Goal: Task Accomplishment & Management: Manage account settings

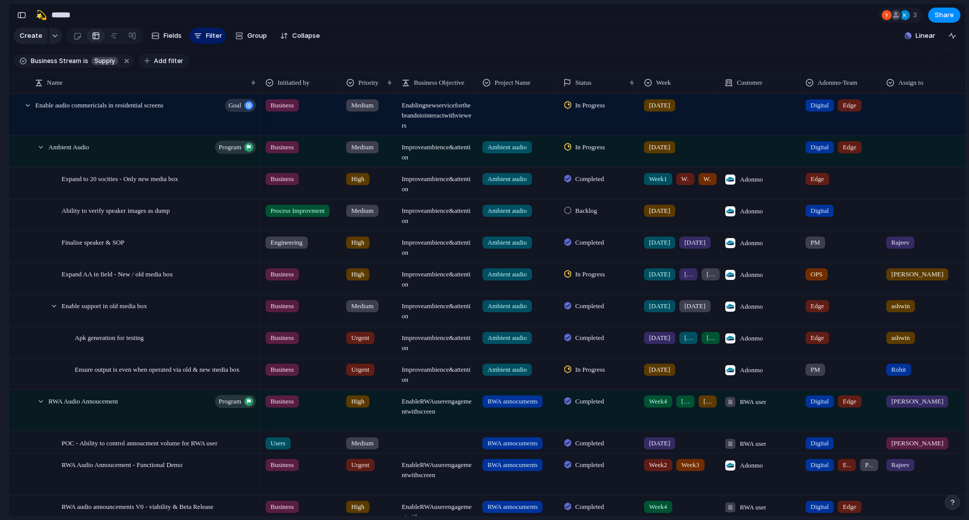
click at [149, 62] on button "Add filter" at bounding box center [163, 61] width 51 height 14
click at [0, 217] on div "Project Start date Description Target date Impact Effort Customer Status Priori…" at bounding box center [484, 260] width 969 height 520
click at [655, 375] on span "[DATE]" at bounding box center [659, 370] width 21 height 10
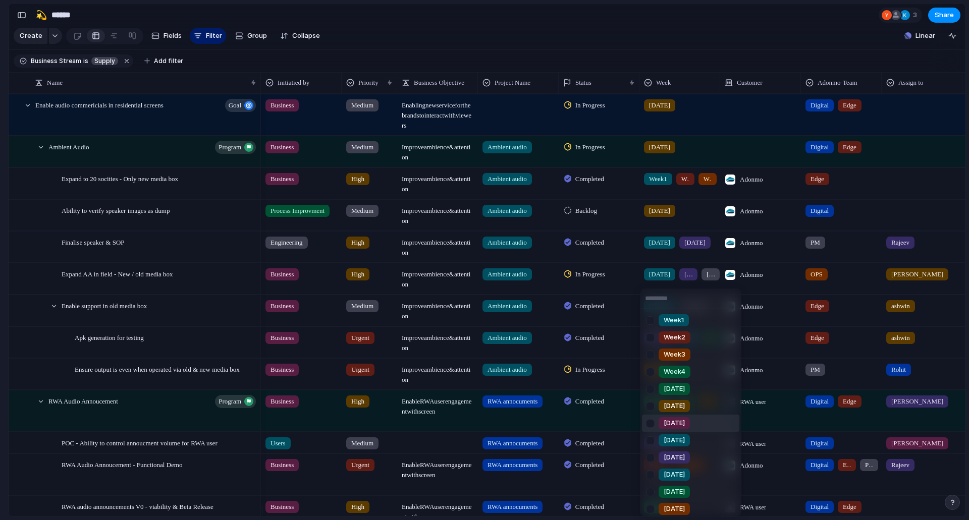
scroll to position [123, 0]
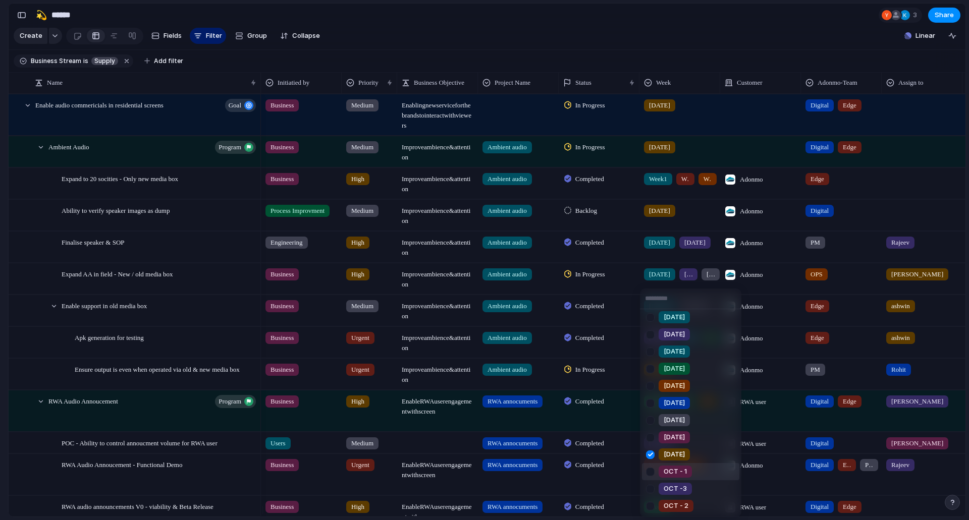
click at [675, 468] on span "OCT - 1" at bounding box center [675, 472] width 23 height 10
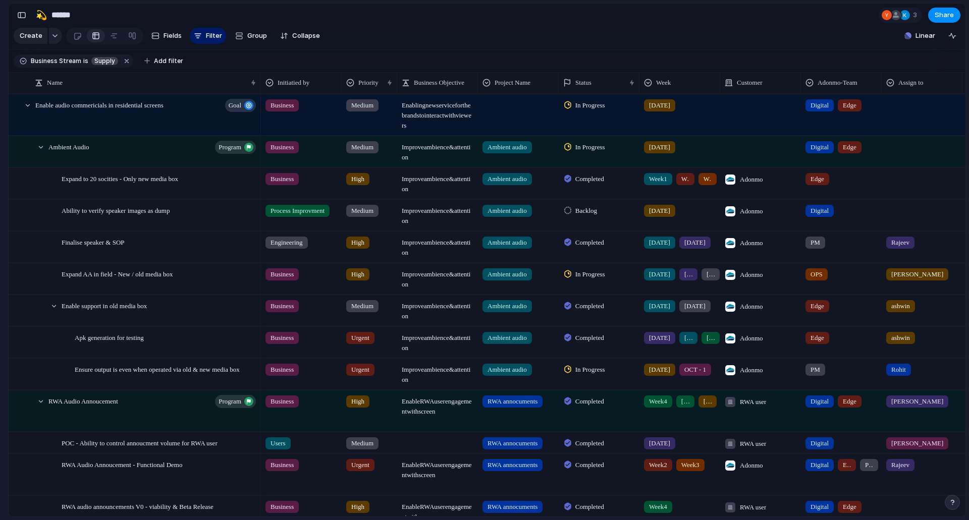
click at [656, 375] on span "[DATE]" at bounding box center [659, 370] width 21 height 10
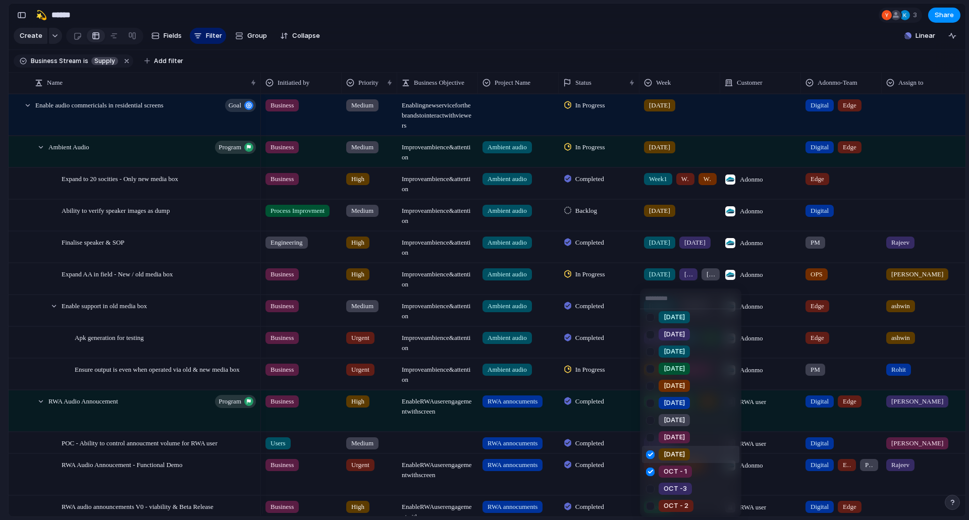
click at [651, 456] on div at bounding box center [650, 455] width 18 height 18
click at [0, 398] on div "Week1 Week2 Week3 Week4 [DATE] [DATE] [DATE] [DATE] [DATE] [DATE] [DATE] [DATE]…" at bounding box center [484, 260] width 969 height 520
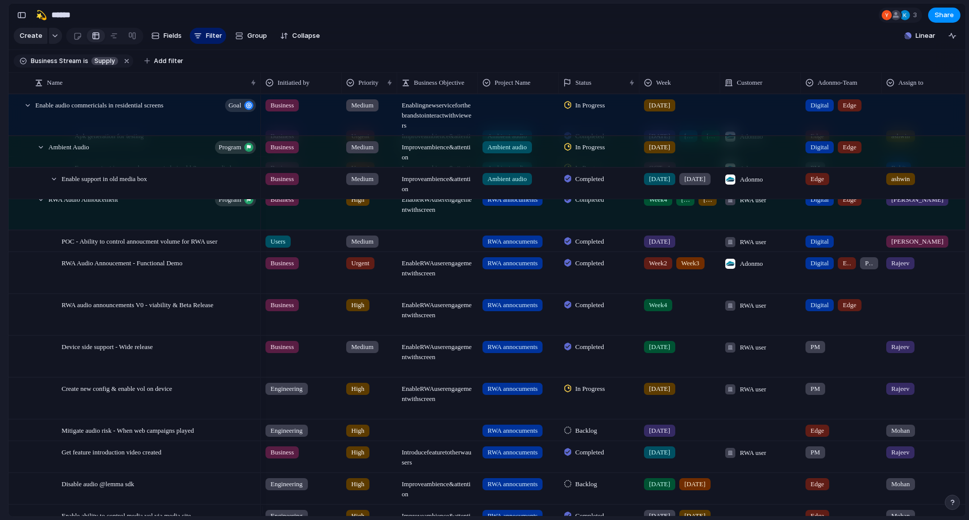
scroll to position [202, 0]
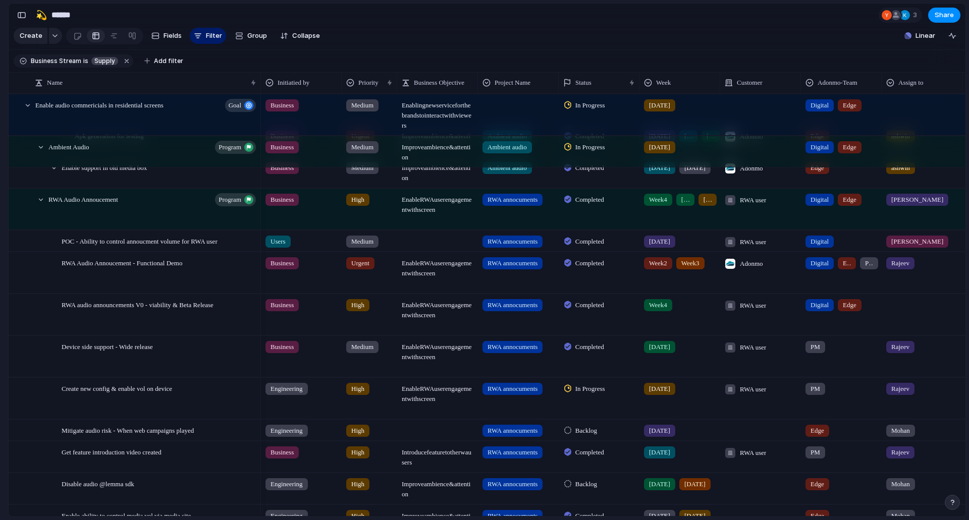
click at [659, 394] on span "[DATE]" at bounding box center [659, 389] width 21 height 10
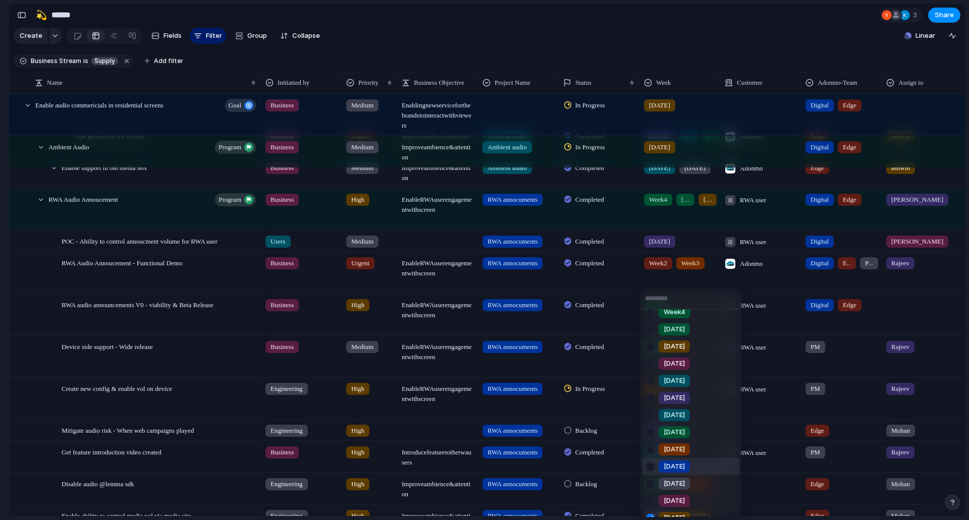
scroll to position [123, 0]
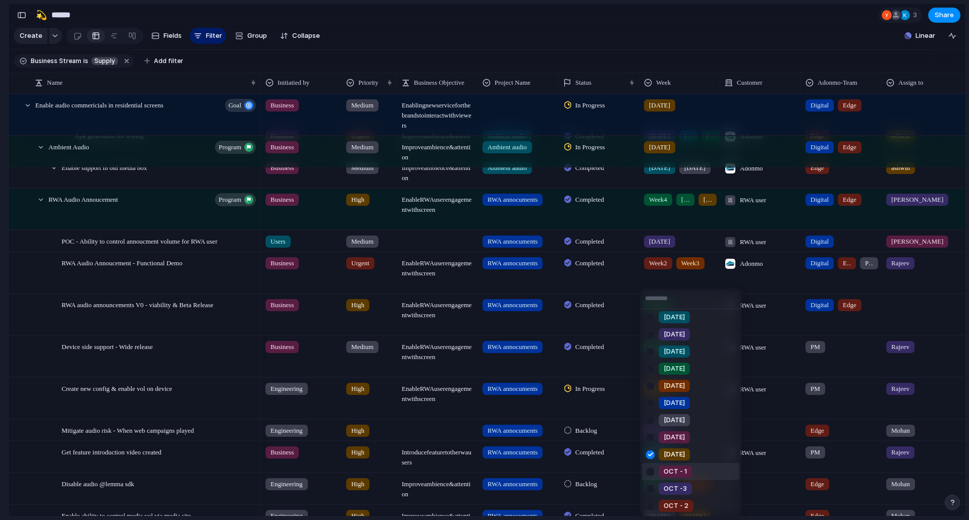
click at [685, 474] on span "OCT - 1" at bounding box center [675, 472] width 23 height 10
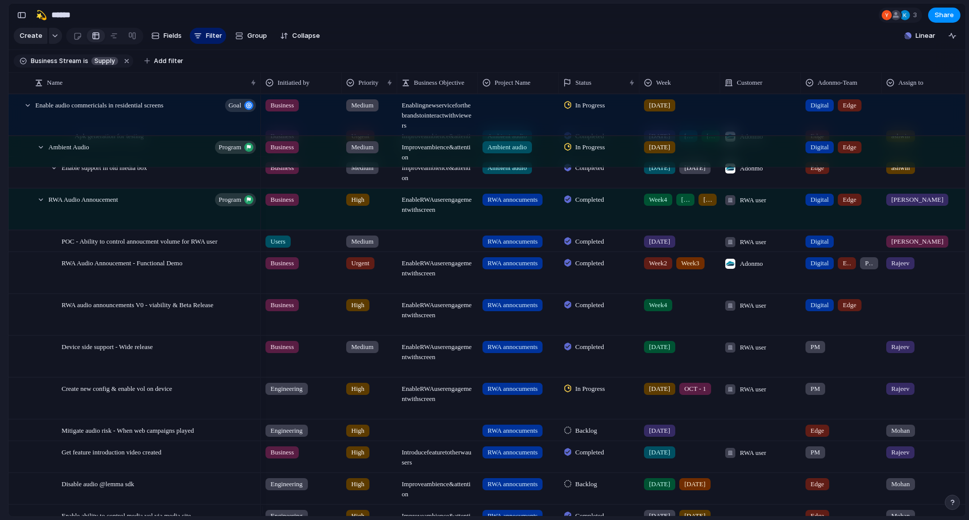
click at [670, 406] on div "[DATE] OCT - 1" at bounding box center [679, 398] width 81 height 41
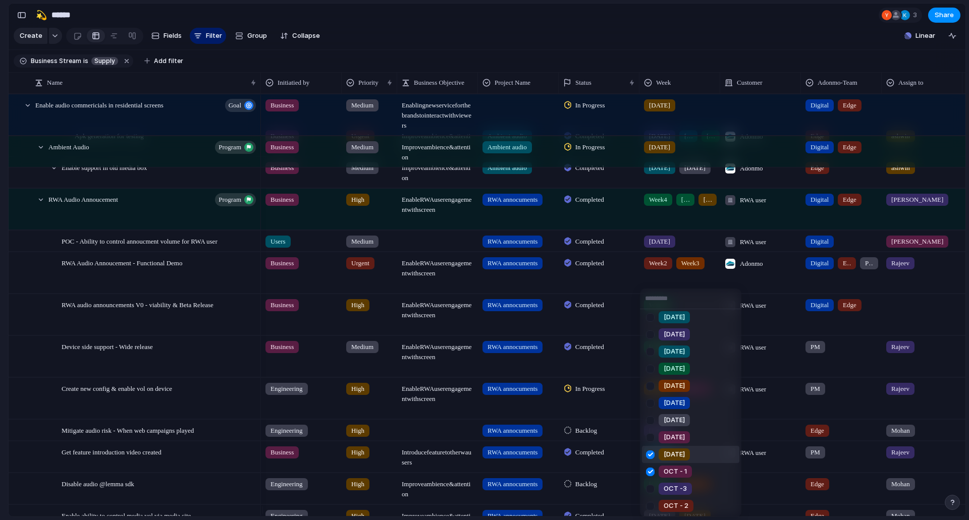
click at [651, 456] on div at bounding box center [650, 455] width 18 height 18
click at [0, 422] on div "Week1 Week2 Week3 Week4 [DATE] [DATE] [DATE] [DATE] [DATE] [DATE] [DATE] [DATE]…" at bounding box center [484, 260] width 969 height 520
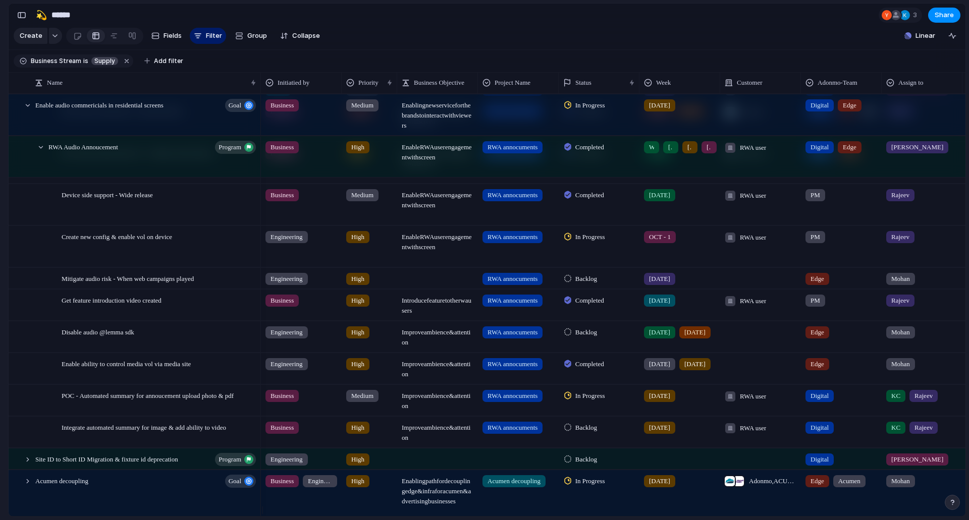
scroll to position [404, 0]
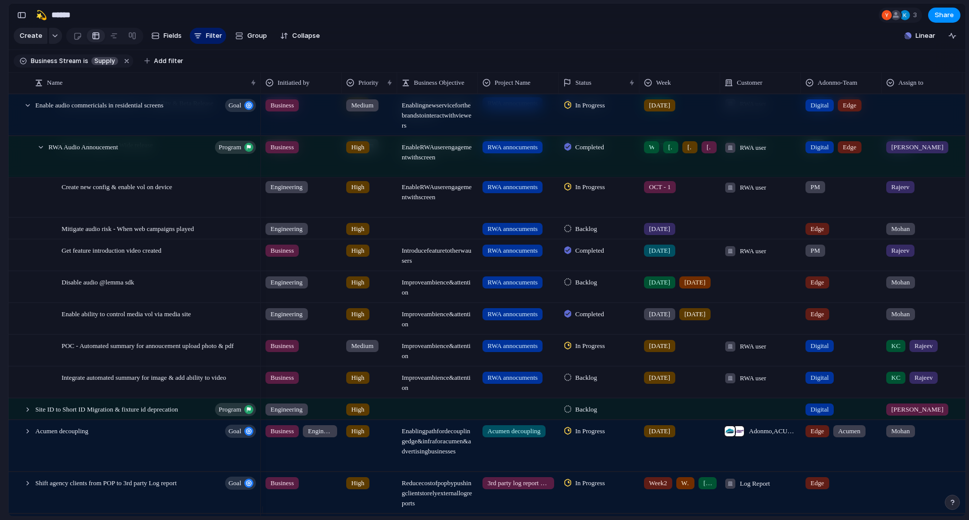
click at [602, 351] on span "In Progress" at bounding box center [590, 346] width 30 height 10
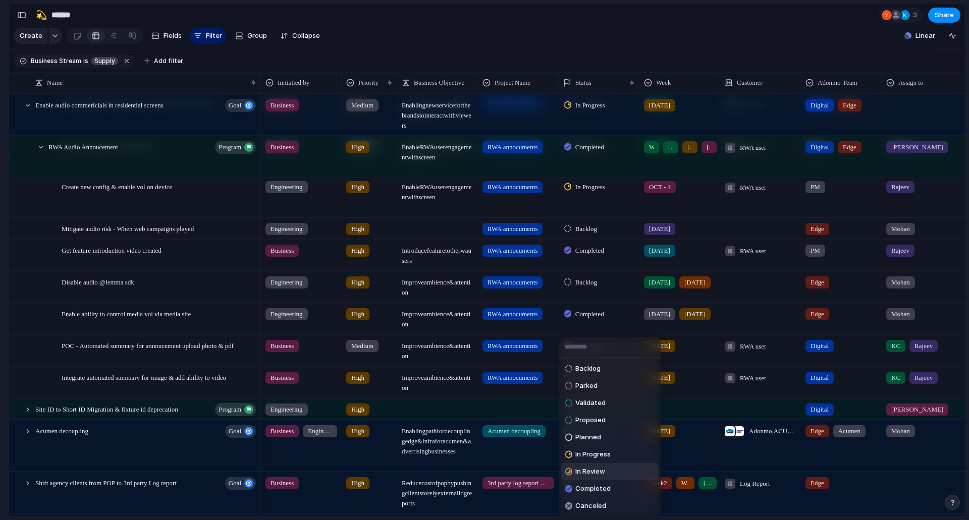
click at [602, 472] on span "In Review" at bounding box center [590, 472] width 30 height 10
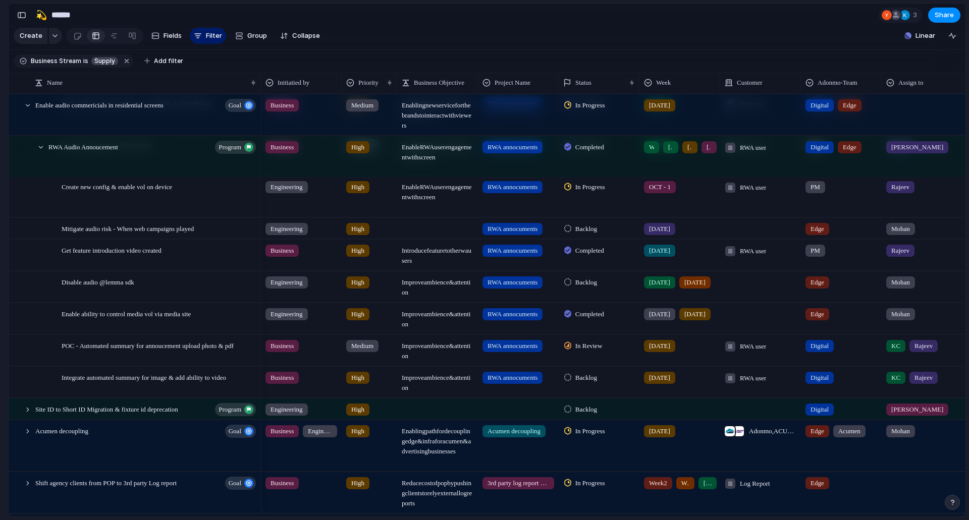
click at [594, 351] on span "In Review" at bounding box center [588, 346] width 27 height 10
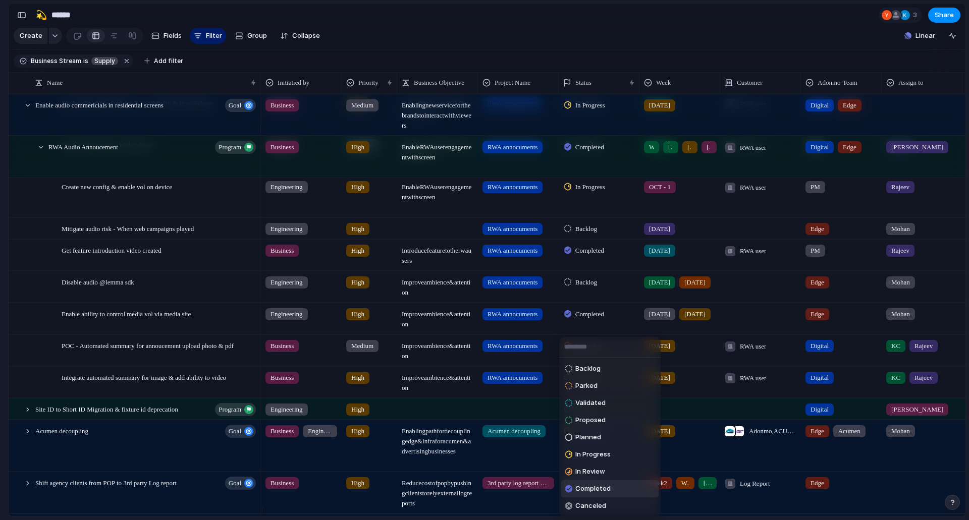
click at [615, 489] on li "Completed" at bounding box center [609, 488] width 97 height 17
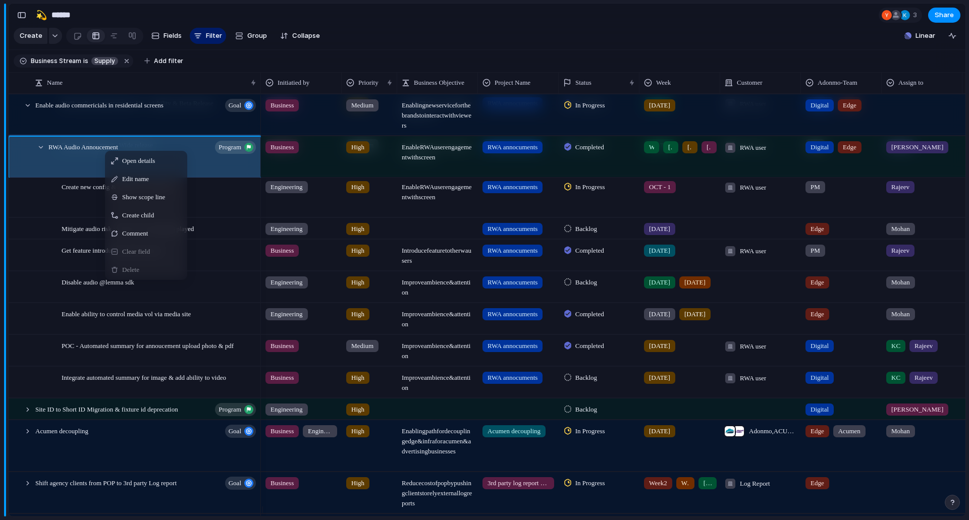
click at [0, 340] on div "Feedback Prototypes My projects 🛠️ Sprint Plan Projects 🍎 June- Digital Plan 🧊 …" at bounding box center [55, 175] width 111 height 350
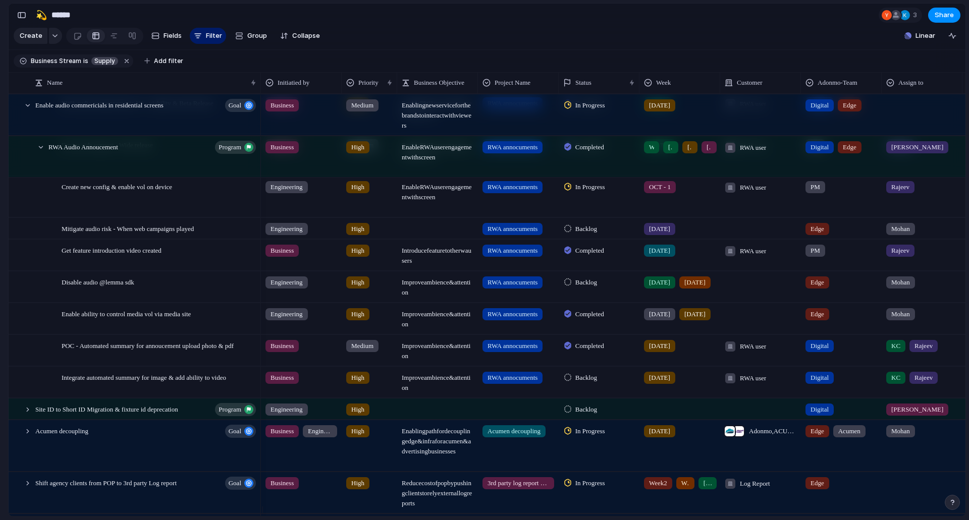
click at [663, 384] on div "[DATE]" at bounding box center [659, 378] width 31 height 12
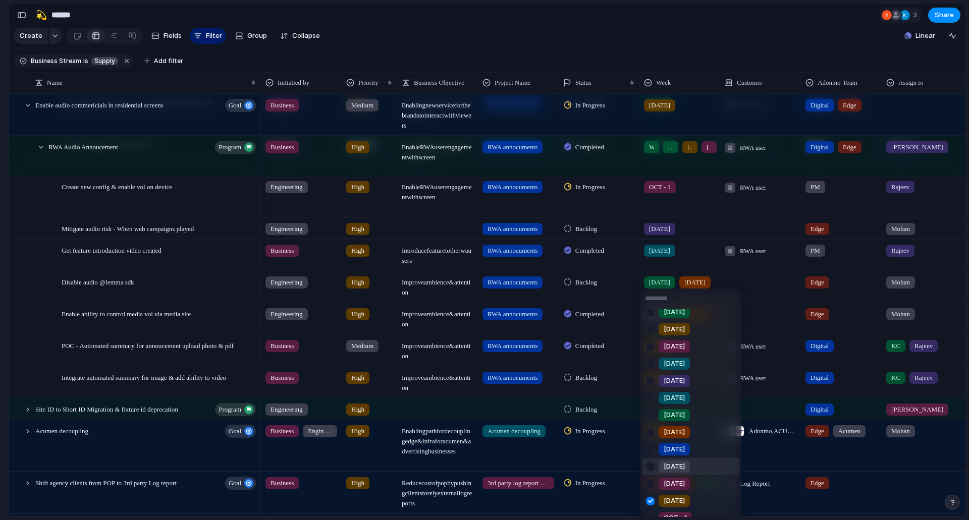
scroll to position [123, 0]
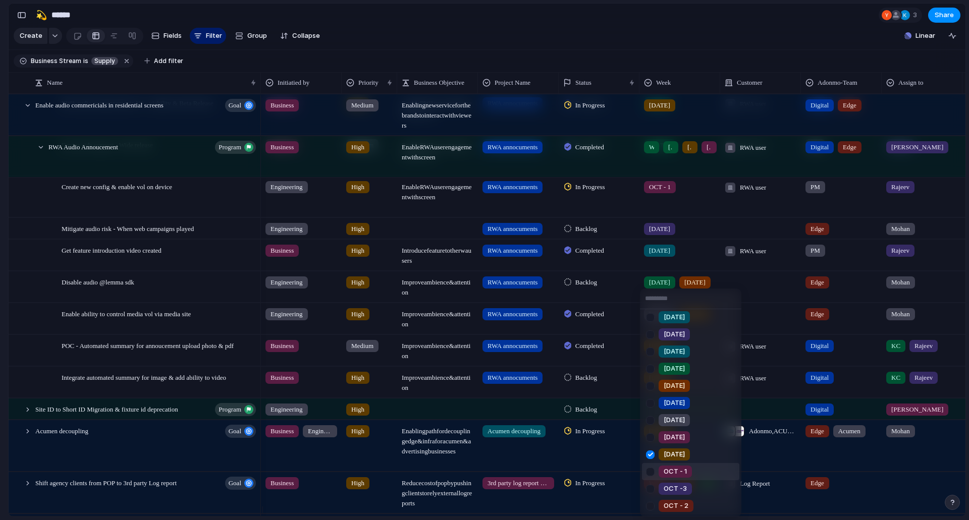
click at [679, 473] on span "OCT - 1" at bounding box center [675, 472] width 23 height 10
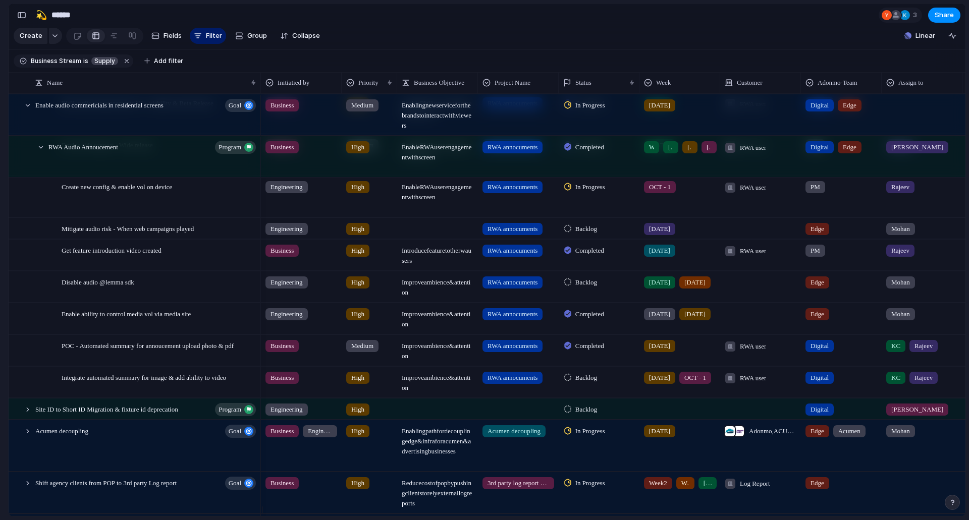
click at [653, 394] on div "[DATE] OCT - 1" at bounding box center [679, 382] width 81 height 31
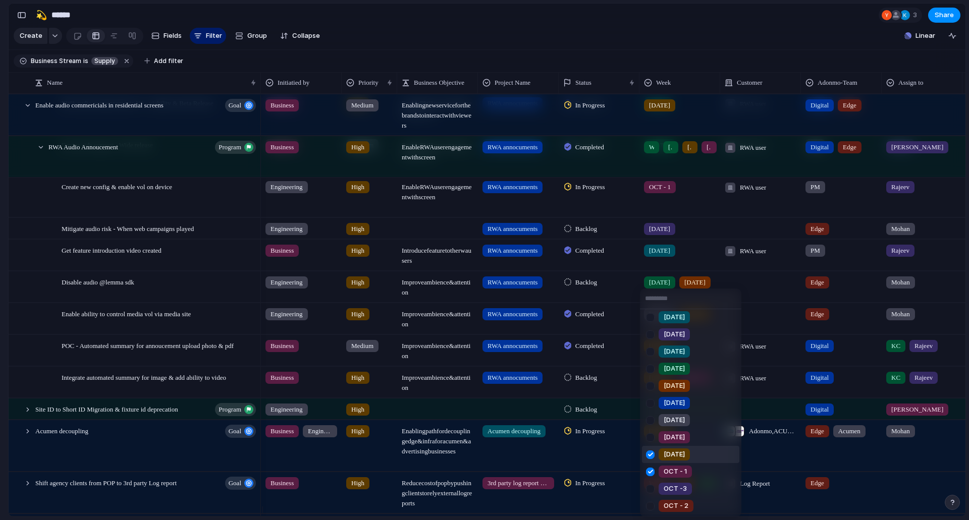
click at [650, 453] on div at bounding box center [650, 455] width 18 height 18
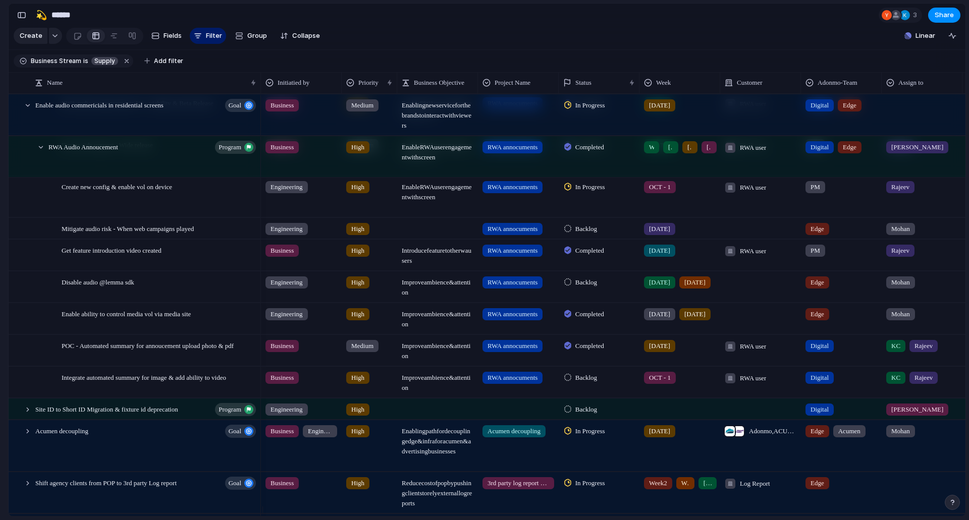
click at [578, 398] on div "Week1 Week2 Week3 Week4 [DATE] [DATE] [DATE] [DATE] [DATE] [DATE] [DATE] [DATE]…" at bounding box center [484, 260] width 969 height 520
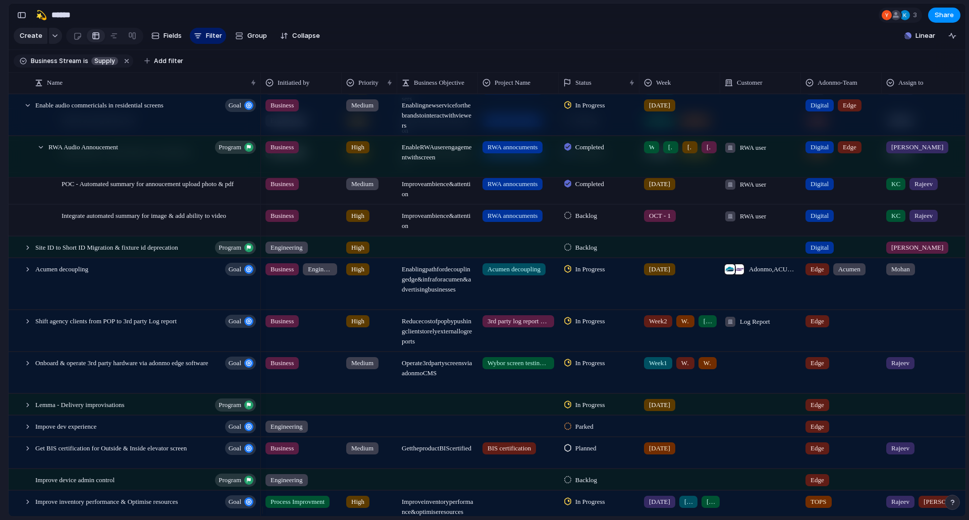
scroll to position [606, 0]
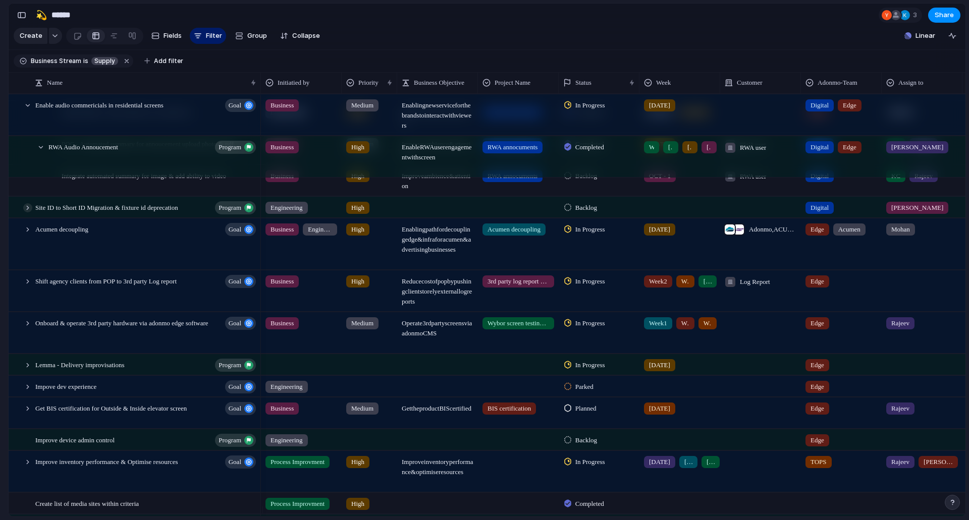
click at [30, 212] on div at bounding box center [27, 207] width 9 height 9
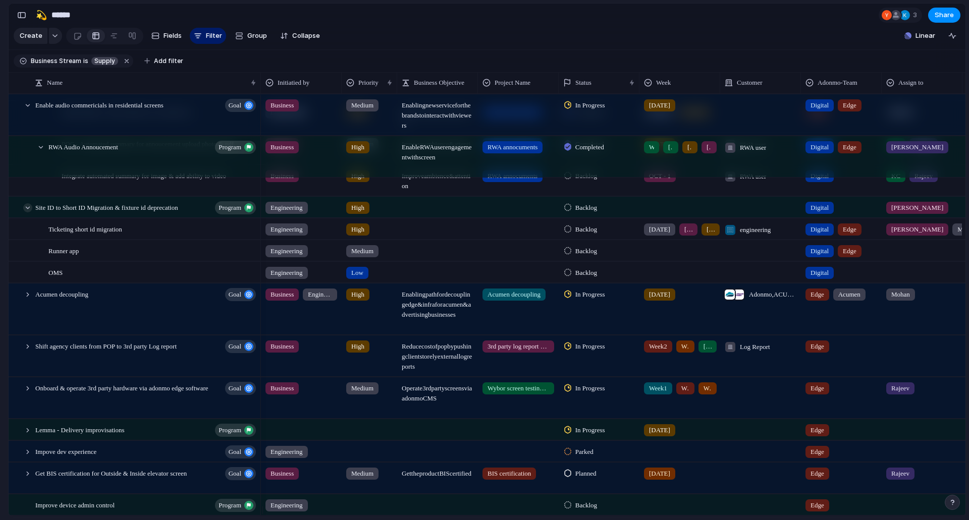
click at [30, 212] on div at bounding box center [27, 207] width 9 height 9
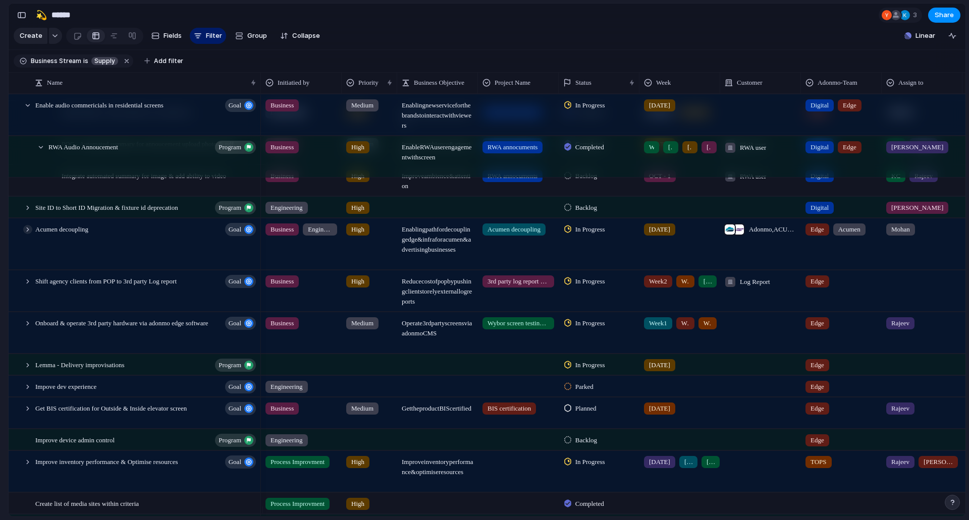
click at [27, 234] on div at bounding box center [27, 229] width 9 height 9
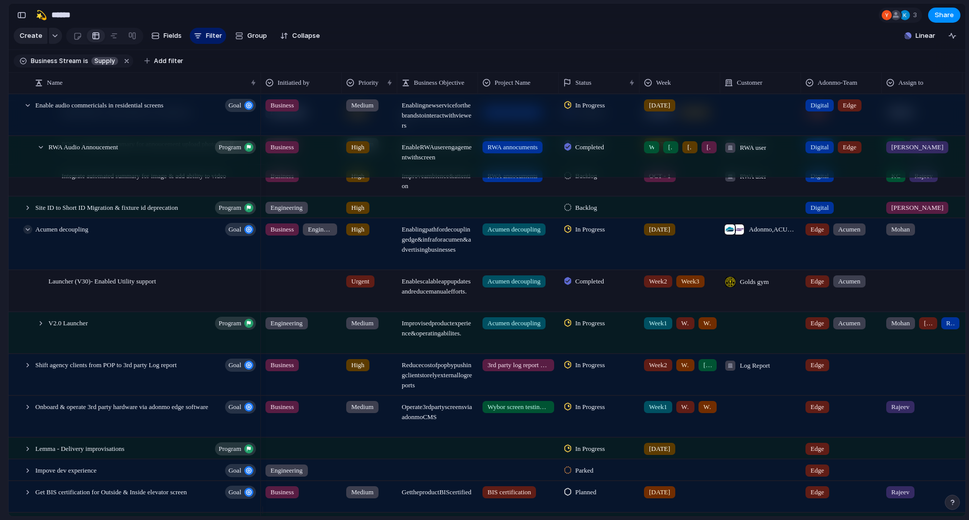
click at [31, 234] on div at bounding box center [27, 229] width 9 height 9
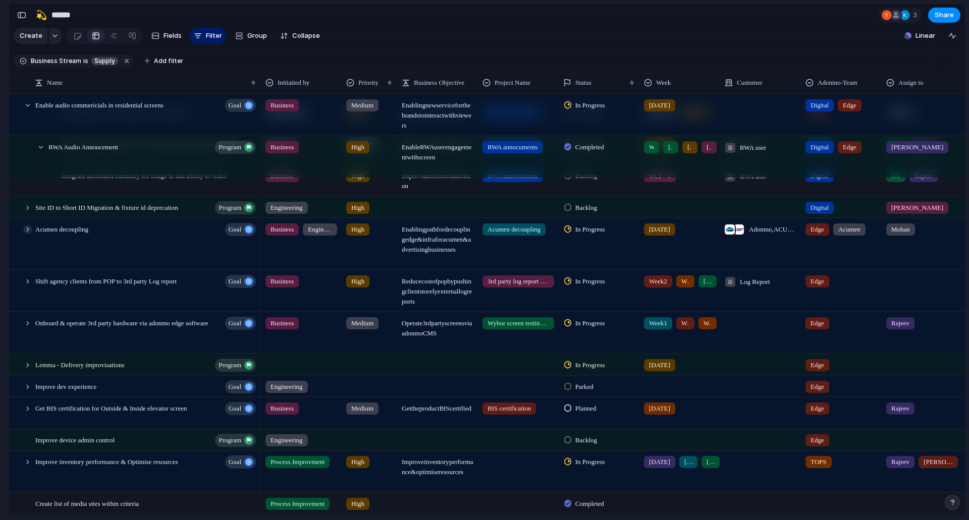
click at [28, 234] on div at bounding box center [27, 229] width 9 height 9
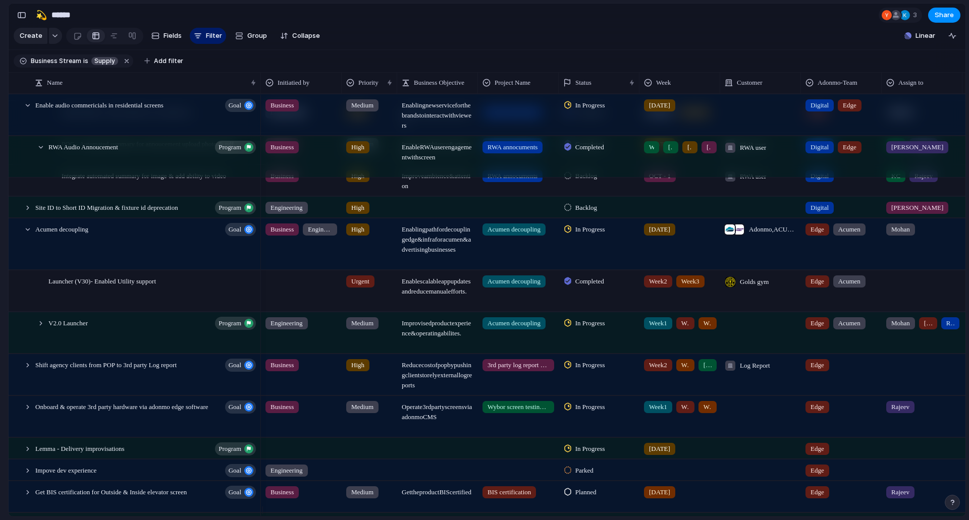
click at [742, 332] on div at bounding box center [760, 332] width 81 height 41
click at [41, 330] on div "Ops Campaign Live Sales-Ops Reports MIS Log Report Adonmo Golds gyn Golds gym s…" at bounding box center [484, 260] width 969 height 520
click at [41, 328] on div at bounding box center [40, 323] width 9 height 9
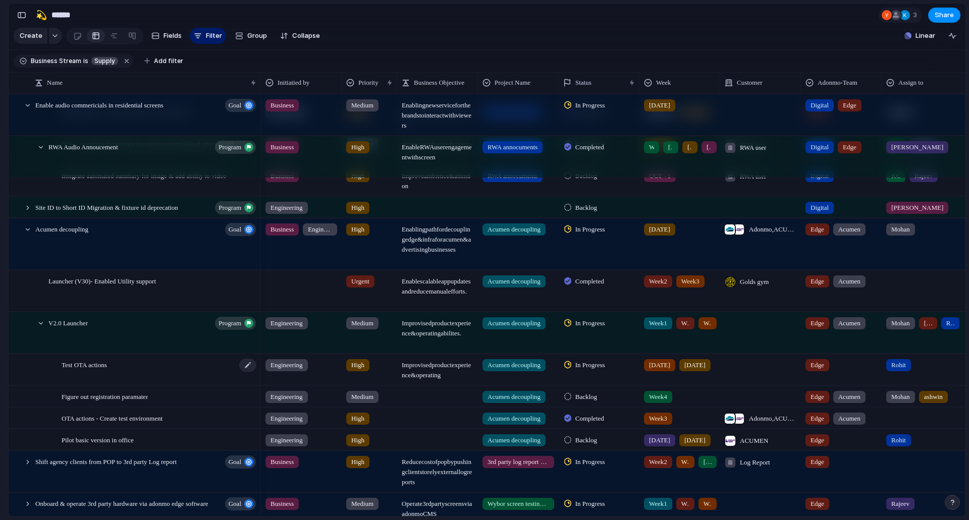
click at [147, 378] on div "Test OTA actions" at bounding box center [160, 370] width 196 height 31
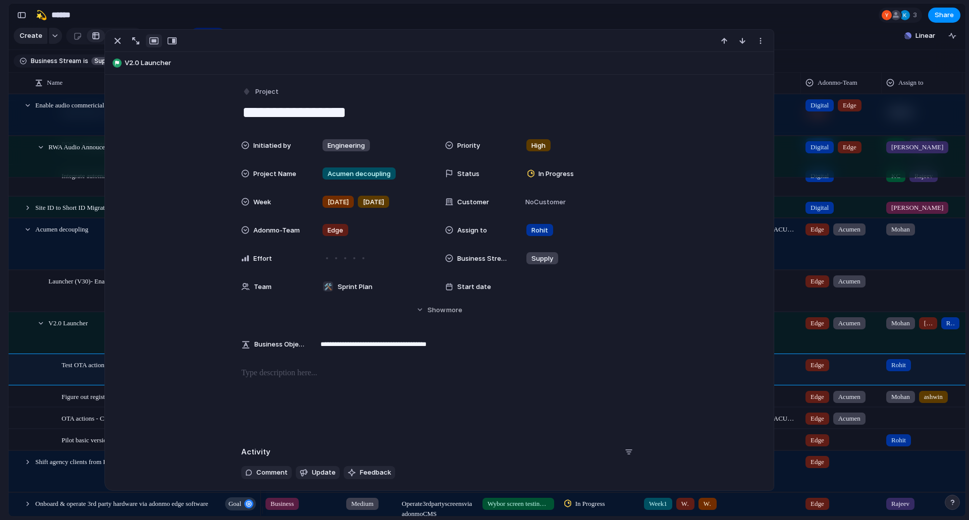
click at [242, 112] on textarea "**********" at bounding box center [439, 112] width 396 height 21
type textarea "**********"
click at [0, 326] on div "Feedback Prototypes My projects 🛠️ Sprint Plan Projects 🍎 June- Digital Plan 🧊 …" at bounding box center [55, 175] width 111 height 350
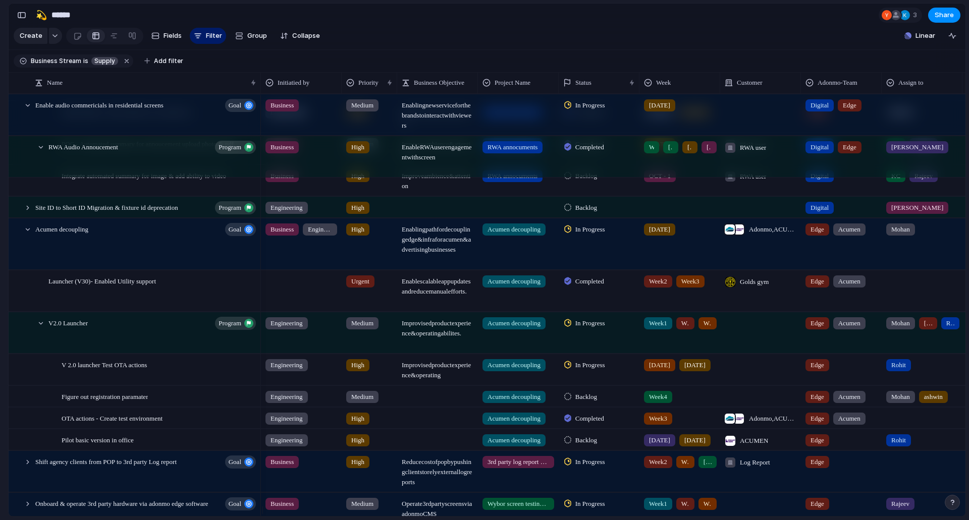
scroll to position [707, 0]
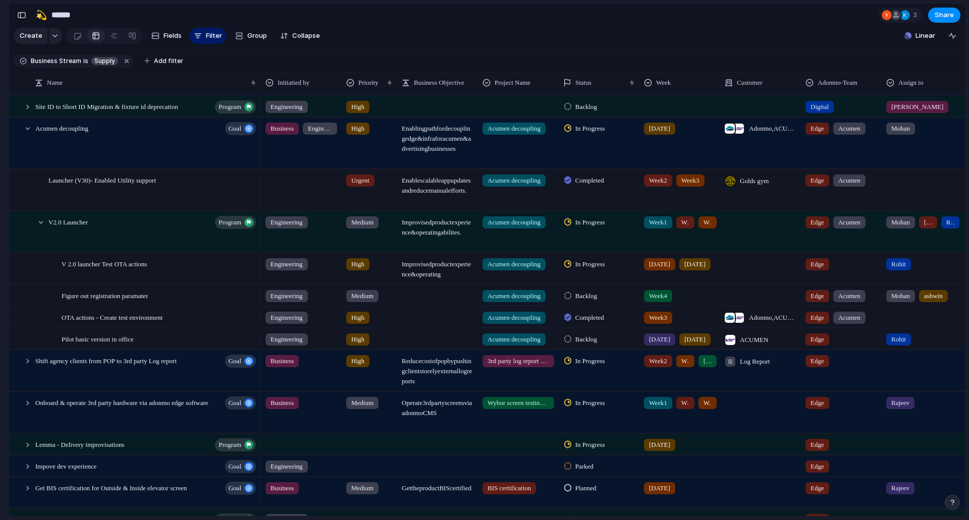
click at [602, 268] on span "In Progress" at bounding box center [590, 264] width 30 height 10
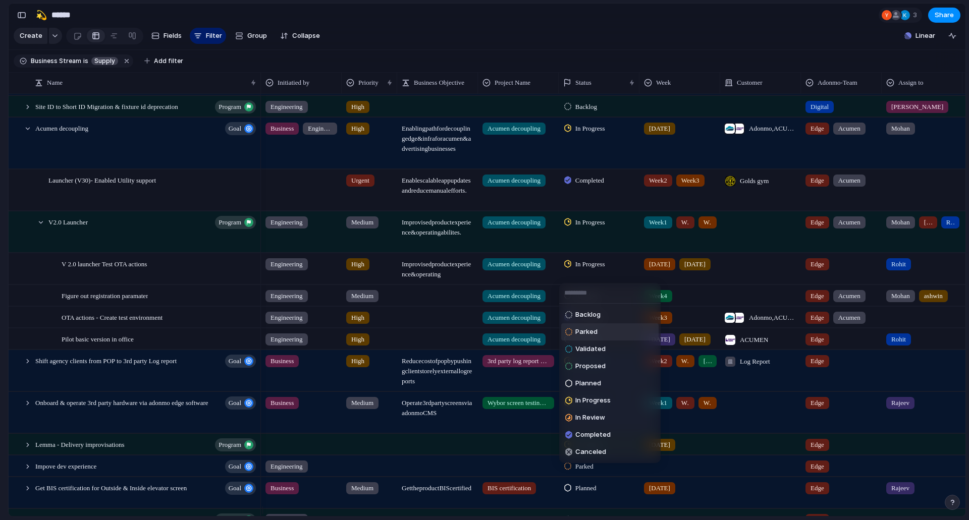
click at [603, 333] on li "Parked" at bounding box center [609, 332] width 97 height 17
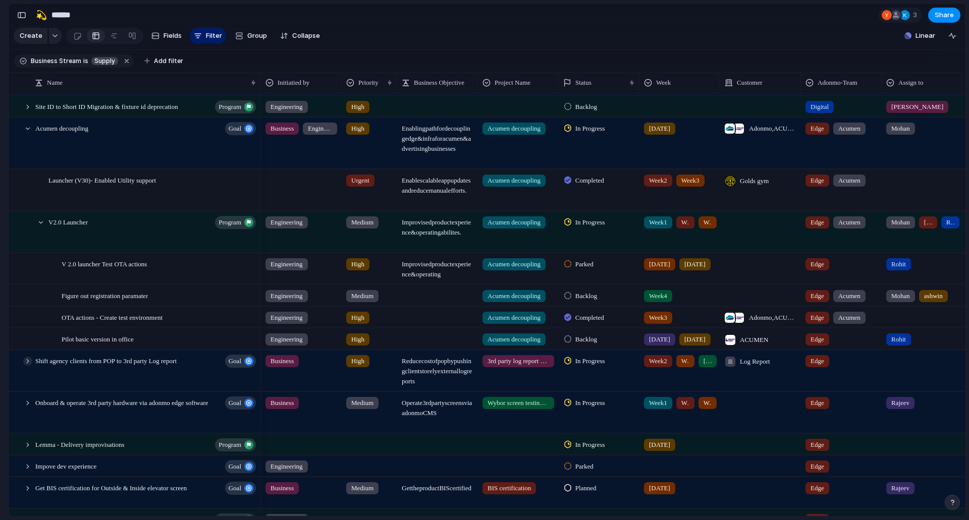
click at [25, 366] on div at bounding box center [27, 361] width 9 height 9
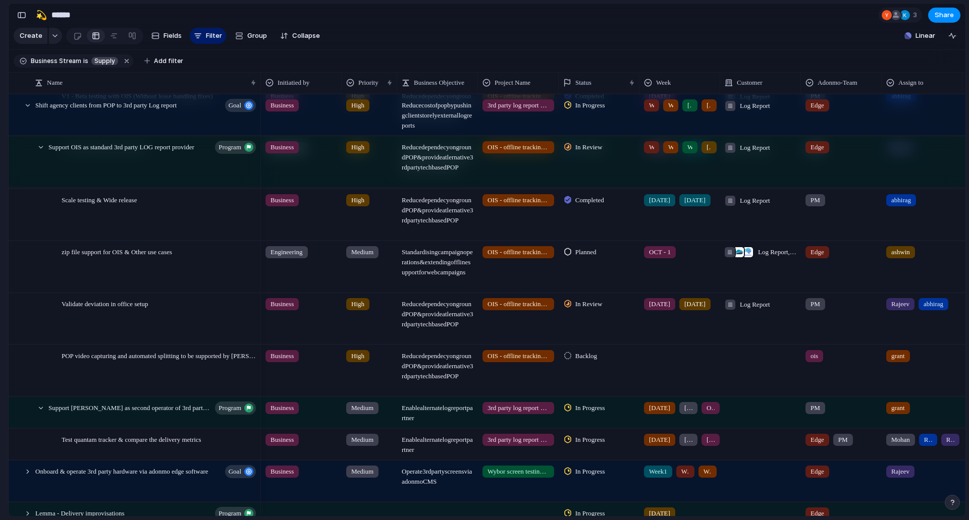
scroll to position [0, 0]
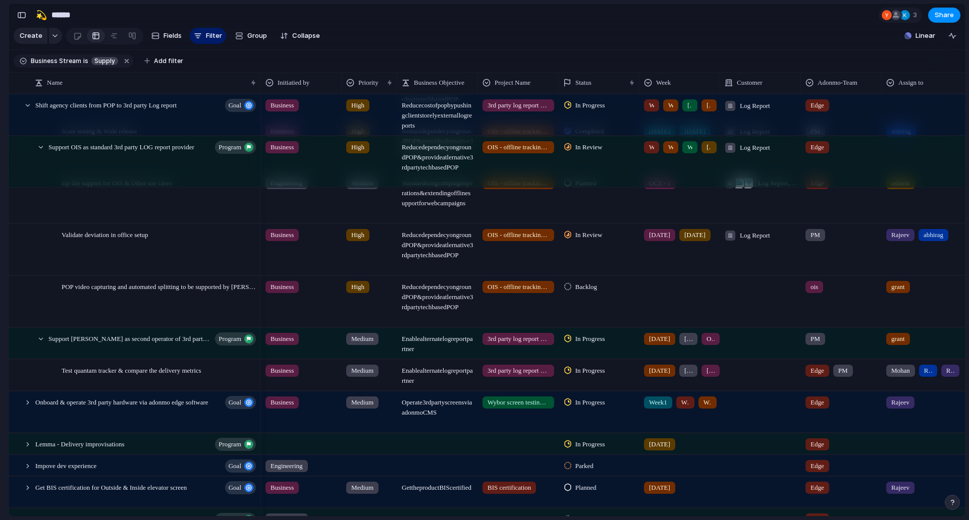
click at [732, 384] on div at bounding box center [760, 375] width 81 height 31
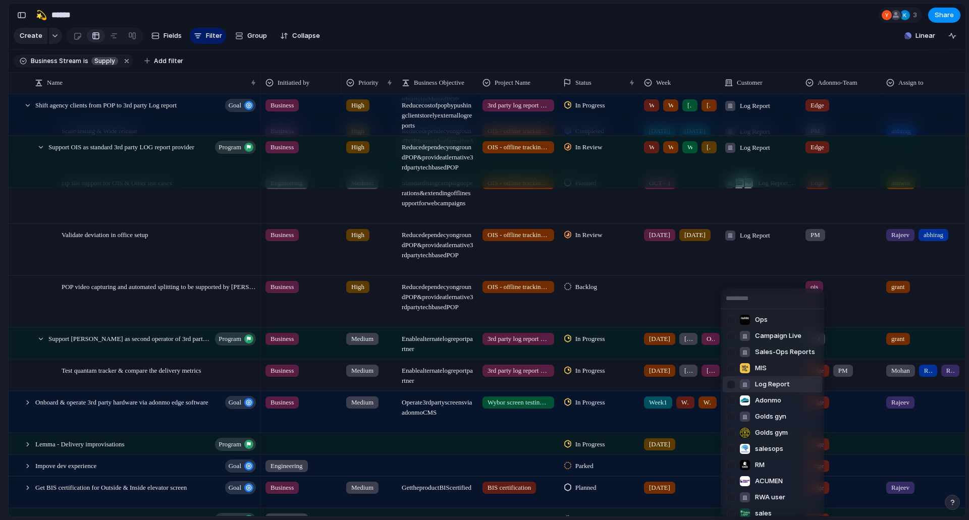
click at [682, 390] on div "Ops Campaign Live Sales-Ops Reports MIS Log Report Adonmo Golds gyn Golds gym s…" at bounding box center [484, 260] width 969 height 520
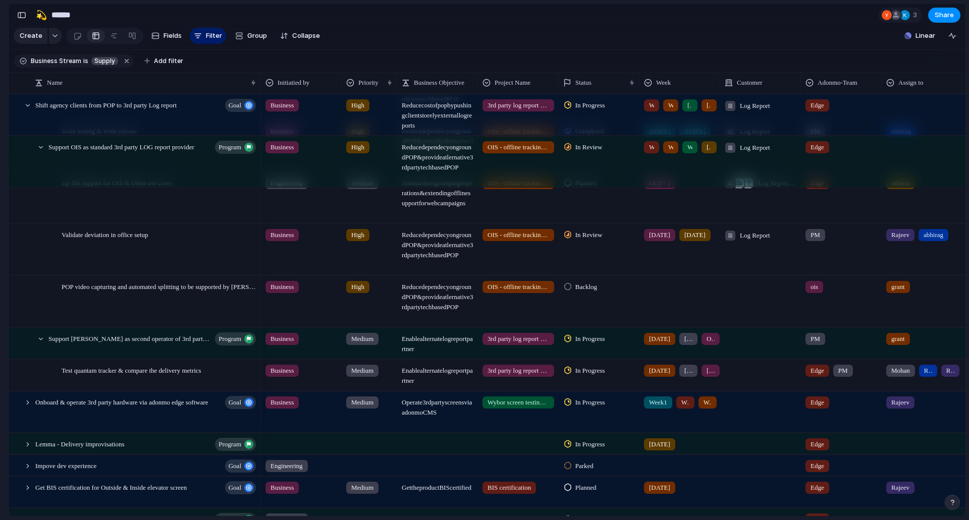
click at [679, 377] on div "[DATE]" at bounding box center [688, 371] width 18 height 12
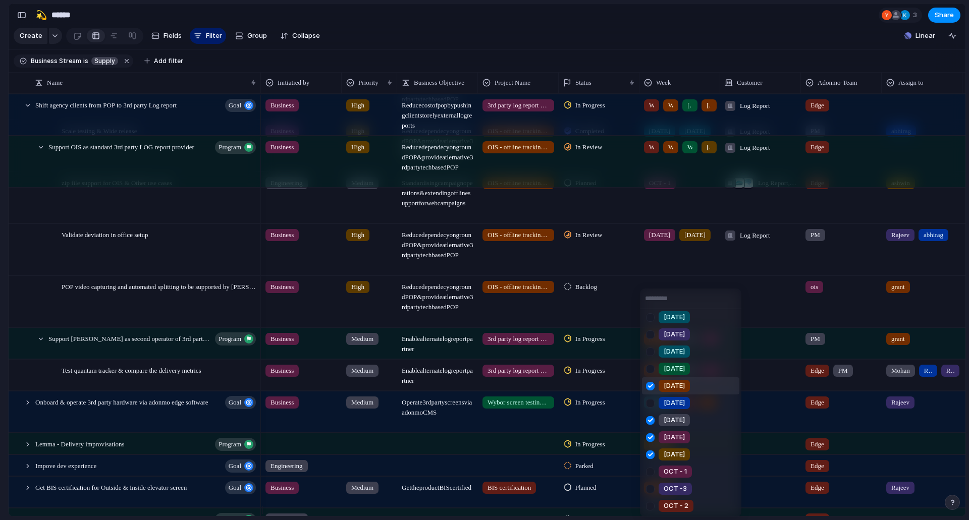
click at [0, 362] on div "Week1 Week2 Week3 Week4 [DATE] [DATE] [DATE] [DATE] [DATE] [DATE] [DATE] [DATE]…" at bounding box center [484, 260] width 969 height 520
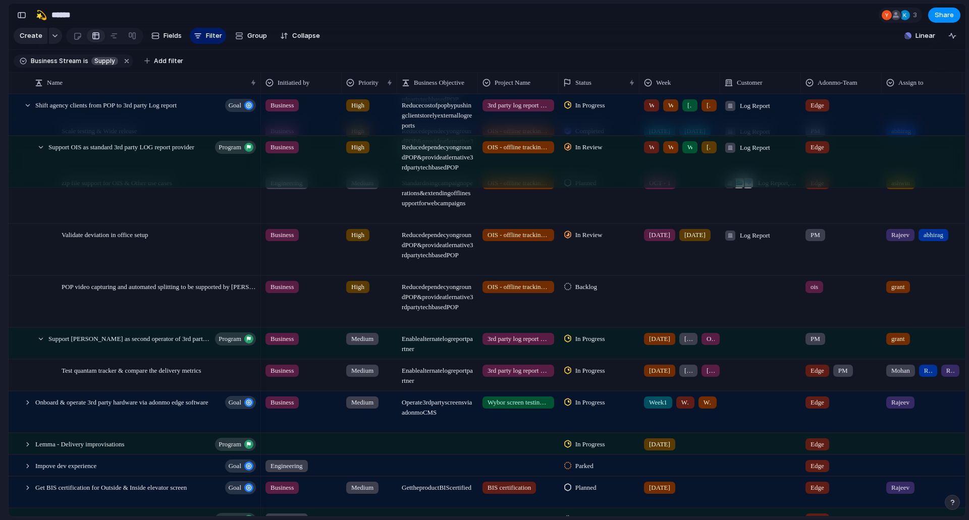
click at [567, 375] on div at bounding box center [567, 370] width 7 height 9
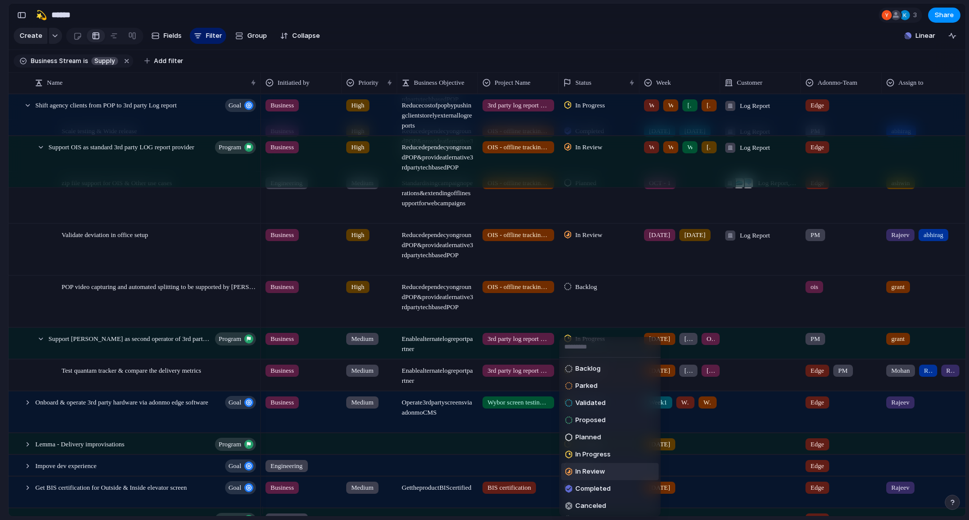
click at [603, 478] on li "In Review" at bounding box center [609, 471] width 97 height 17
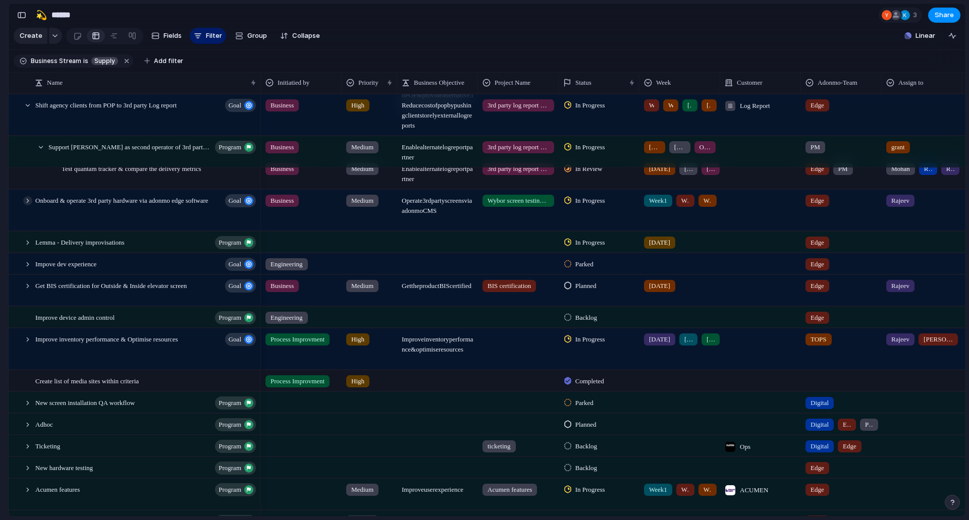
click at [28, 205] on div at bounding box center [27, 200] width 9 height 9
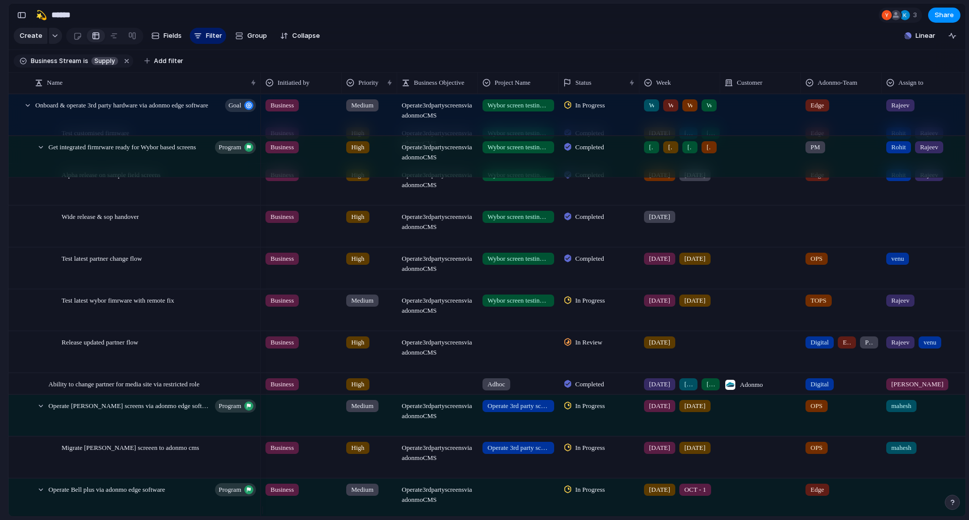
click at [595, 306] on span "In Progress" at bounding box center [590, 301] width 30 height 10
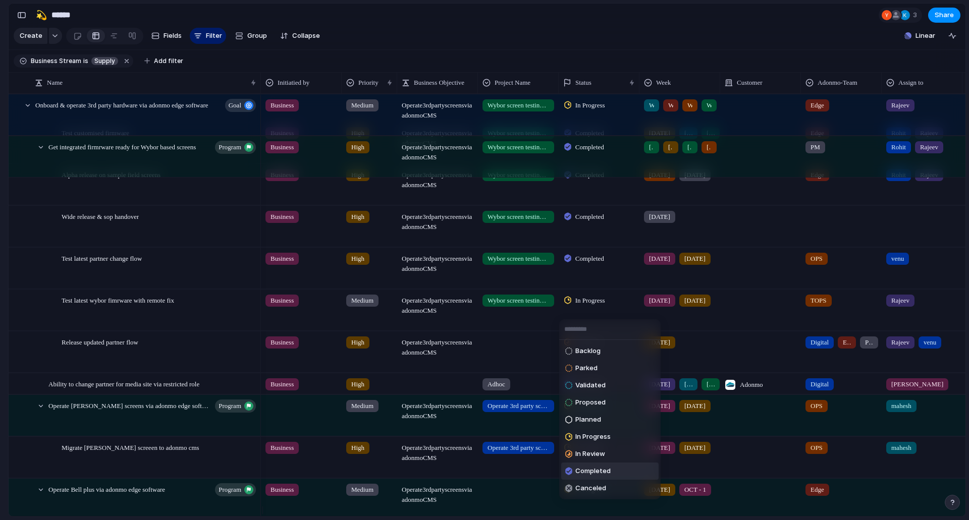
click at [606, 472] on span "Completed" at bounding box center [592, 471] width 35 height 10
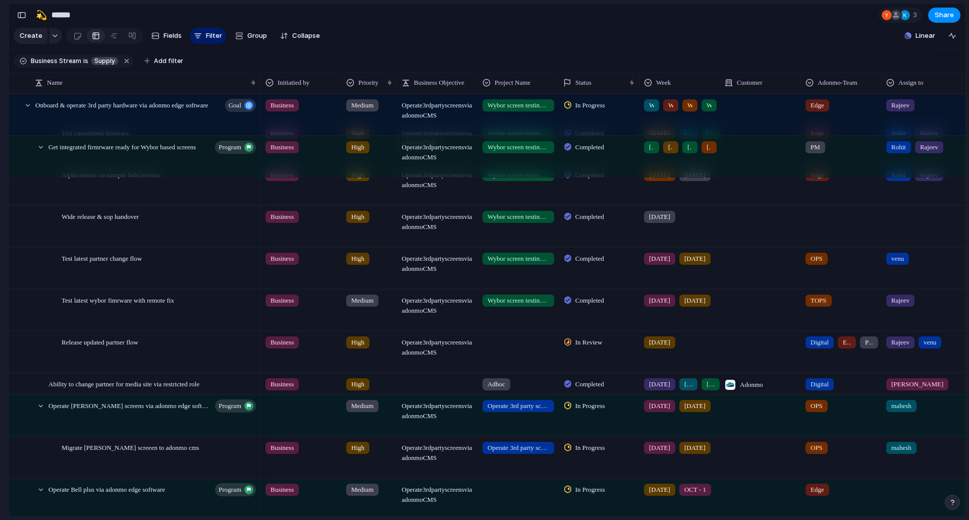
click at [598, 348] on span "In Review" at bounding box center [588, 343] width 27 height 10
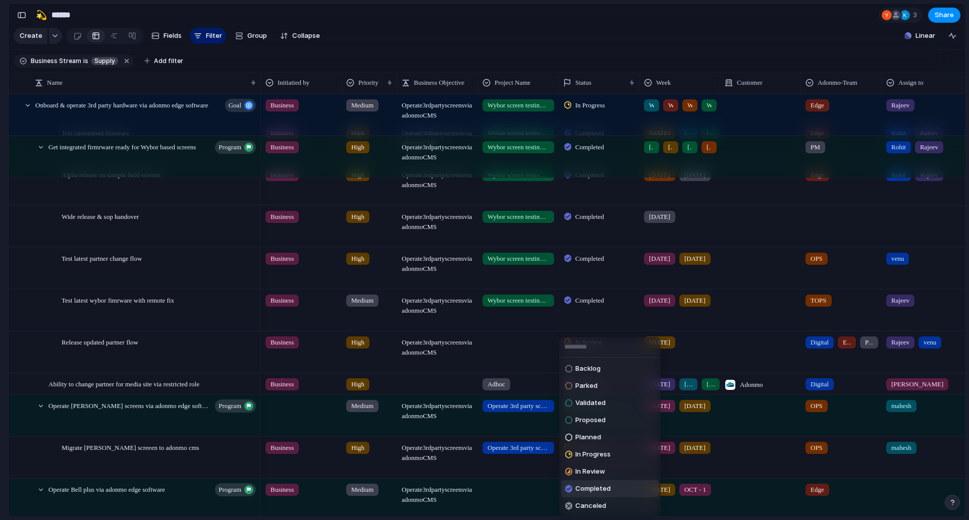
click at [618, 494] on li "Completed" at bounding box center [609, 488] width 97 height 17
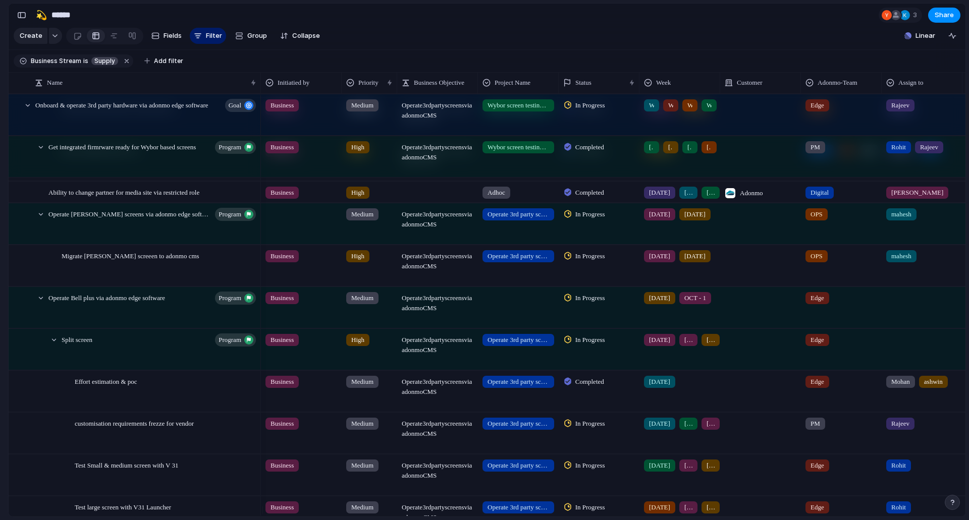
scroll to position [1918, 0]
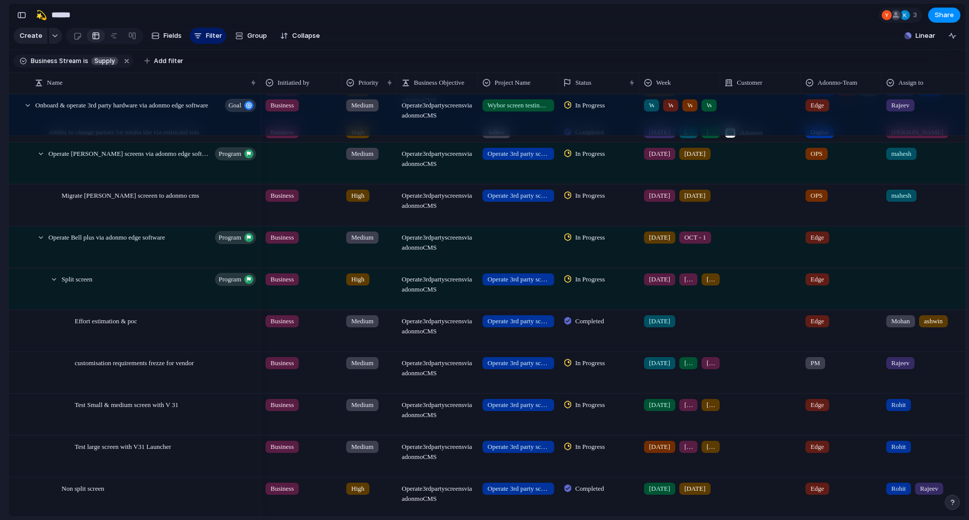
click at [690, 369] on div "[DATE]" at bounding box center [688, 363] width 18 height 12
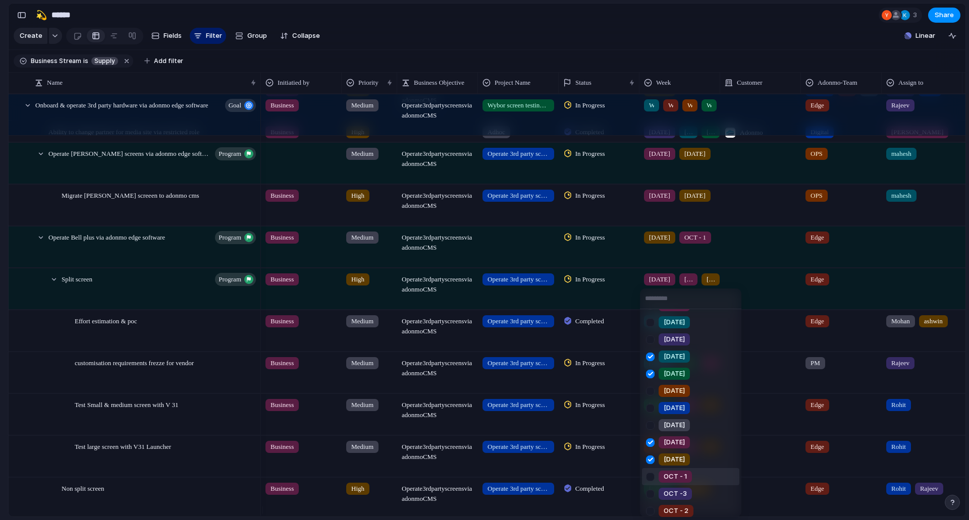
scroll to position [123, 0]
click at [646, 473] on div at bounding box center [650, 472] width 18 height 18
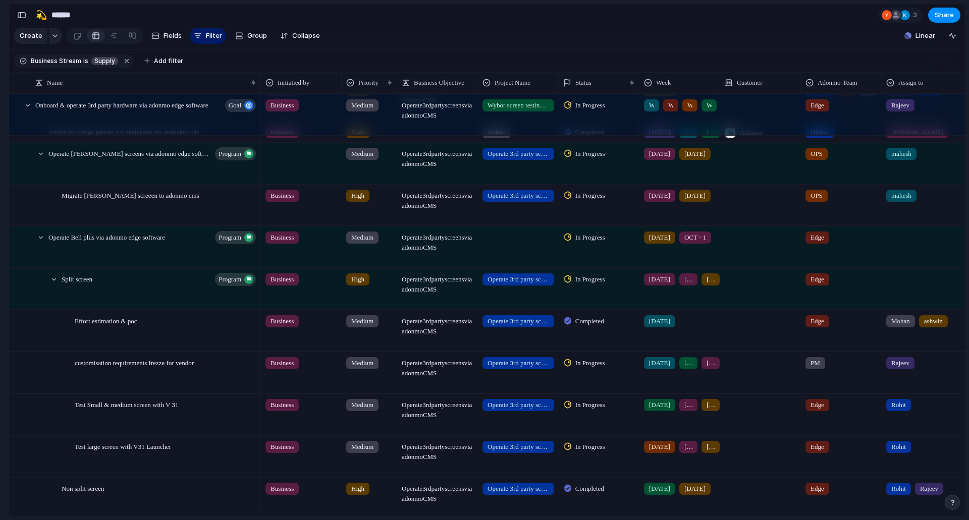
click at [609, 407] on div "Week1 Week2 Week3 Week4 [DATE] [DATE] [DATE] [DATE] [DATE] [DATE] [DATE] [DATE]…" at bounding box center [484, 260] width 969 height 520
click at [592, 410] on span "In Progress" at bounding box center [590, 405] width 30 height 10
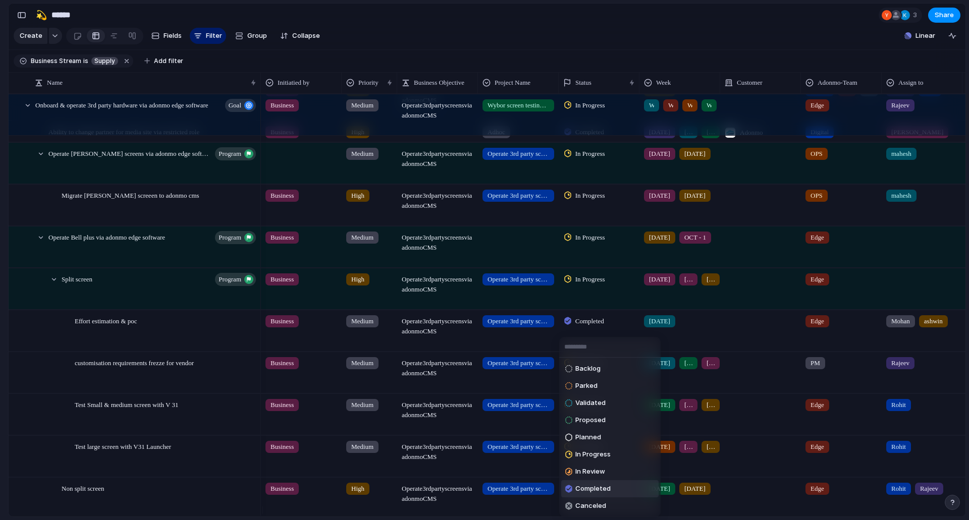
click at [603, 489] on span "Completed" at bounding box center [592, 489] width 35 height 10
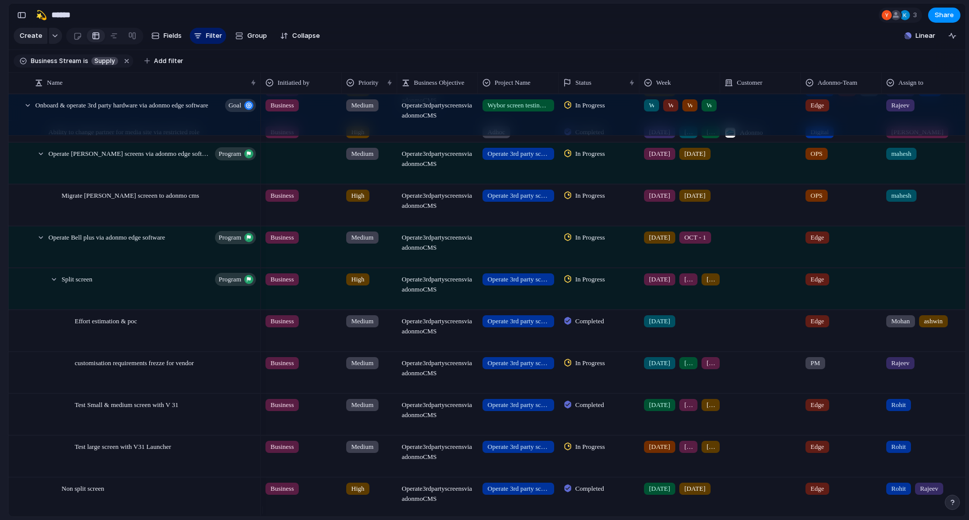
click at [590, 452] on span "In Progress" at bounding box center [590, 447] width 30 height 10
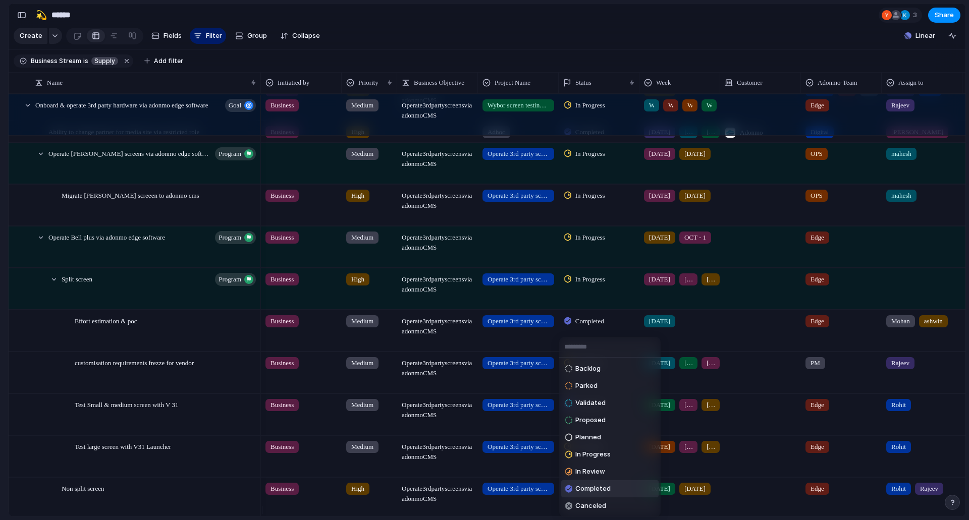
click at [607, 486] on span "Completed" at bounding box center [592, 489] width 35 height 10
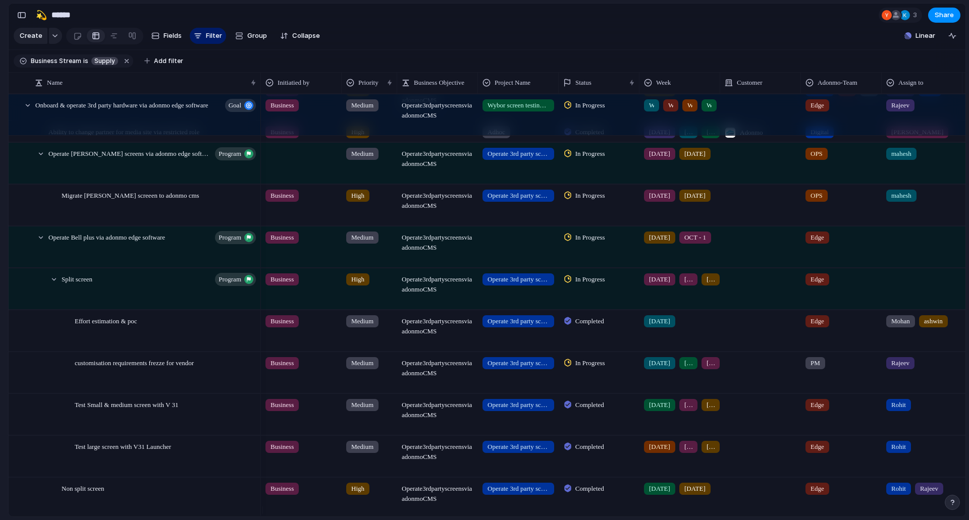
click at [750, 449] on div at bounding box center [760, 456] width 81 height 41
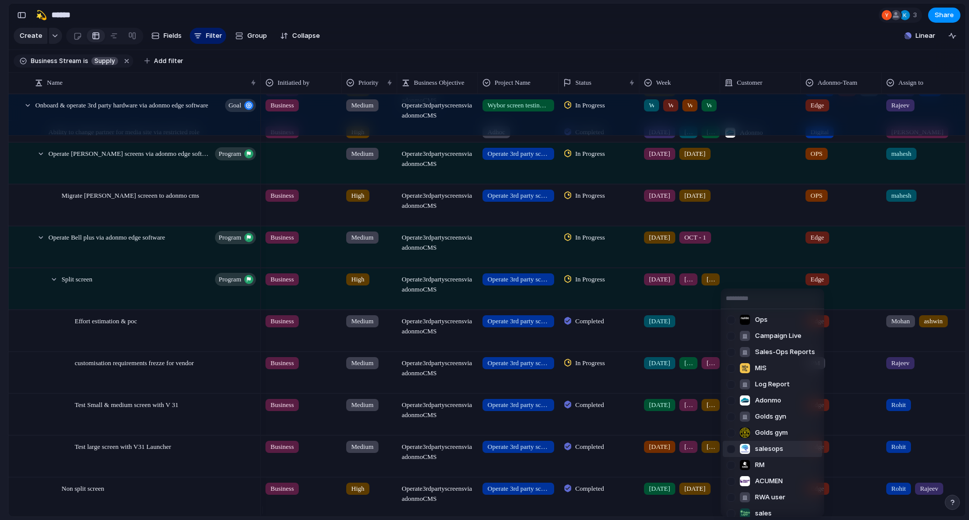
click at [696, 459] on div "Ops Campaign Live Sales-Ops Reports MIS Log Report Adonmo Golds gyn Golds gym s…" at bounding box center [484, 260] width 969 height 520
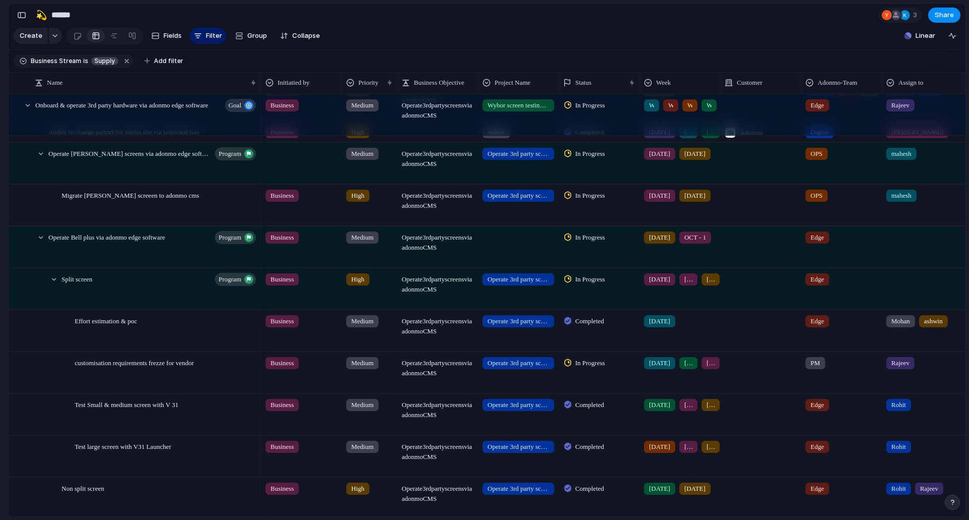
click at [696, 453] on div "[DATE] [DATE] [DATE]" at bounding box center [680, 445] width 80 height 17
click at [778, 452] on div "Week1 Week2 Week3 Week4 [DATE] [DATE] [DATE] [DATE] [DATE] [DATE] [DATE] [DATE]…" at bounding box center [484, 260] width 969 height 520
click at [725, 458] on div at bounding box center [760, 456] width 81 height 41
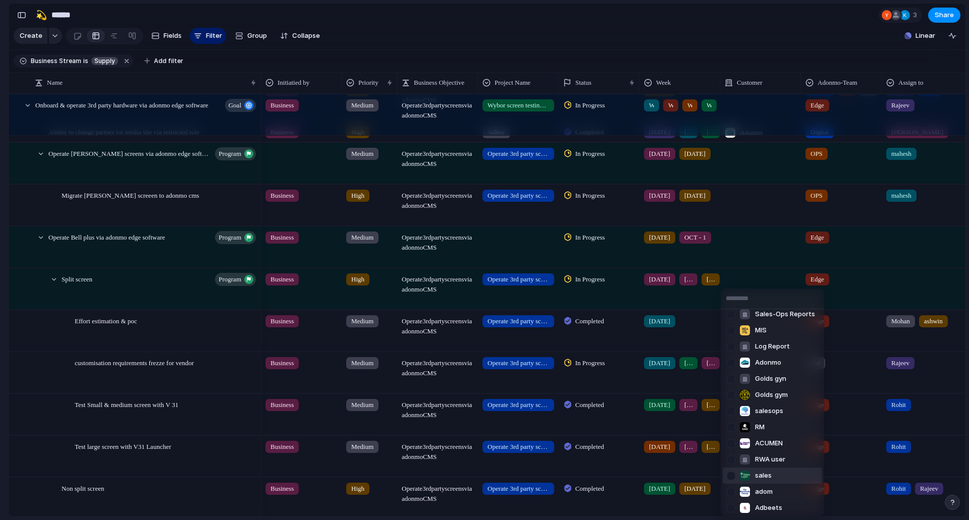
scroll to position [56, 0]
click at [664, 461] on div "Ops Campaign Live Sales-Ops Reports MIS Log Report Adonmo Golds gyn Golds gym s…" at bounding box center [484, 260] width 969 height 520
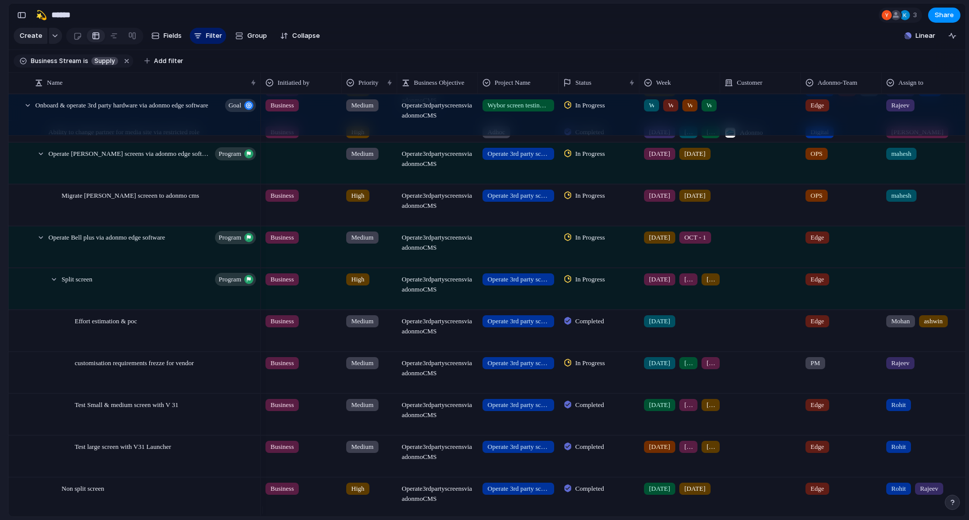
click at [682, 420] on div "[DATE] [DATE] [DATE]" at bounding box center [679, 414] width 81 height 41
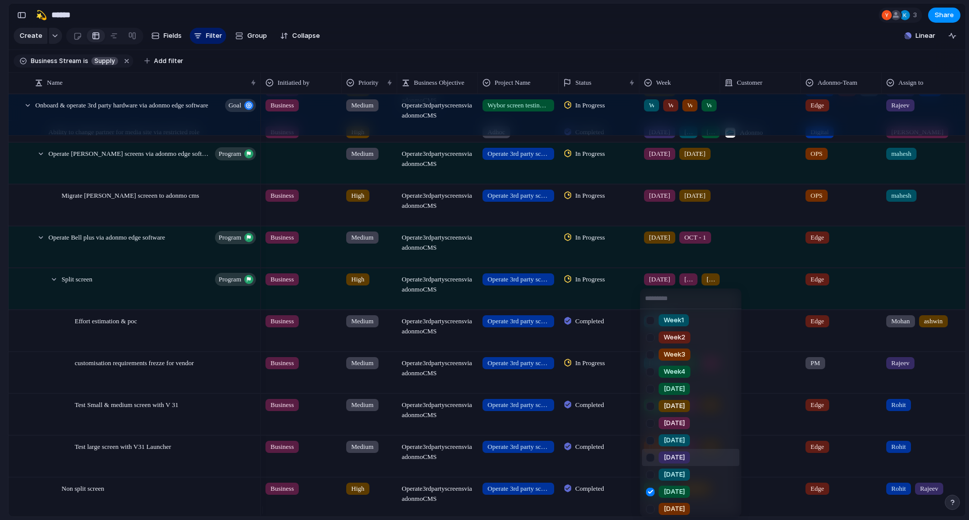
scroll to position [123, 0]
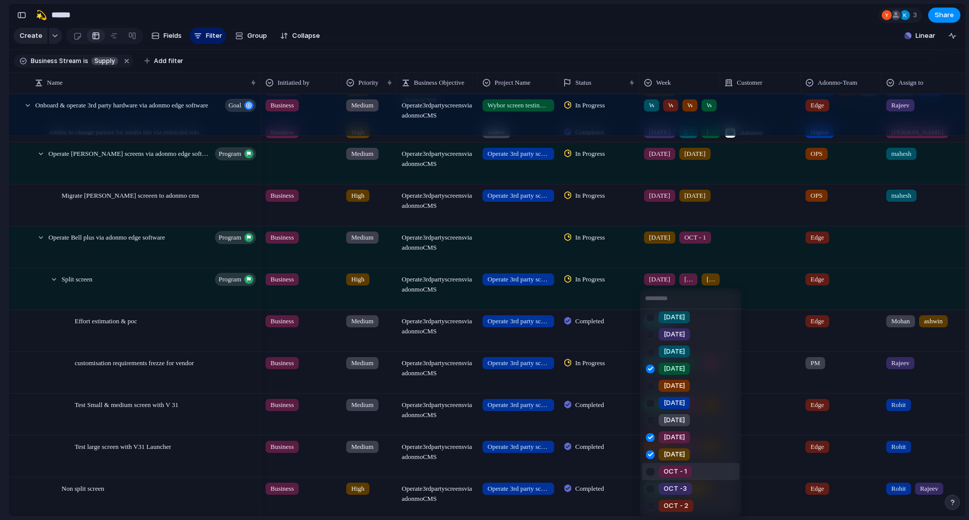
click at [804, 468] on div "Week1 Week2 Week3 Week4 [DATE] [DATE] [DATE] [DATE] [DATE] [DATE] [DATE] [DATE]…" at bounding box center [484, 260] width 969 height 520
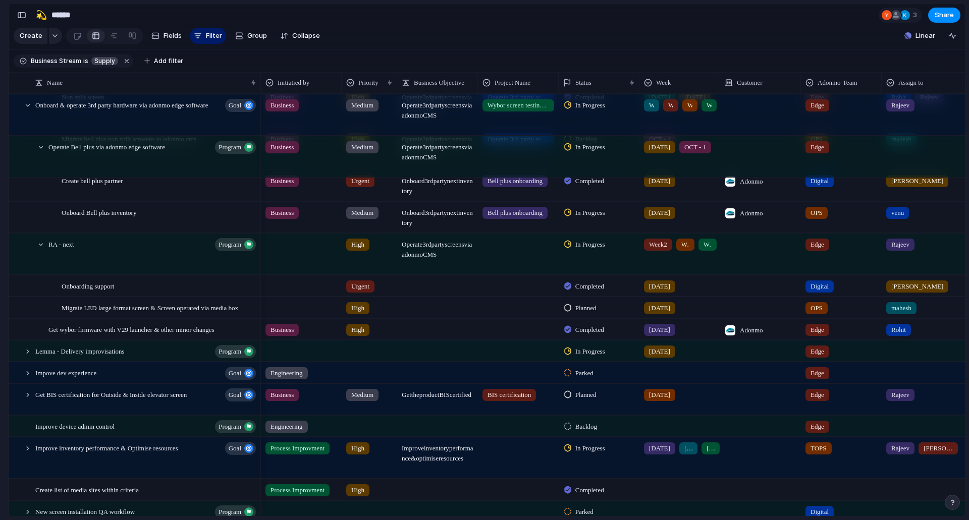
scroll to position [2322, 0]
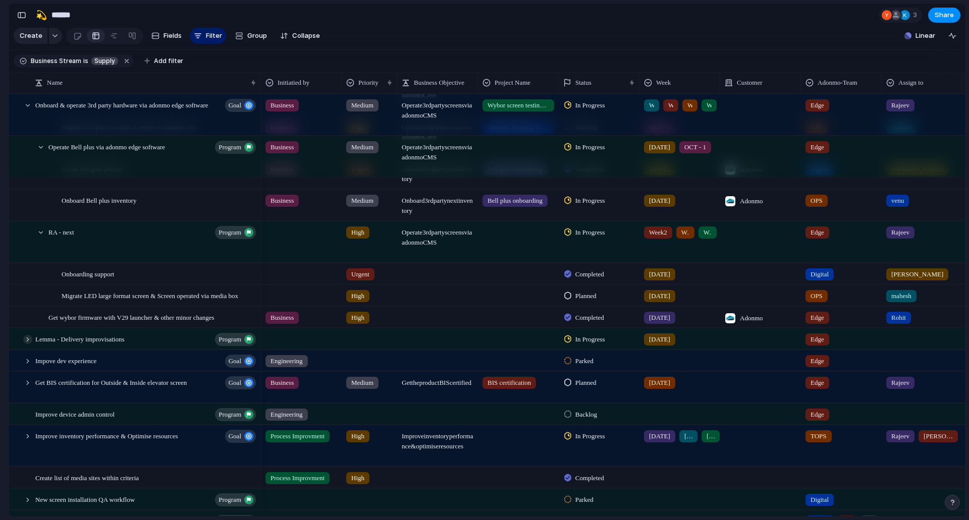
click at [26, 344] on div at bounding box center [27, 339] width 9 height 9
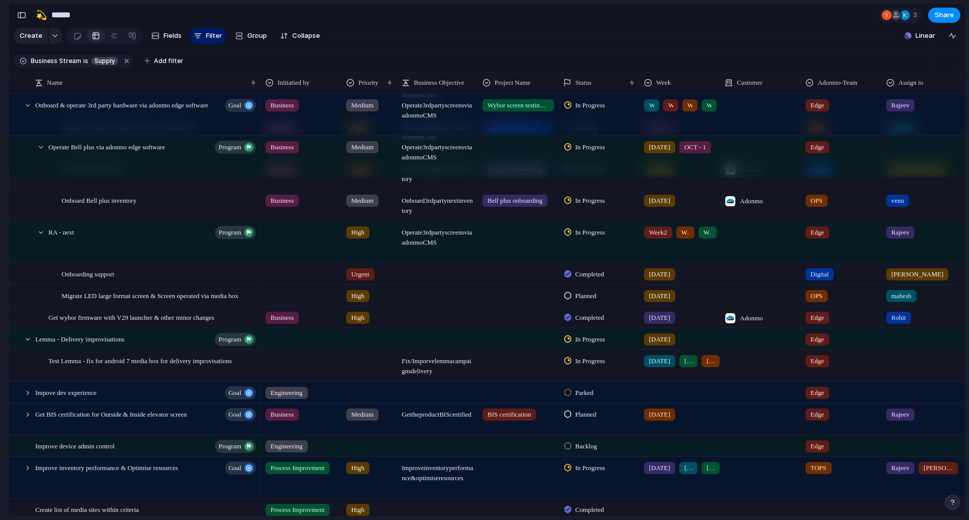
click at [591, 346] on div "In Progress" at bounding box center [586, 340] width 44 height 12
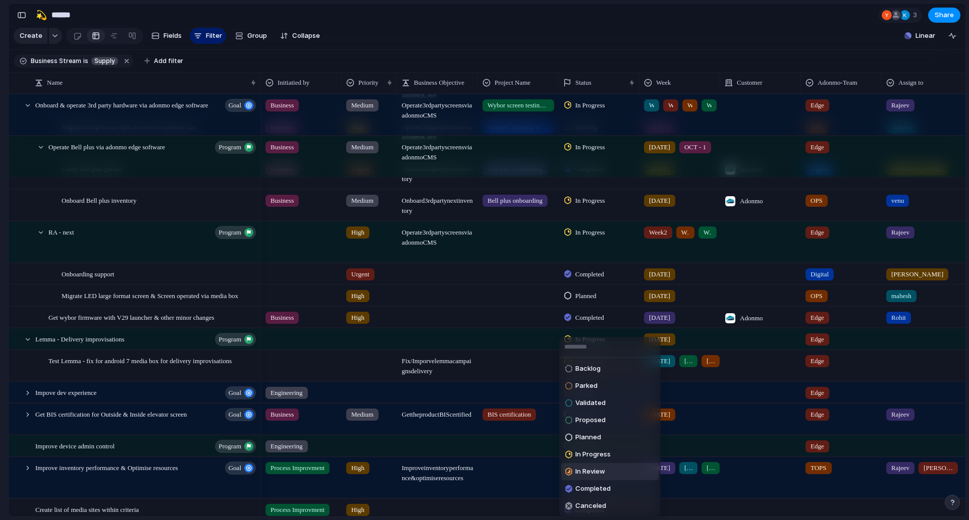
click at [604, 466] on div "In Review" at bounding box center [585, 472] width 40 height 12
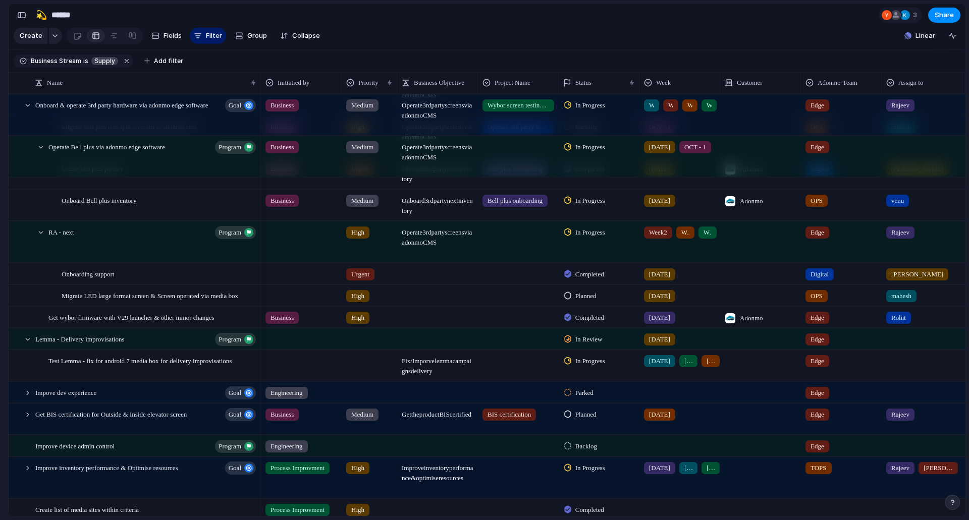
click at [586, 366] on span "In Progress" at bounding box center [590, 361] width 30 height 10
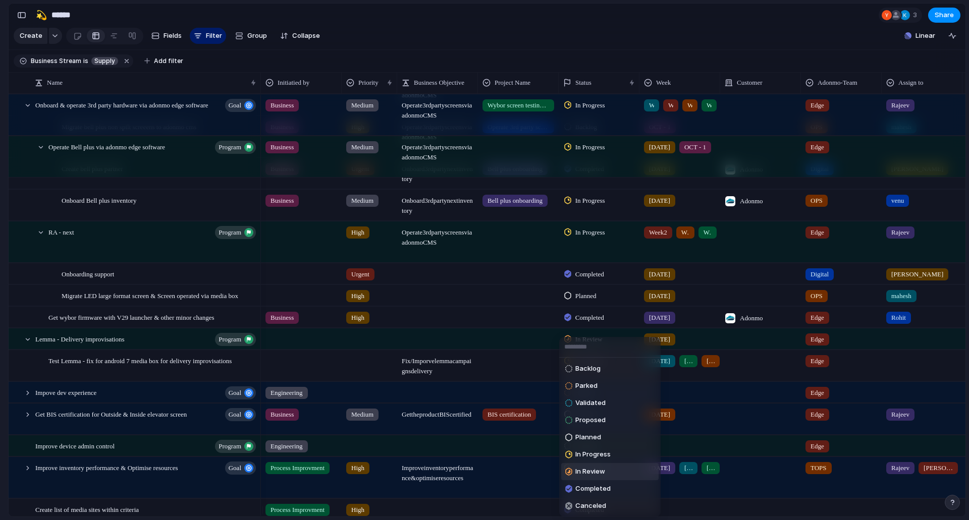
click at [604, 468] on span "In Review" at bounding box center [590, 472] width 30 height 10
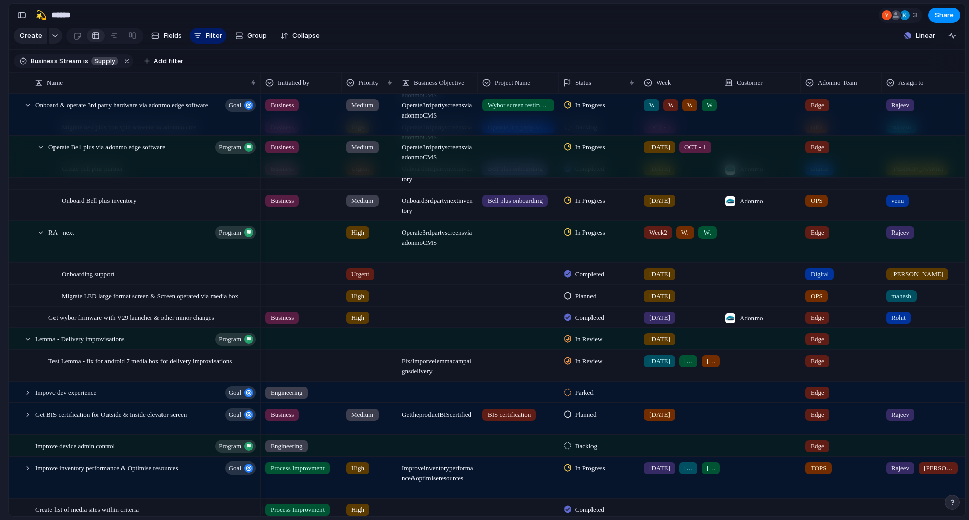
click at [742, 366] on div at bounding box center [760, 365] width 81 height 31
click at [681, 369] on div "Ops Campaign Live Sales-Ops Reports MIS Log Report Adonmo Golds gyn Golds gym s…" at bounding box center [484, 260] width 969 height 520
click at [684, 366] on span "[DATE]" at bounding box center [688, 361] width 8 height 10
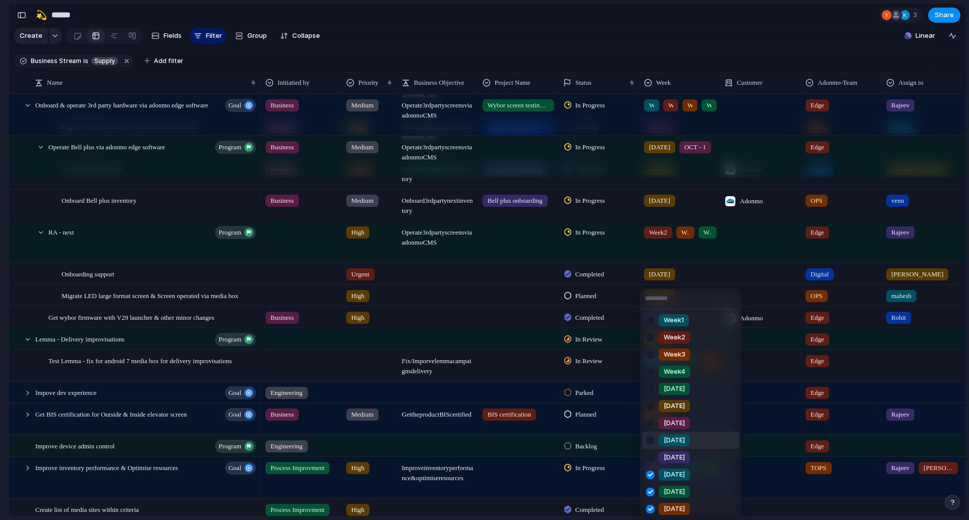
scroll to position [123, 0]
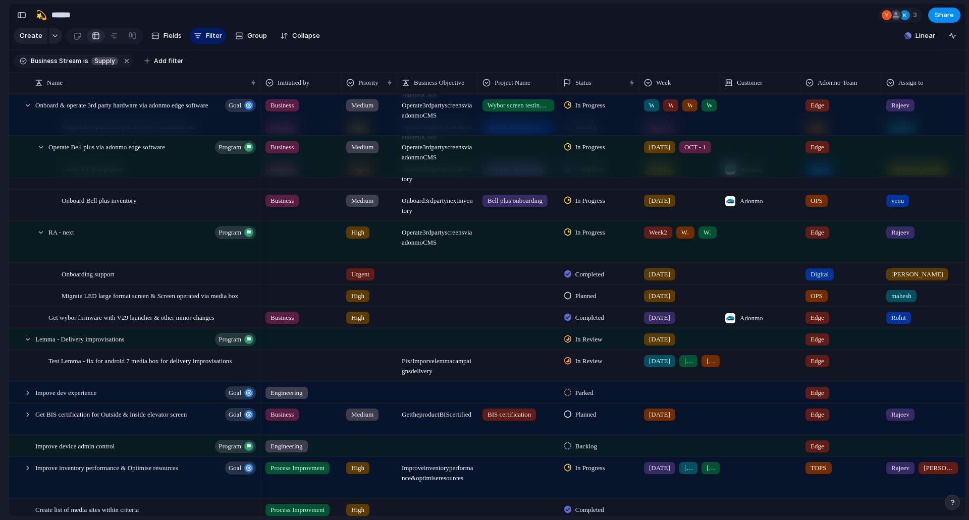
click at [780, 434] on div "Week1 Week2 Week3 Week4 [DATE] [DATE] [DATE] [DATE] [DATE] [DATE] [DATE] [DATE]…" at bounding box center [484, 260] width 969 height 520
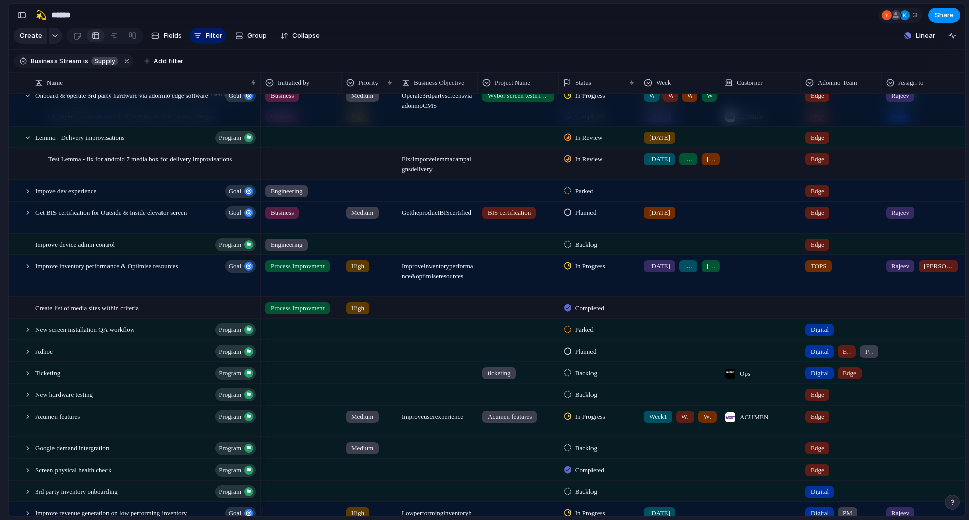
scroll to position [2524, 0]
click at [30, 271] on div at bounding box center [27, 266] width 9 height 9
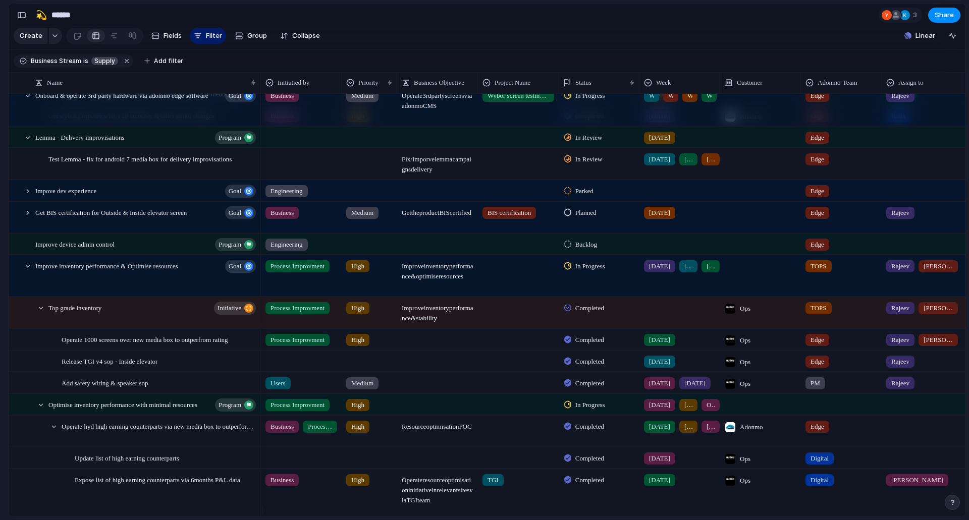
click at [735, 289] on div at bounding box center [760, 275] width 81 height 41
click at [695, 291] on div "Ops Campaign Live Sales-Ops Reports MIS Log Report Adonmo Golds gyn Golds gym s…" at bounding box center [484, 260] width 969 height 520
click at [694, 286] on div "[DATE] [DATE] [DATE] [DATE] [DATE] [DATE] OCT - 1" at bounding box center [679, 275] width 81 height 41
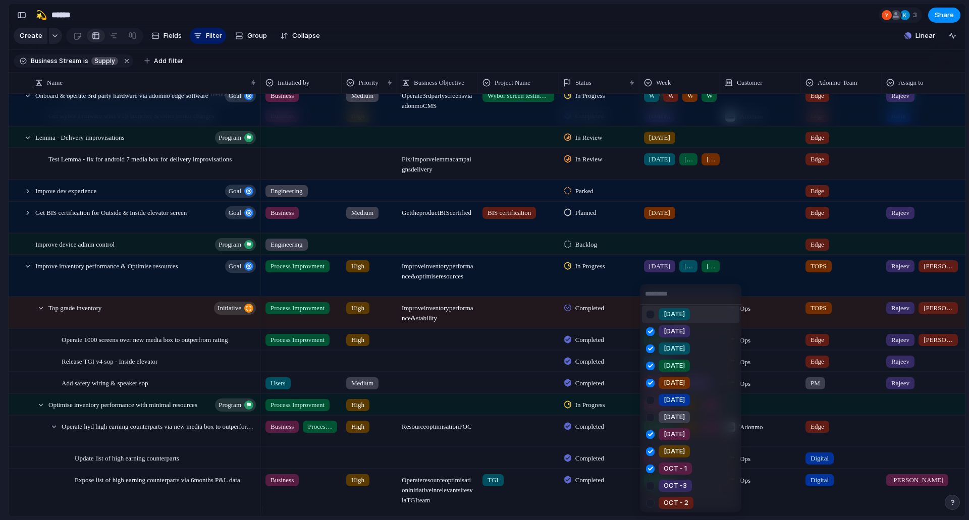
scroll to position [123, 0]
click at [774, 277] on div "Week1 Week2 Week3 Week4 [DATE] [DATE] [DATE] [DATE] [DATE] [DATE] [DATE] [DATE]…" at bounding box center [484, 260] width 969 height 520
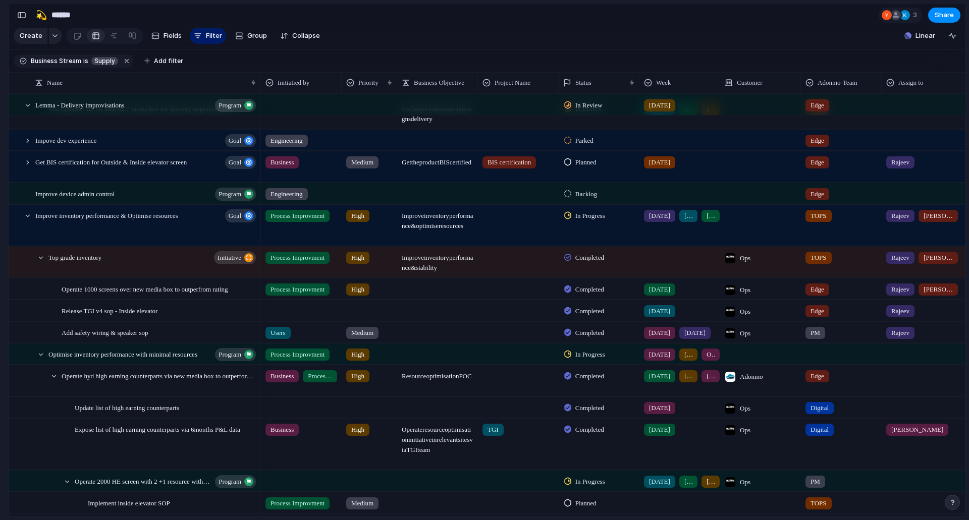
scroll to position [2574, 0]
click at [707, 221] on span "[DATE]" at bounding box center [711, 216] width 8 height 10
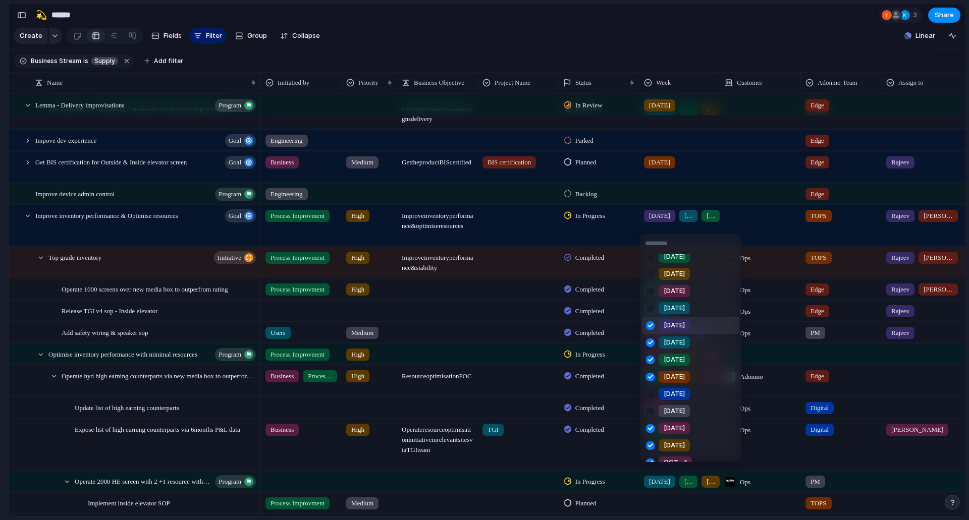
scroll to position [123, 0]
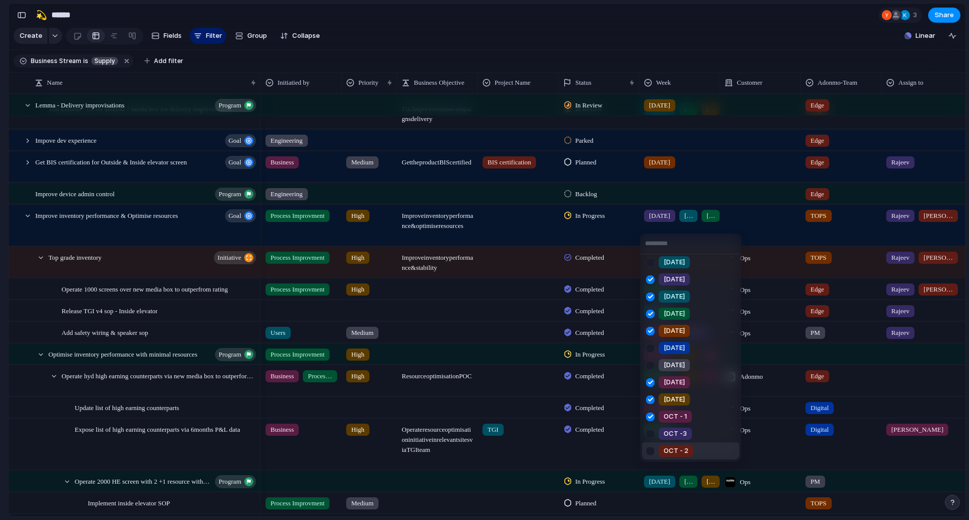
click at [611, 439] on div "Week1 Week2 Week3 Week4 [DATE] [DATE] [DATE] [DATE] [DATE] [DATE] [DATE] [DATE]…" at bounding box center [484, 260] width 969 height 520
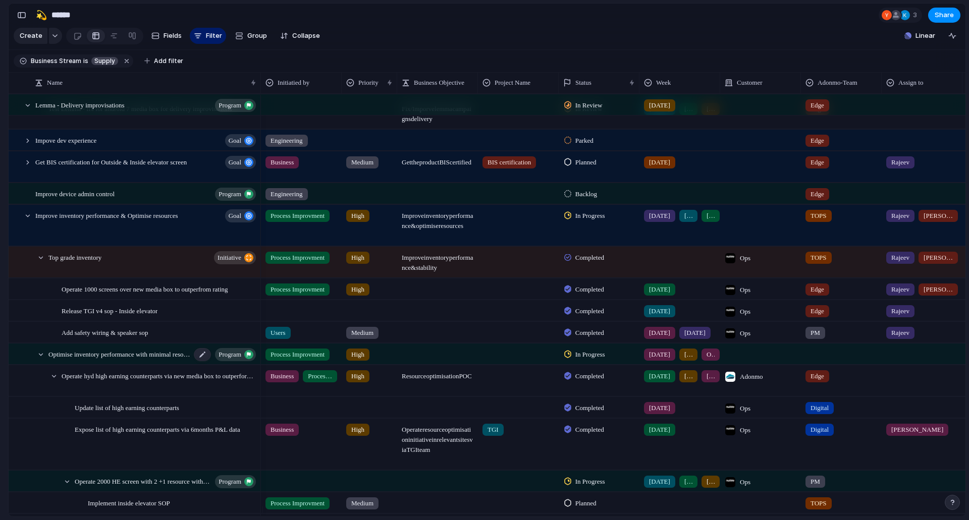
click at [128, 360] on span "Optimise inventory performance with minimal resources" at bounding box center [119, 354] width 142 height 12
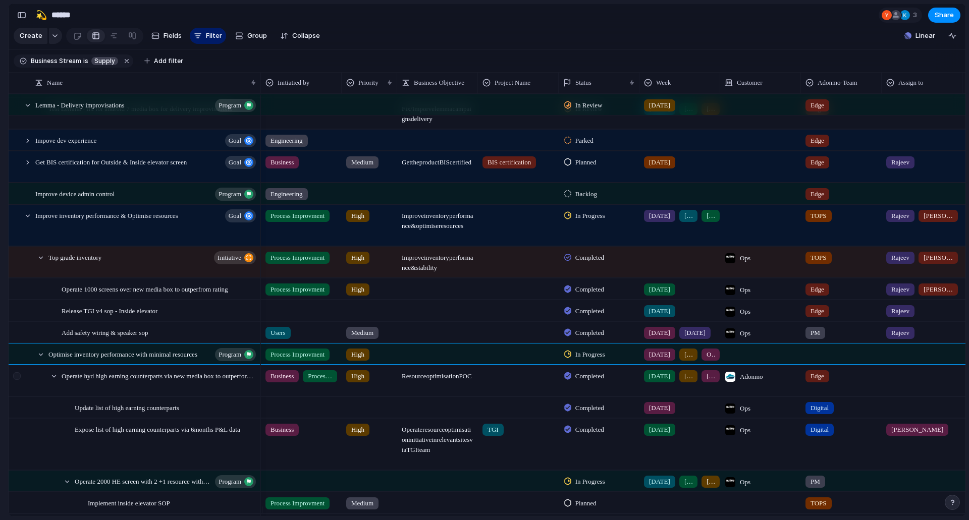
click at [31, 397] on div at bounding box center [22, 381] width 27 height 31
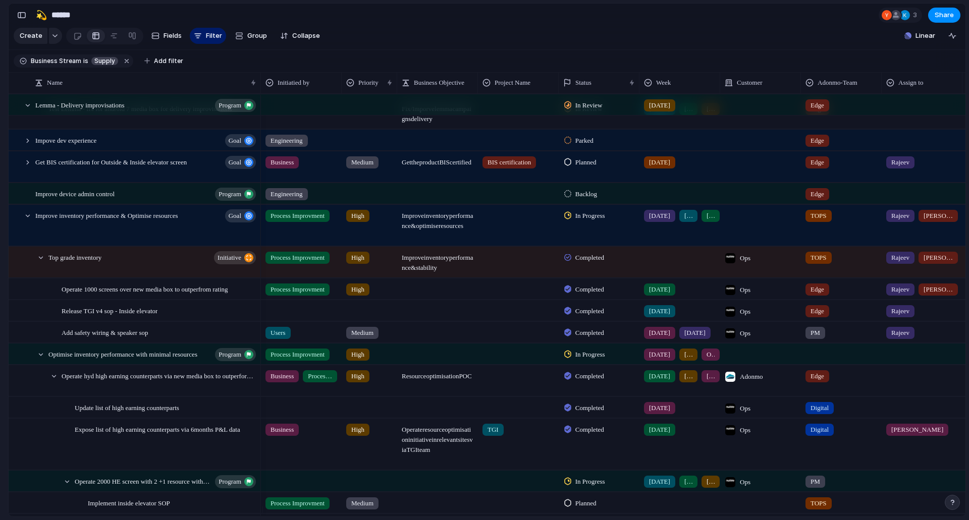
click at [722, 364] on div at bounding box center [760, 354] width 81 height 21
click at [701, 370] on div "Ops Campaign Live Sales-Ops Reports MIS Log Report Adonmo Golds gyn Golds gym s…" at bounding box center [484, 260] width 969 height 520
click at [701, 364] on div "[DATE] [DATE] OCT - 1" at bounding box center [679, 354] width 81 height 21
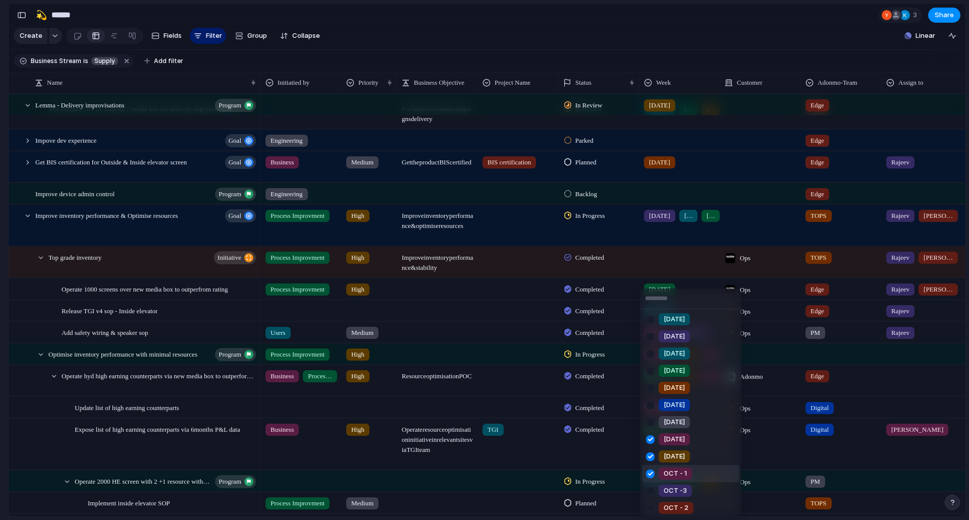
scroll to position [123, 0]
click at [526, 483] on div "Week1 Week2 Week3 Week4 [DATE] [DATE] [DATE] [DATE] [DATE] [DATE] [DATE] [DATE]…" at bounding box center [484, 260] width 969 height 520
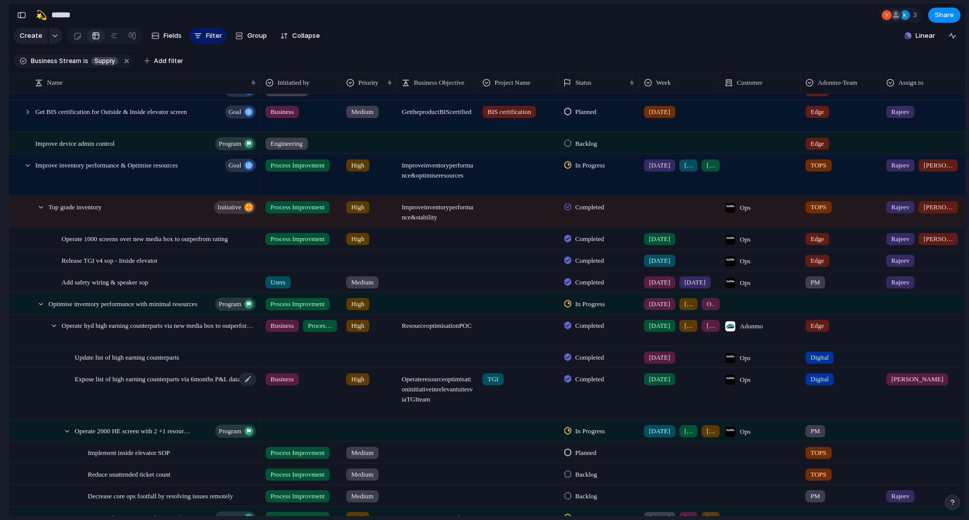
scroll to position [2625, 0]
click at [122, 437] on span "Operate 2000 HE screen with 2 +1 resource without zone restrictions" at bounding box center [133, 431] width 116 height 12
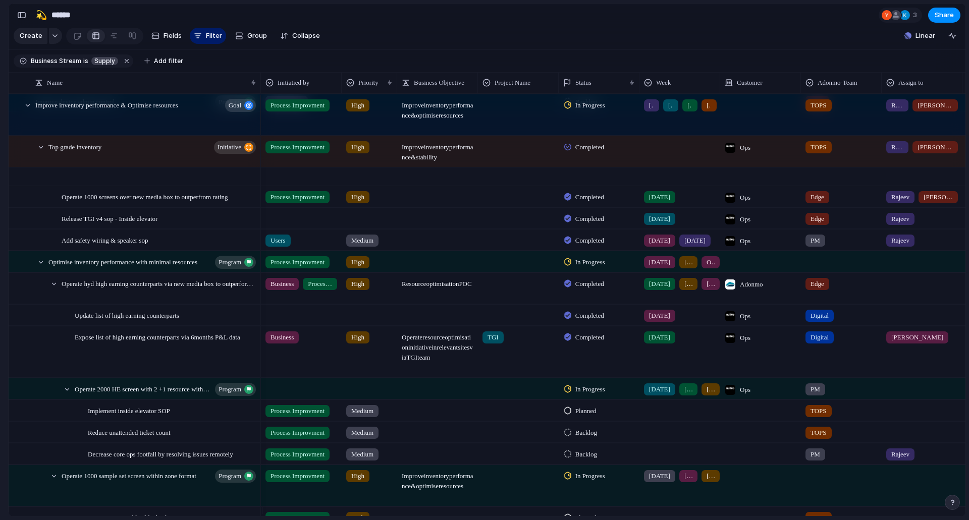
scroll to position [2725, 0]
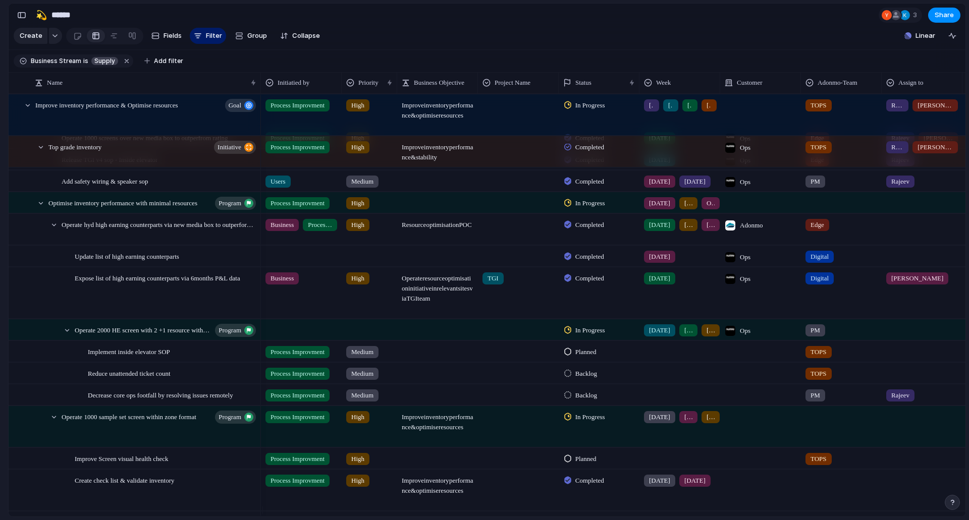
click at [591, 332] on div "In Progress" at bounding box center [586, 331] width 44 height 12
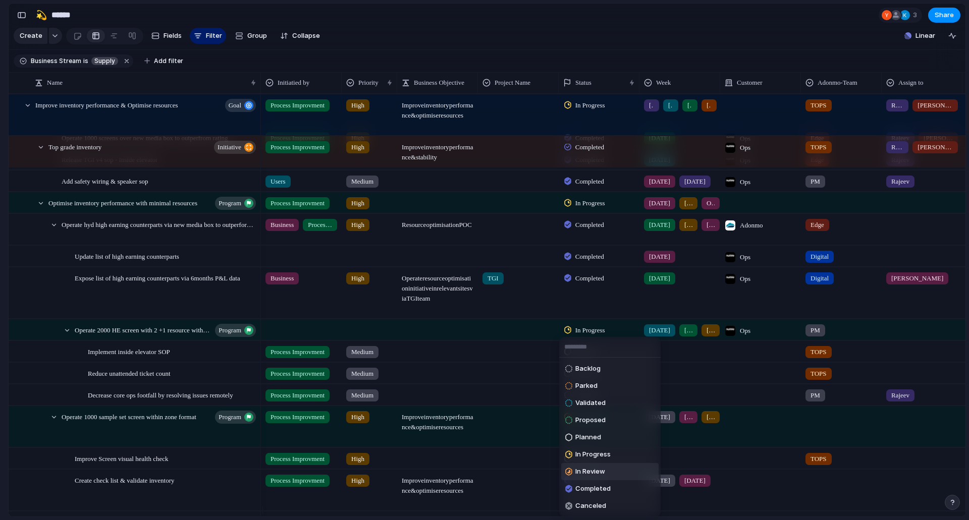
click at [605, 474] on span "In Review" at bounding box center [590, 472] width 30 height 10
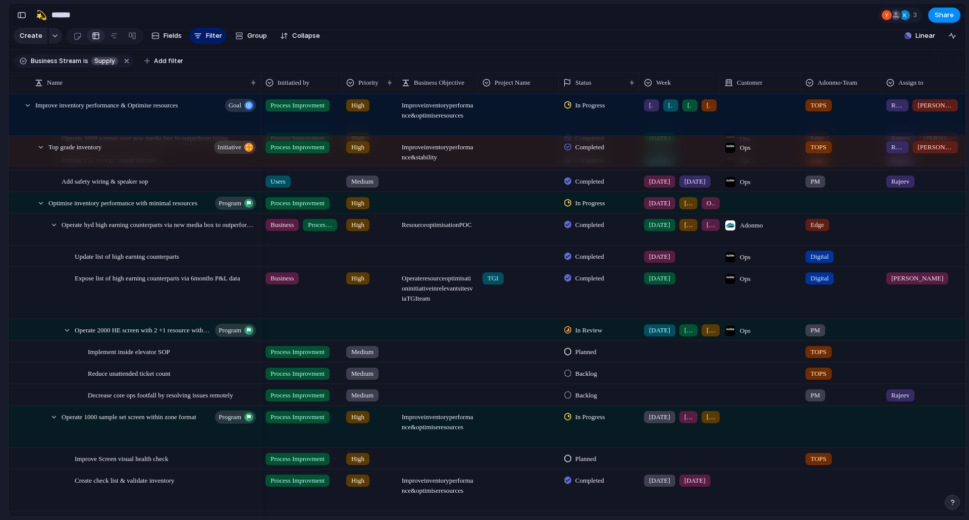
click at [731, 336] on div at bounding box center [730, 331] width 10 height 10
click at [678, 366] on div "Ops Campaign Live Sales-Ops Reports MIS Log Report Adonmo Golds gyn Golds gym s…" at bounding box center [484, 260] width 969 height 520
click at [157, 206] on span "Optimise inventory performance with minimal resources" at bounding box center [119, 203] width 142 height 12
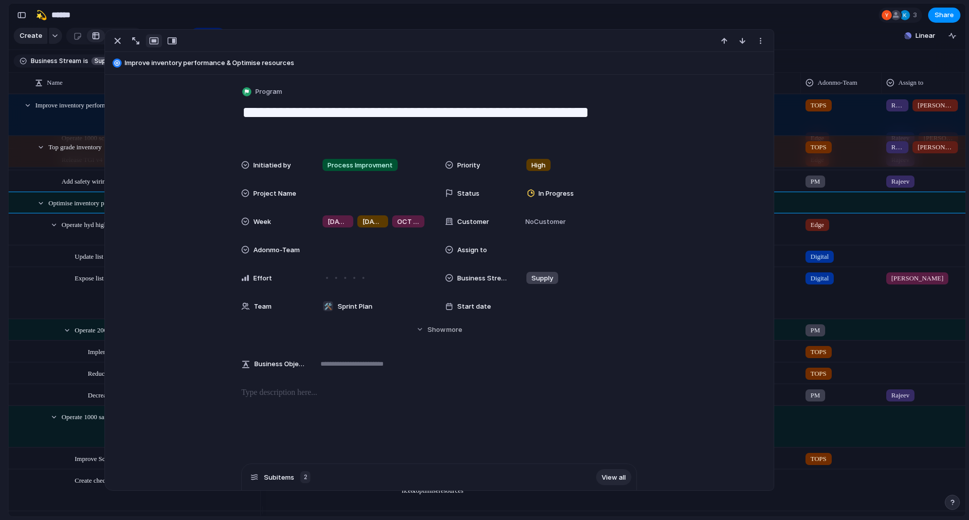
click at [351, 140] on textarea "**********" at bounding box center [439, 122] width 396 height 41
type textarea "**********"
click at [3, 293] on div "Adonmo Feedback Prototypes My projects 🛠️ Sprint Plan Projects 🍎 June- Digital …" at bounding box center [4, 260] width 8 height 520
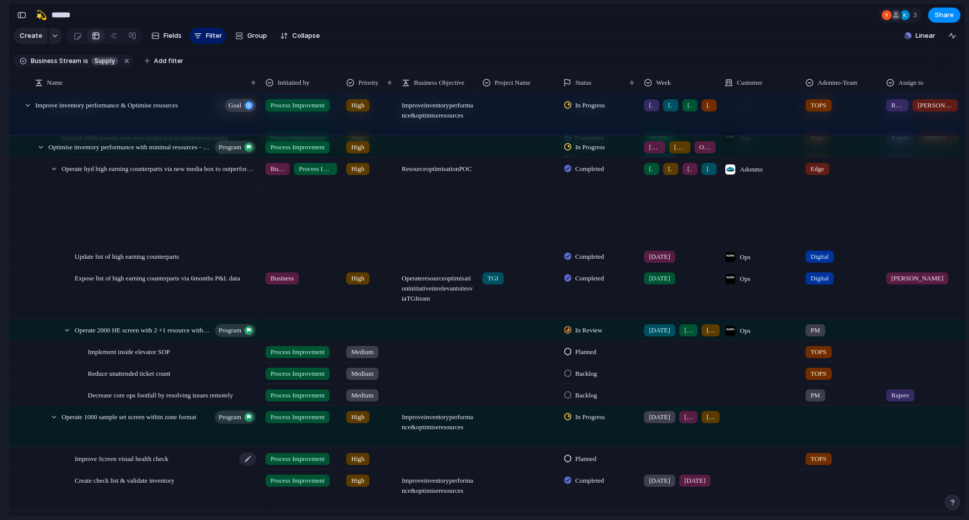
scroll to position [2826, 0]
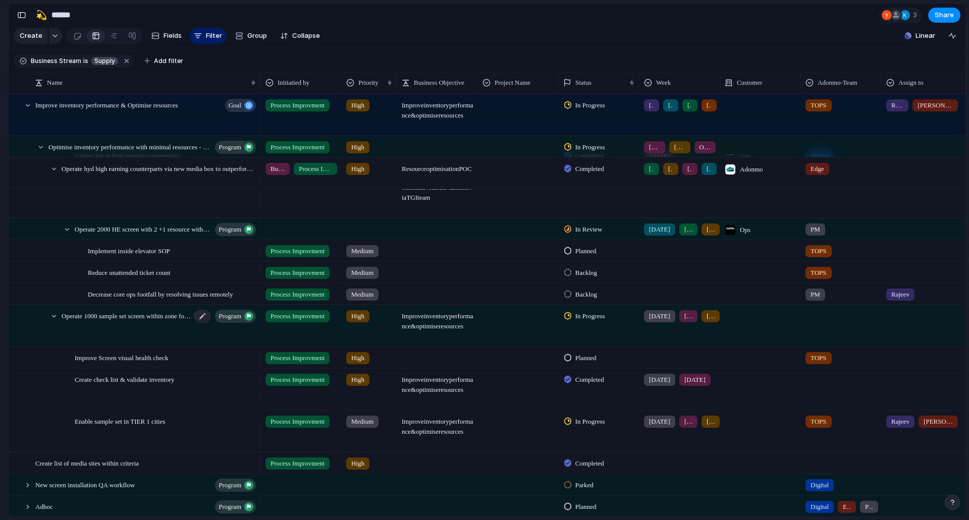
click at [145, 322] on span "Operate 1000 sample set screen within zone format" at bounding box center [126, 316] width 129 height 12
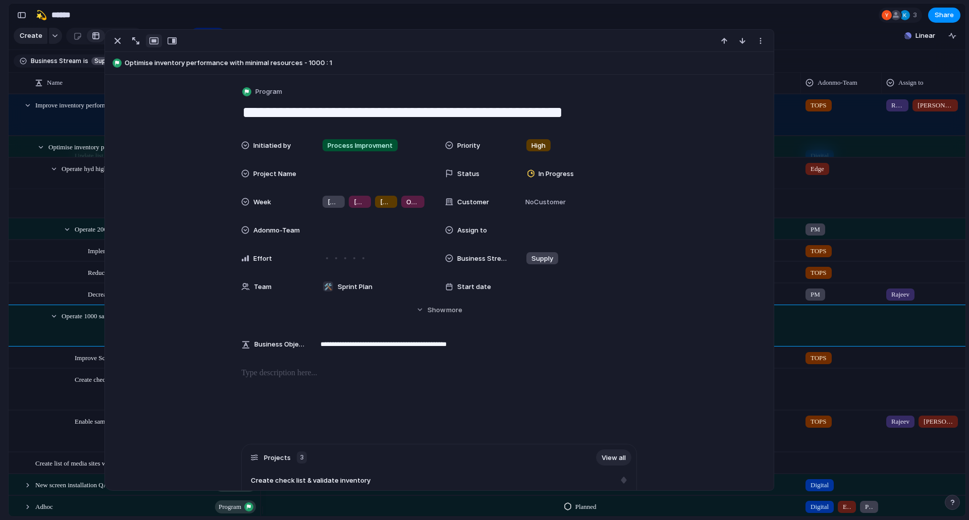
click at [0, 353] on div "Adonmo Feedback Prototypes My projects 🛠️ Sprint Plan Projects 🍎 June- Digital …" at bounding box center [55, 260] width 111 height 520
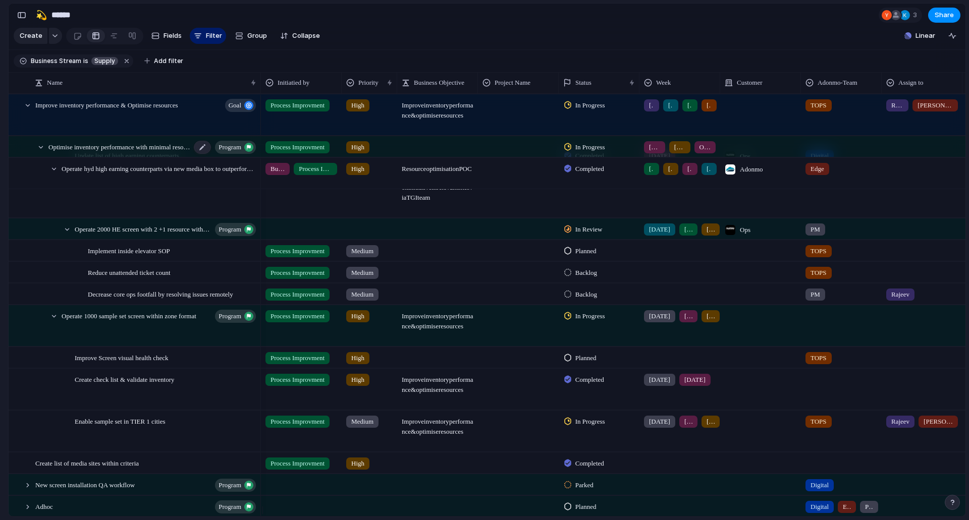
click at [159, 152] on span "Optimise inventory performance with minimal resources - 1000 : 1" at bounding box center [119, 147] width 142 height 12
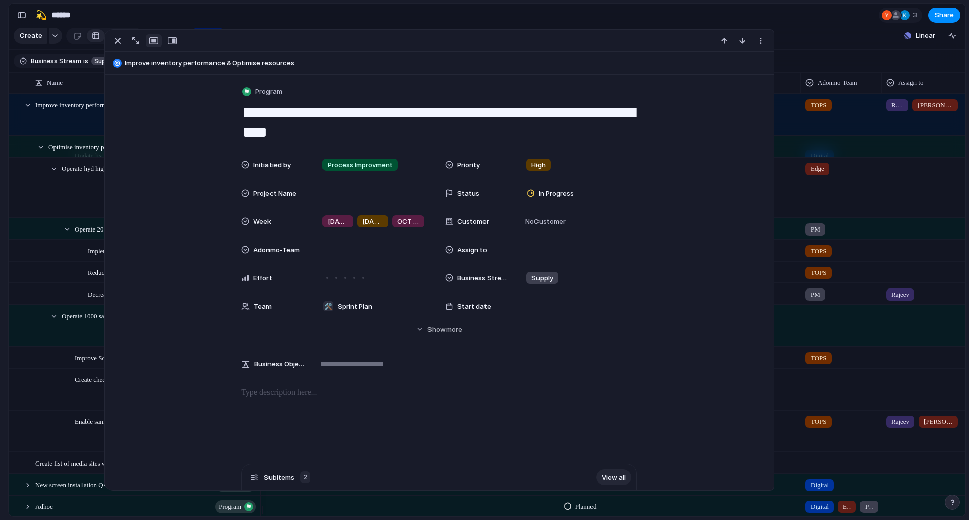
drag, startPoint x: 391, startPoint y: 130, endPoint x: 314, endPoint y: 135, distance: 76.9
click at [314, 135] on textarea "**********" at bounding box center [439, 122] width 396 height 41
type textarea "**********"
click at [0, 374] on div "Adonmo Feedback Prototypes My projects 🛠️ Sprint Plan Projects 🍎 June- Digital …" at bounding box center [55, 260] width 111 height 520
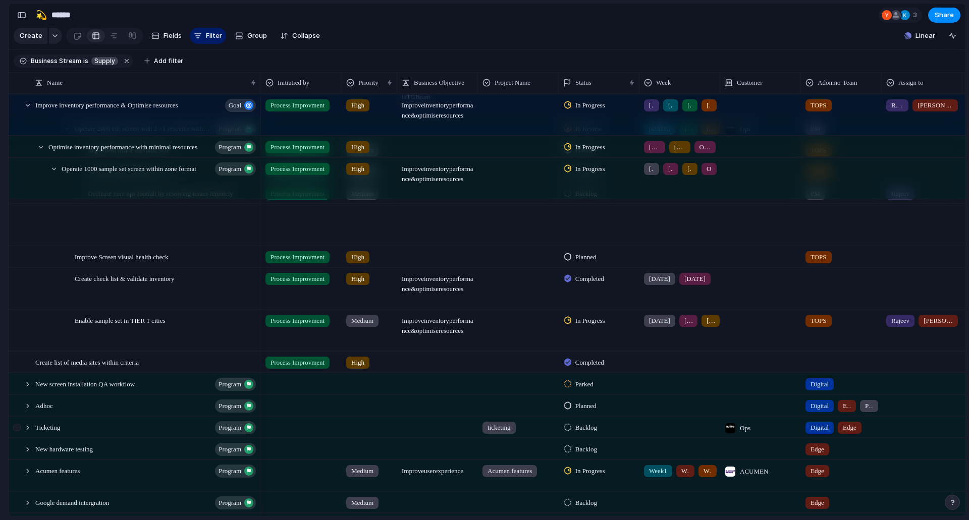
scroll to position [3079, 0]
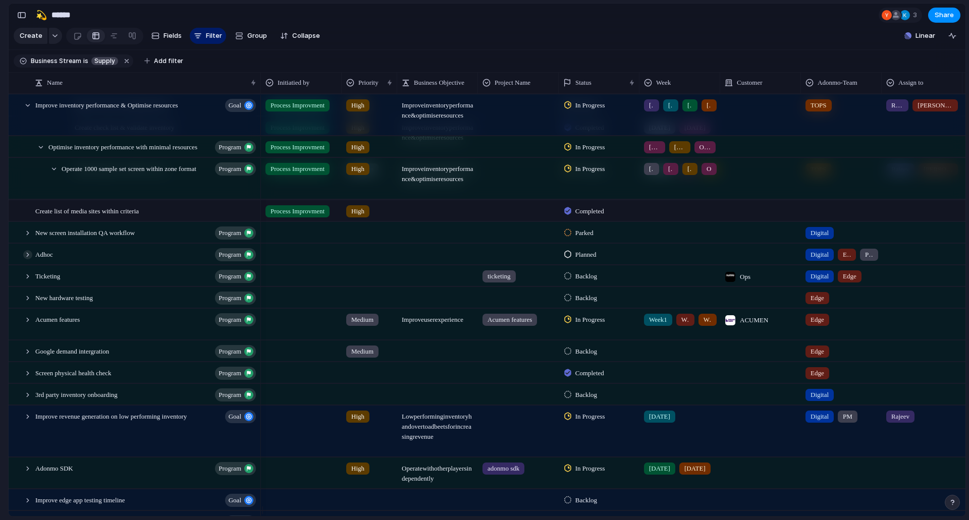
click at [26, 259] on div at bounding box center [27, 254] width 9 height 9
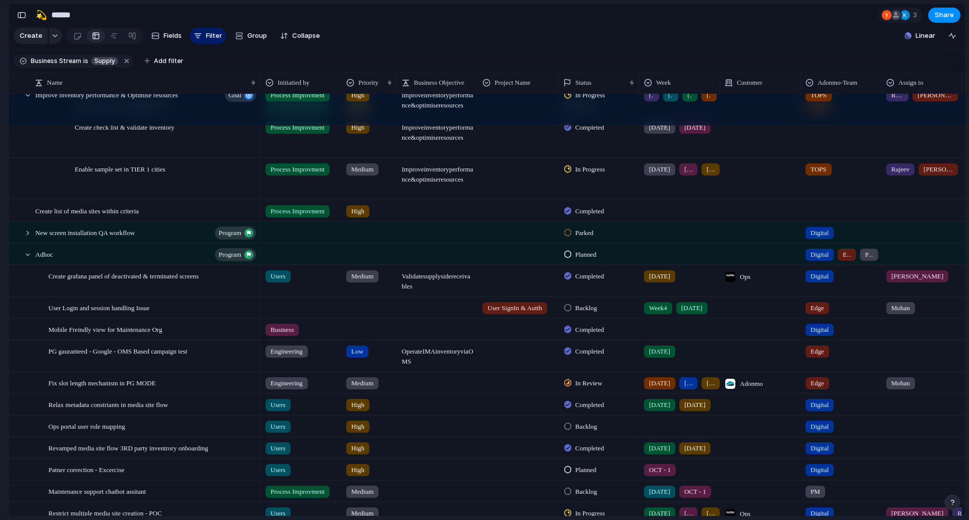
scroll to position [3180, 0]
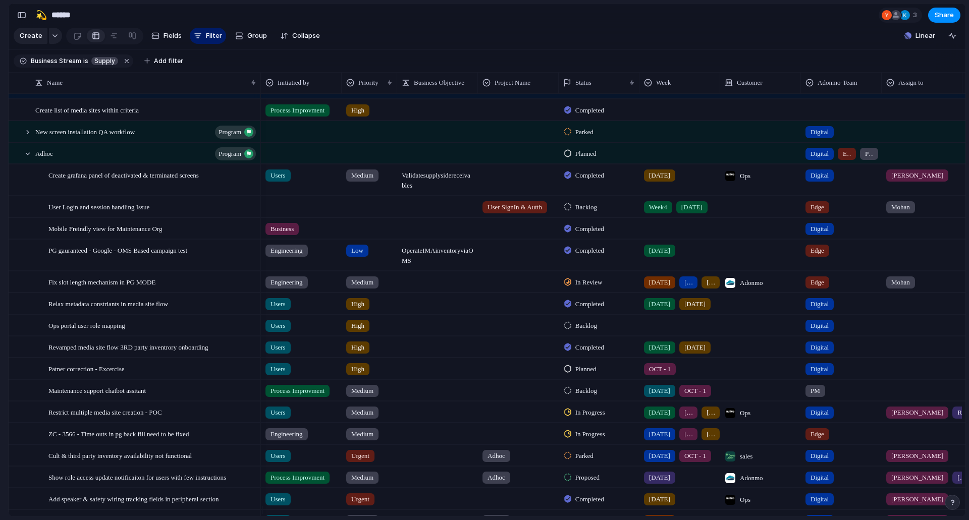
click at [702, 288] on div "[DATE]" at bounding box center [711, 283] width 18 height 12
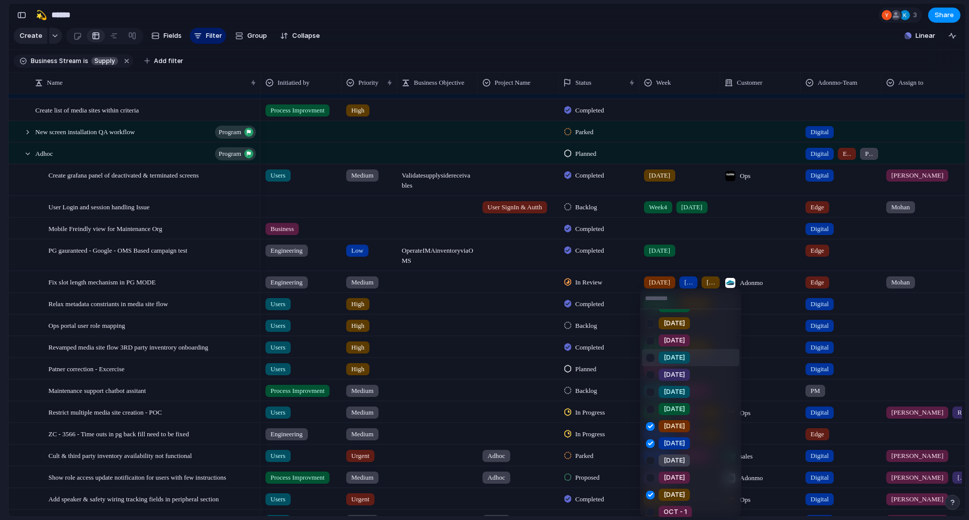
scroll to position [123, 0]
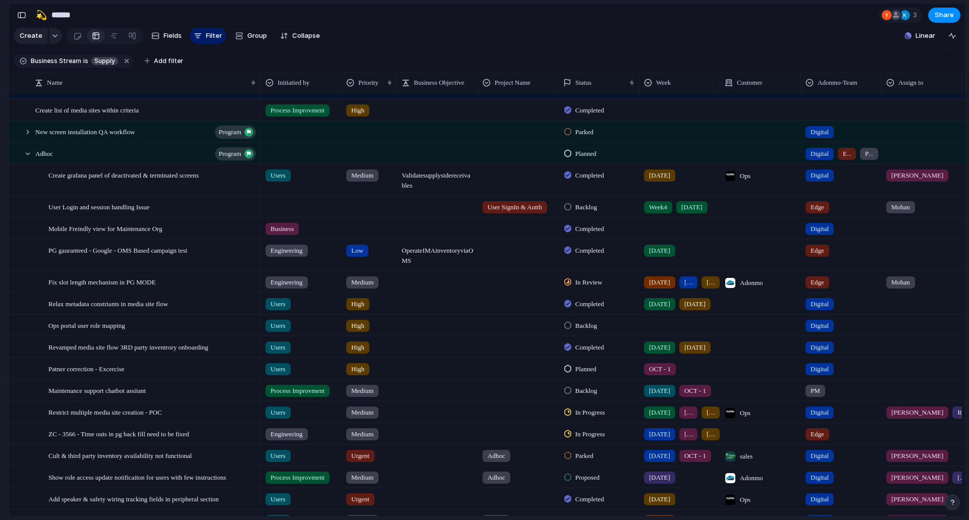
click at [563, 456] on div "Week1 Week2 Week3 Week4 [DATE] [DATE] [DATE] [DATE] [DATE] [DATE] [DATE] [DATE]…" at bounding box center [484, 260] width 969 height 520
click at [595, 288] on span "In Review" at bounding box center [588, 283] width 27 height 10
click at [507, 474] on div "Backlog Parked Validated Proposed Planned In Progress In Review Completed Cance…" at bounding box center [484, 260] width 969 height 520
click at [744, 418] on span "Ops" at bounding box center [745, 413] width 11 height 10
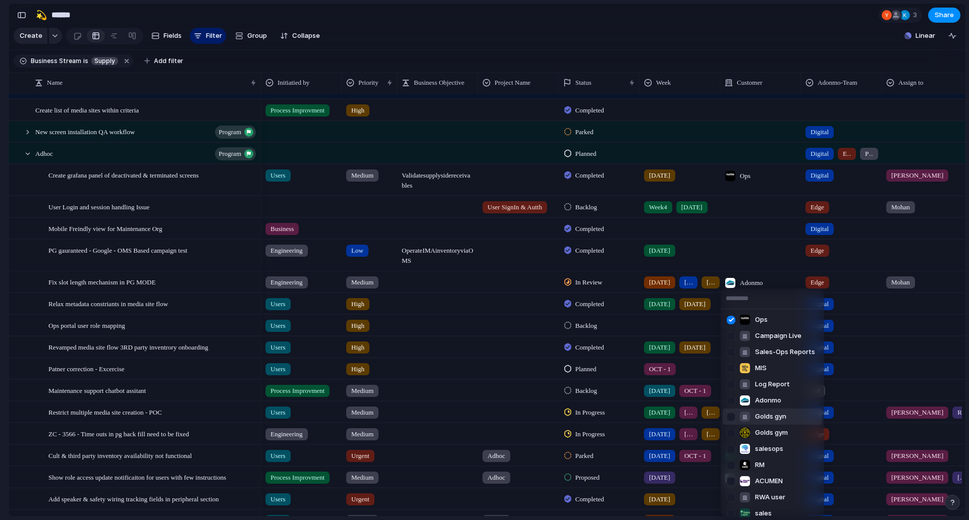
click at [699, 420] on div "Ops Campaign Live Sales-Ops Reports MIS Log Report Adonmo Golds gyn Golds gym s…" at bounding box center [484, 260] width 969 height 520
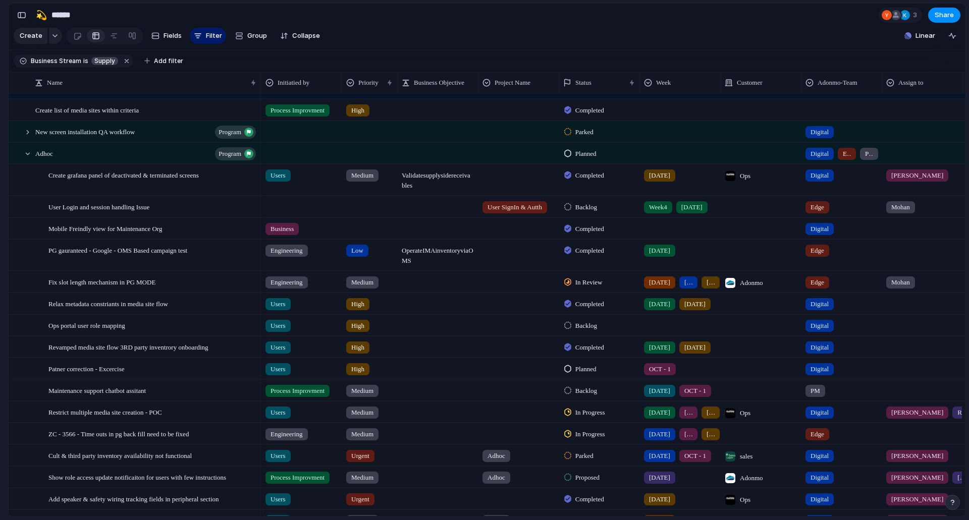
click at [702, 419] on div "[DATE]" at bounding box center [711, 413] width 18 height 12
click at [606, 462] on div "Week1 Week2 Week3 Week4 [DATE] [DATE] [DATE] [DATE] [DATE] [DATE] [DATE] [DATE]…" at bounding box center [484, 260] width 969 height 520
click at [670, 418] on div "[DATE]" at bounding box center [659, 413] width 31 height 12
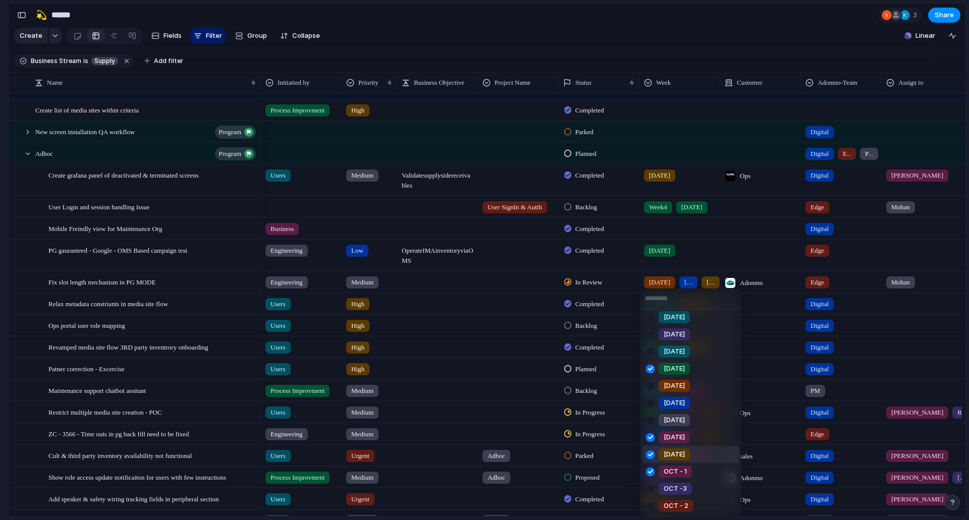
click at [650, 454] on div at bounding box center [650, 455] width 18 height 18
click at [651, 472] on div at bounding box center [650, 472] width 18 height 18
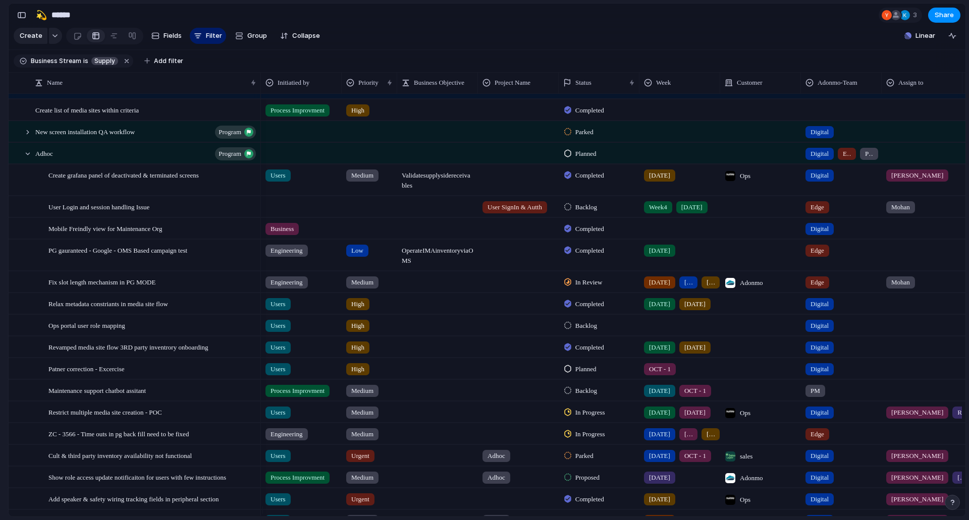
click at [575, 460] on div "Week1 Week2 Week3 Week4 [DATE] [DATE] [DATE] [DATE] [DATE] [DATE] [DATE] [DATE]…" at bounding box center [484, 260] width 969 height 520
click at [707, 438] on span "[DATE]" at bounding box center [711, 435] width 8 height 10
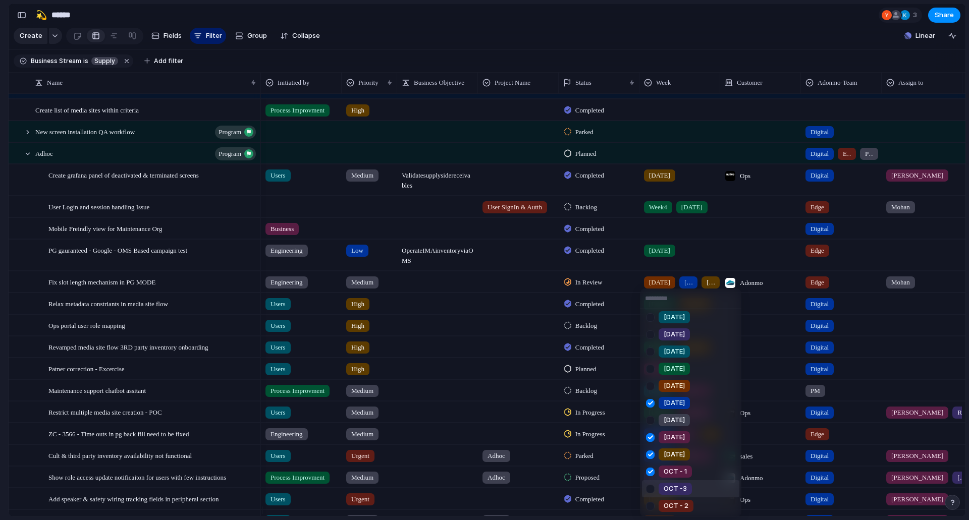
click at [558, 471] on div "Week1 Week2 Week3 Week4 [DATE] [DATE] [DATE] [DATE] [DATE] [DATE] [DATE] [DATE]…" at bounding box center [484, 260] width 969 height 520
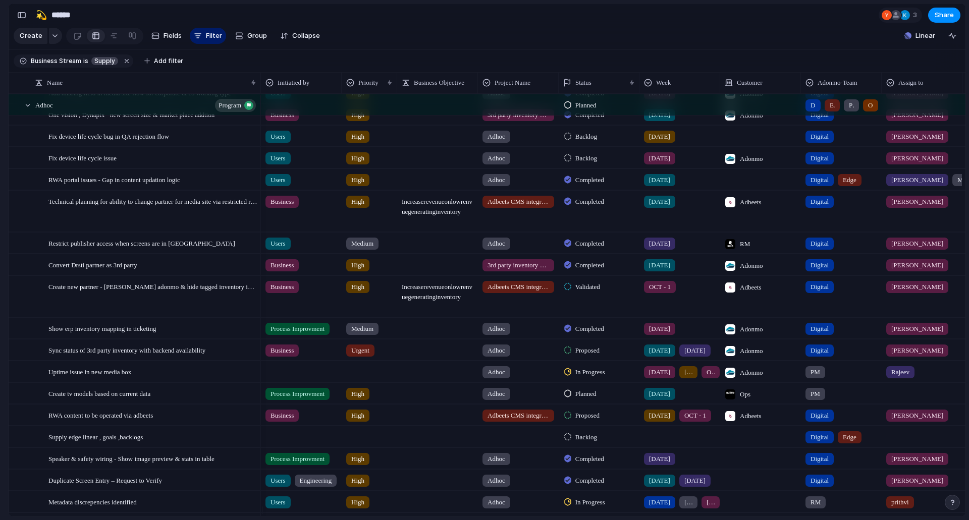
scroll to position [3634, 0]
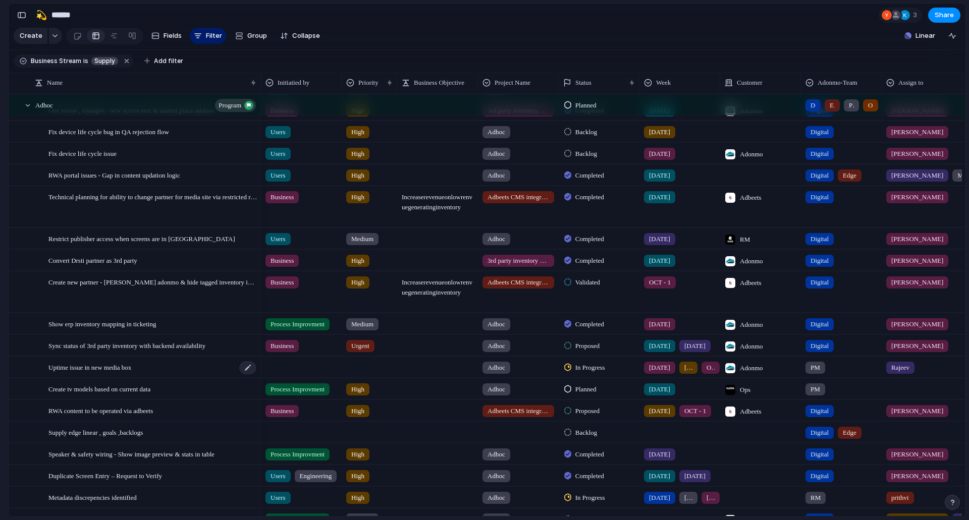
click at [202, 377] on div "Uptime issue in new media box" at bounding box center [152, 367] width 209 height 21
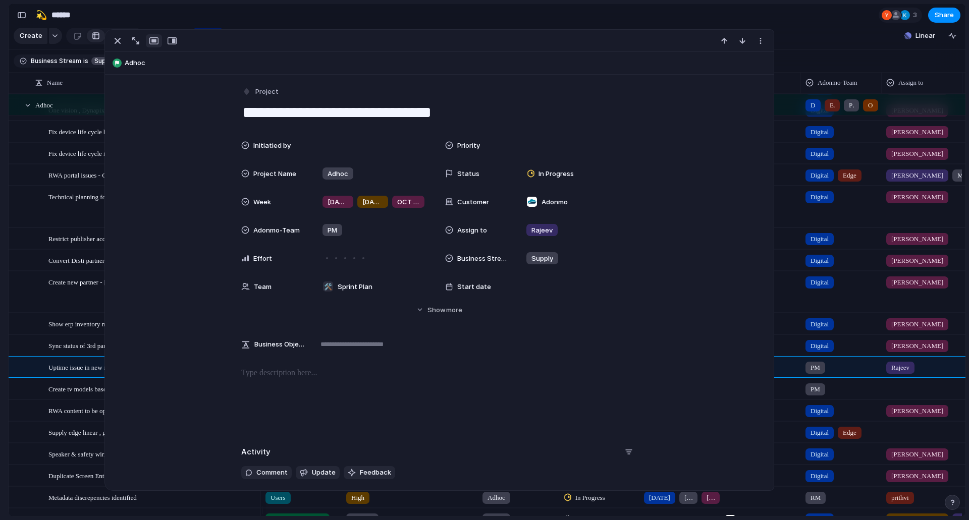
click at [292, 112] on textarea "**********" at bounding box center [439, 112] width 396 height 21
click at [295, 116] on textarea "**********" at bounding box center [439, 112] width 396 height 21
drag, startPoint x: 288, startPoint y: 115, endPoint x: 228, endPoint y: 115, distance: 60.6
click at [228, 115] on div "**********" at bounding box center [439, 382] width 669 height 615
drag, startPoint x: 348, startPoint y: 116, endPoint x: 592, endPoint y: 115, distance: 244.3
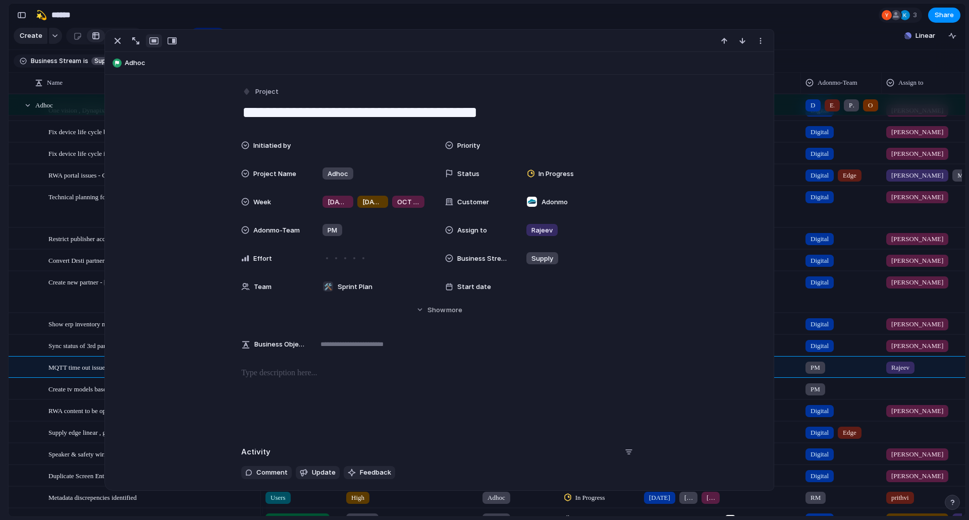
click at [592, 115] on textarea "**********" at bounding box center [439, 112] width 396 height 21
drag, startPoint x: 574, startPoint y: 115, endPoint x: 390, endPoint y: 118, distance: 183.7
click at [390, 118] on textarea "**********" at bounding box center [439, 112] width 396 height 21
type textarea "**********"
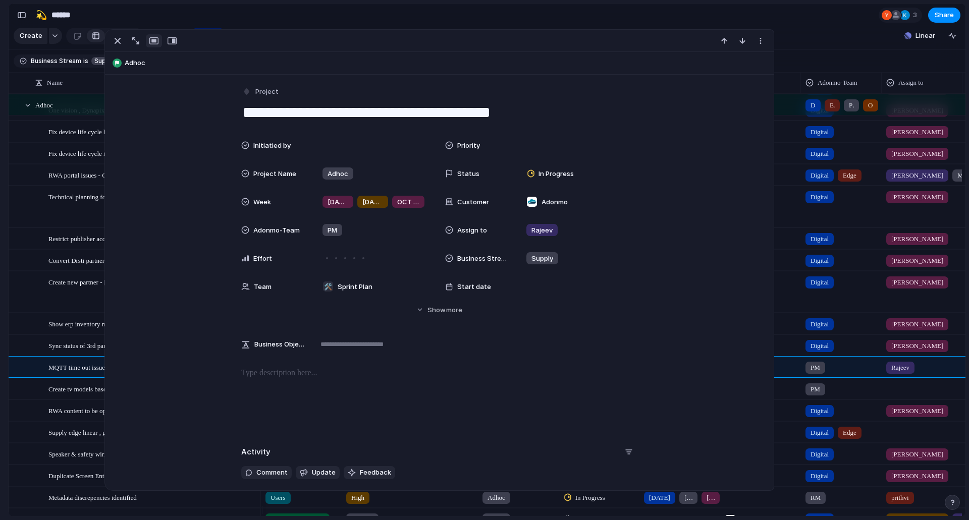
click at [0, 374] on div "Adonmo Feedback Prototypes My projects 🛠️ Sprint Plan Projects 🍎 June- Digital …" at bounding box center [55, 260] width 111 height 520
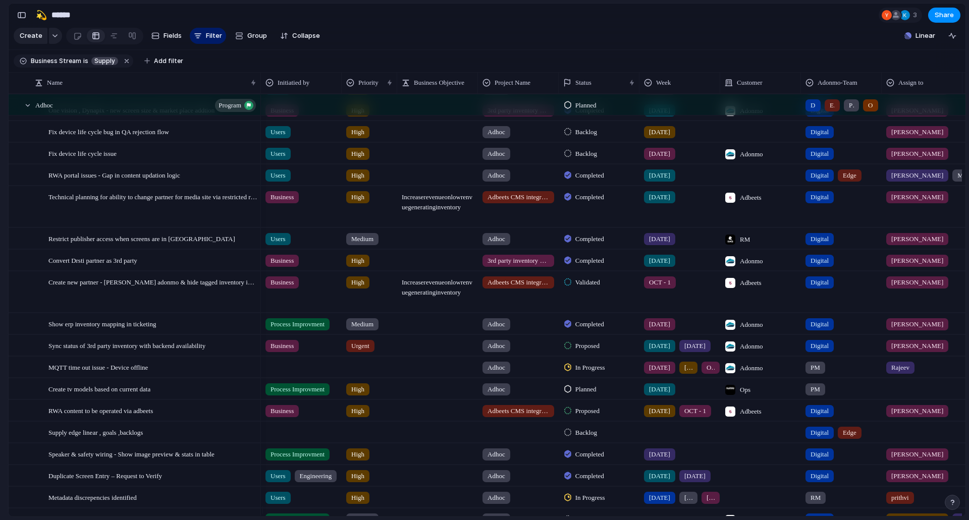
click at [292, 374] on div at bounding box center [301, 365] width 80 height 17
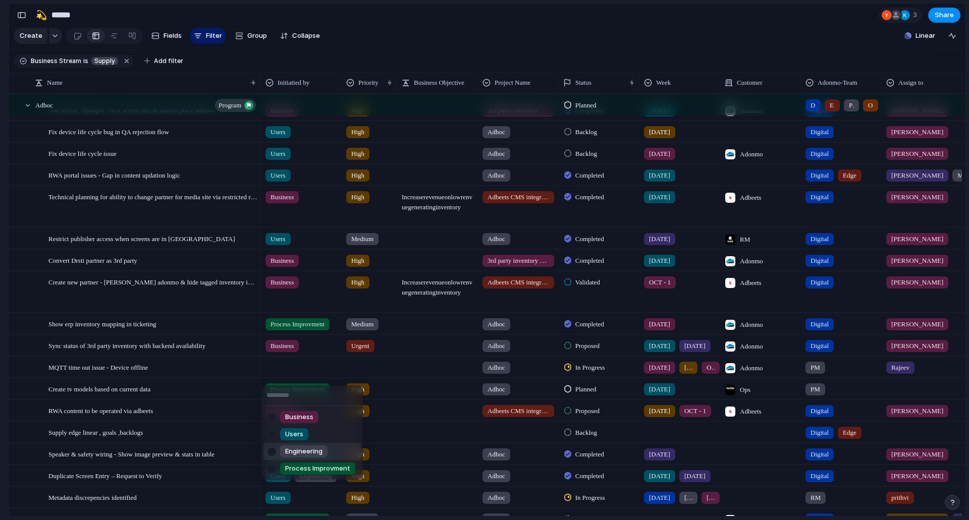
click at [312, 451] on span "Engineering" at bounding box center [303, 452] width 37 height 10
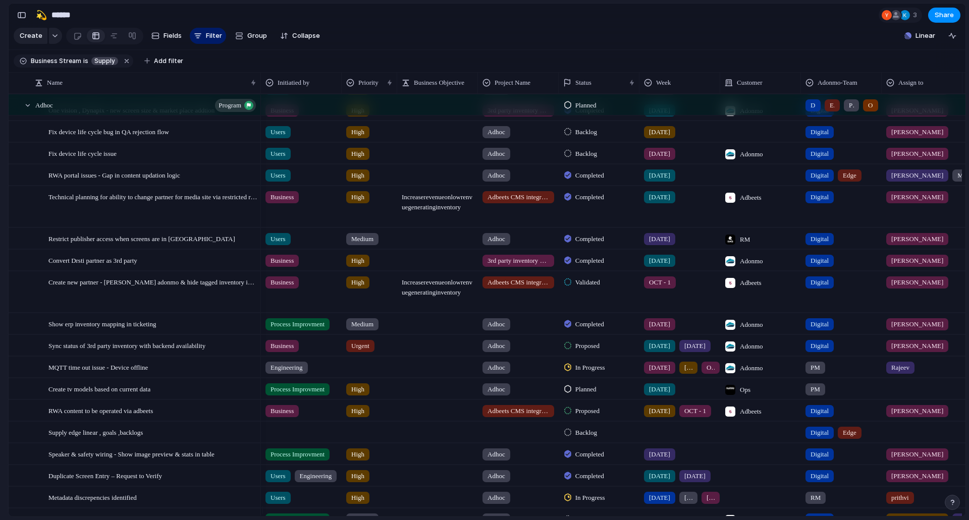
click at [363, 374] on div at bounding box center [369, 365] width 55 height 17
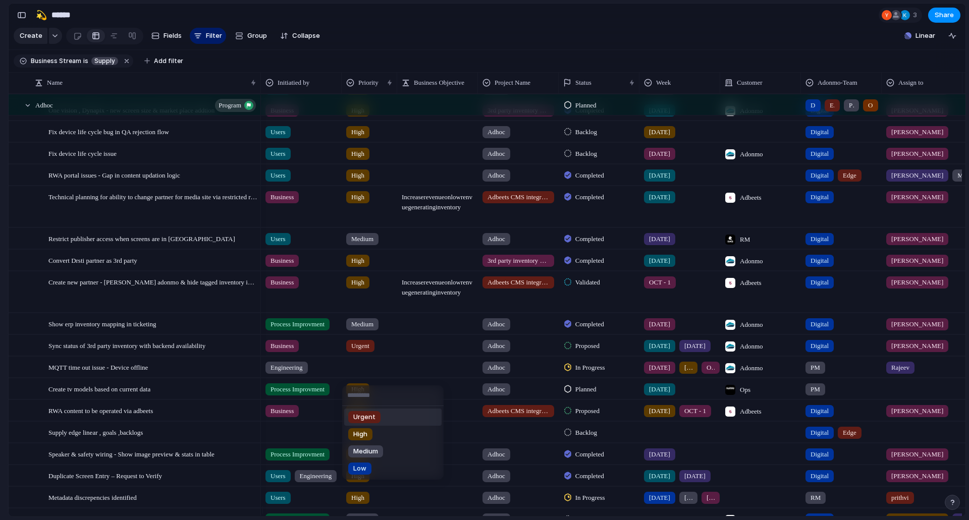
click at [359, 417] on span "Urgent" at bounding box center [364, 417] width 22 height 10
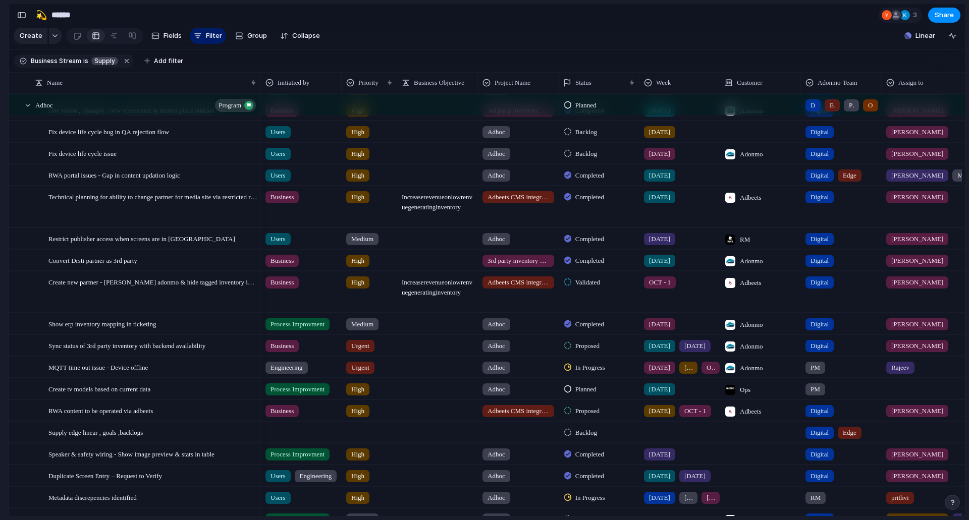
click at [684, 373] on span "[DATE]" at bounding box center [688, 368] width 8 height 10
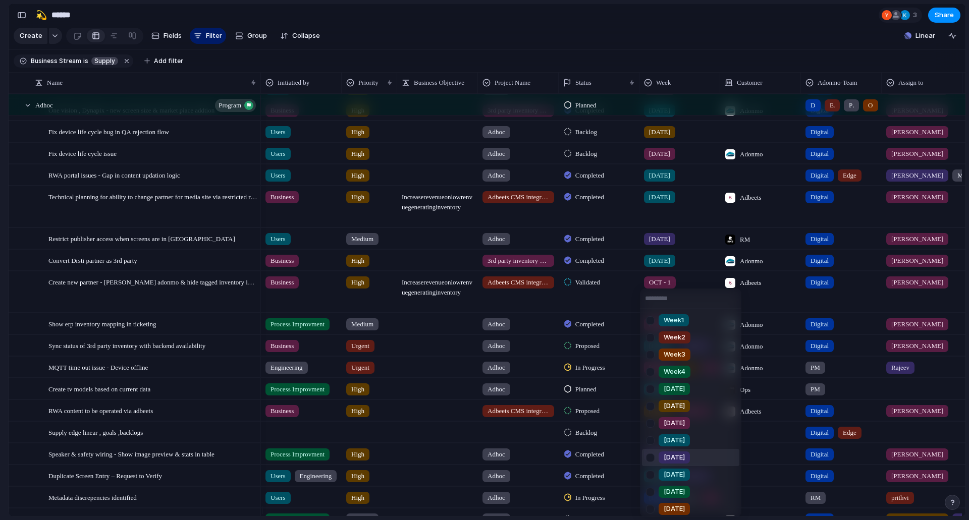
scroll to position [123, 0]
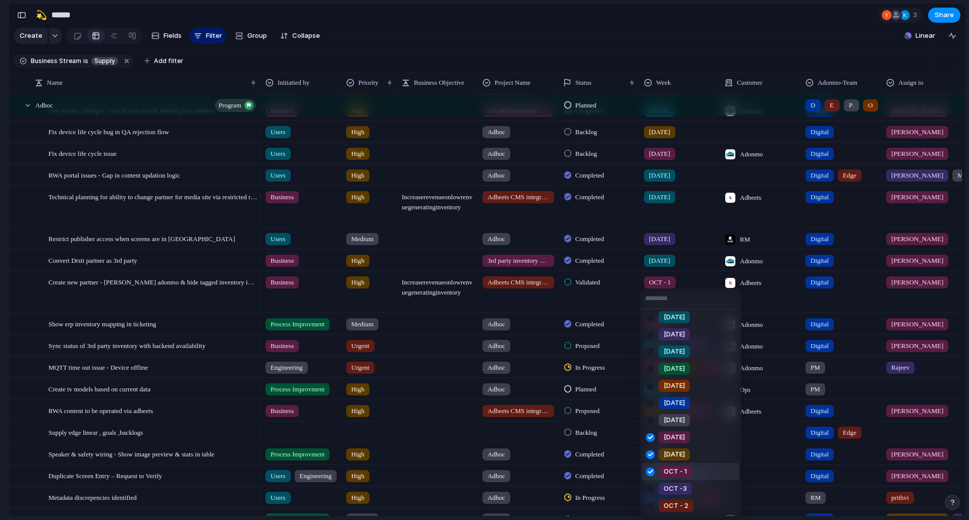
click at [374, 446] on div "Week1 Week2 Week3 Week4 [DATE] [DATE] [DATE] [DATE] [DATE] [DATE] [DATE] [DATE]…" at bounding box center [484, 260] width 969 height 520
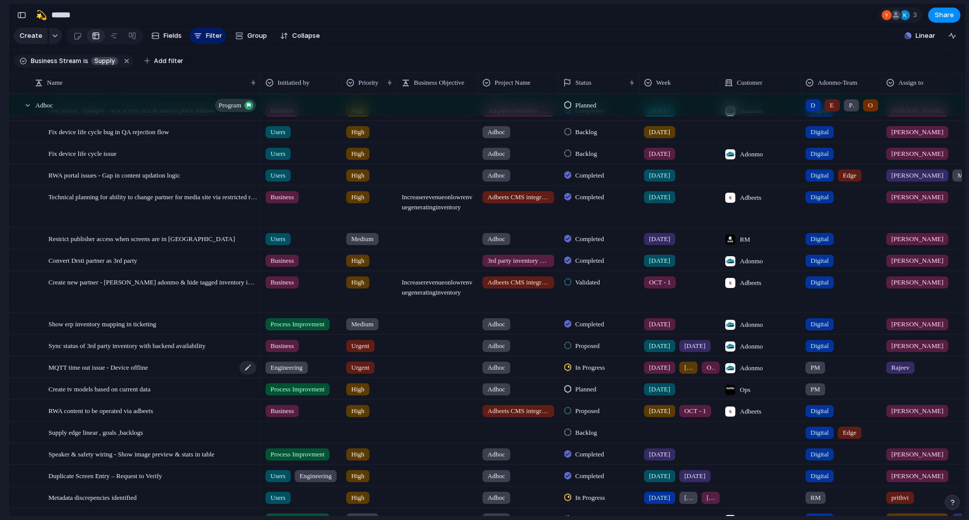
click at [114, 372] on span "MQTT time out issue - Device offline" at bounding box center [97, 367] width 99 height 12
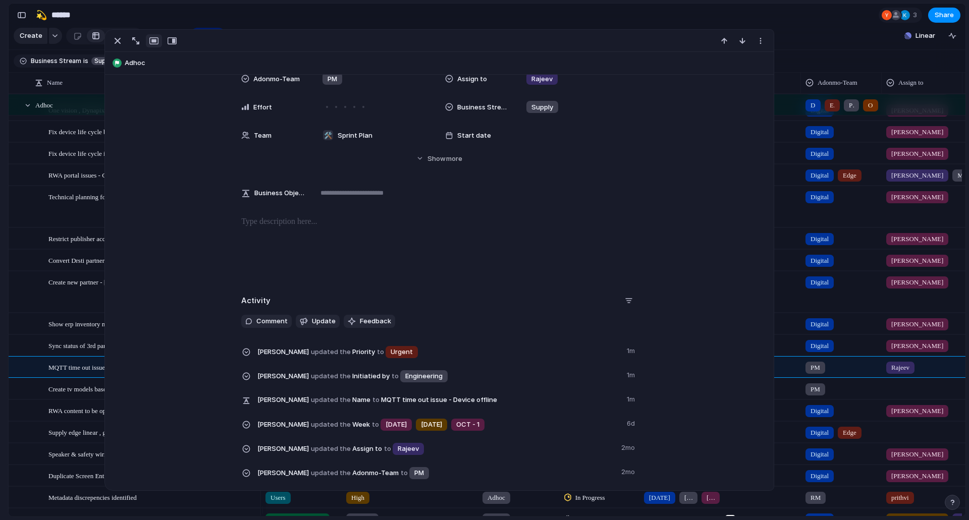
scroll to position [252, 0]
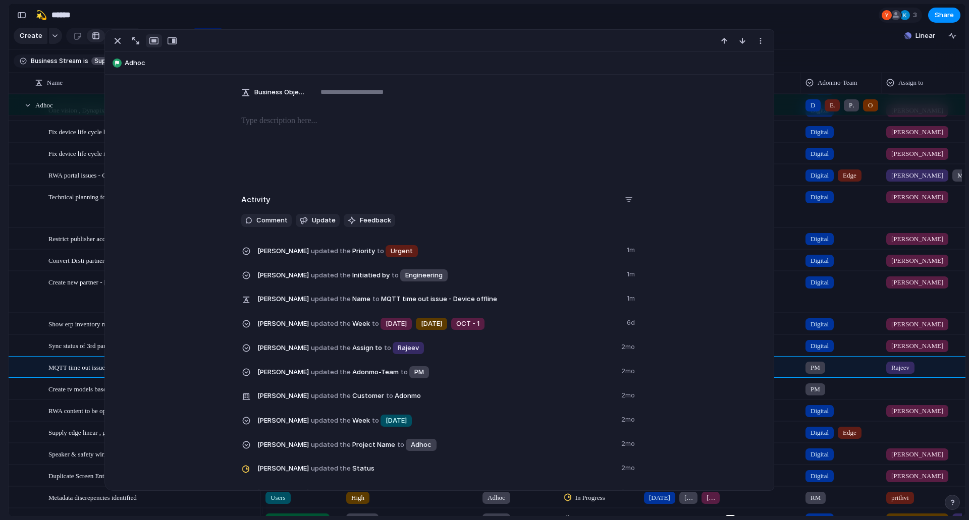
click at [312, 137] on div at bounding box center [439, 147] width 645 height 65
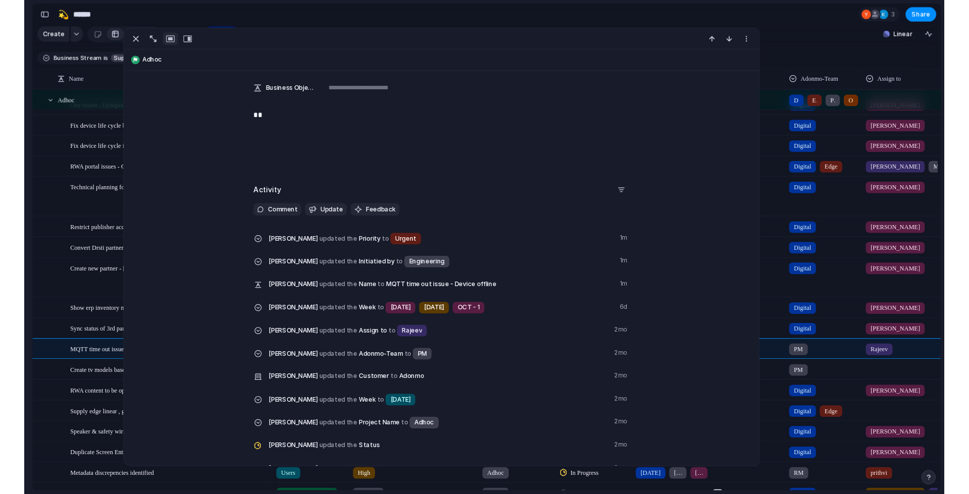
scroll to position [255, 0]
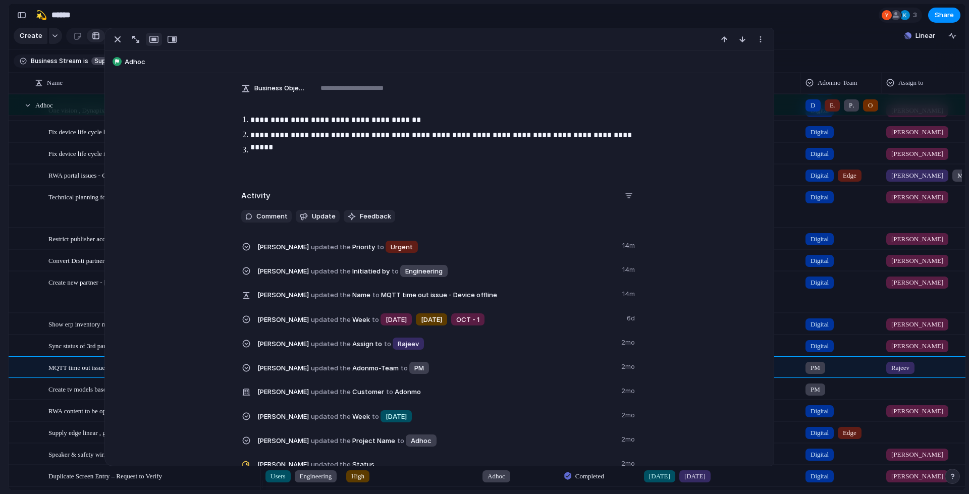
click at [0, 241] on section "🛠️ Sprint Plan Projects 🍎 June- Digital Plan 🧊 July Test 🤖 Week2 🍎 July- Supply…" at bounding box center [55, 181] width 111 height 173
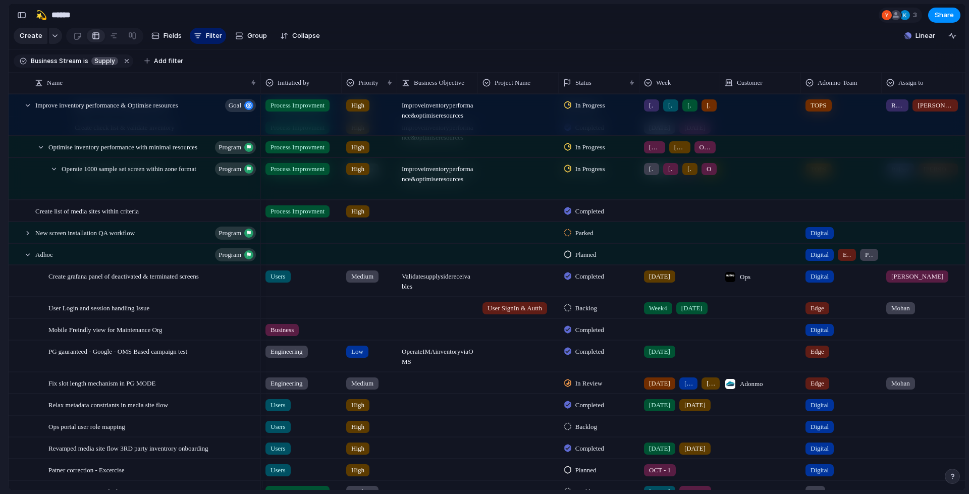
scroll to position [3079, 0]
click at [170, 62] on span "Add filter" at bounding box center [168, 61] width 29 height 9
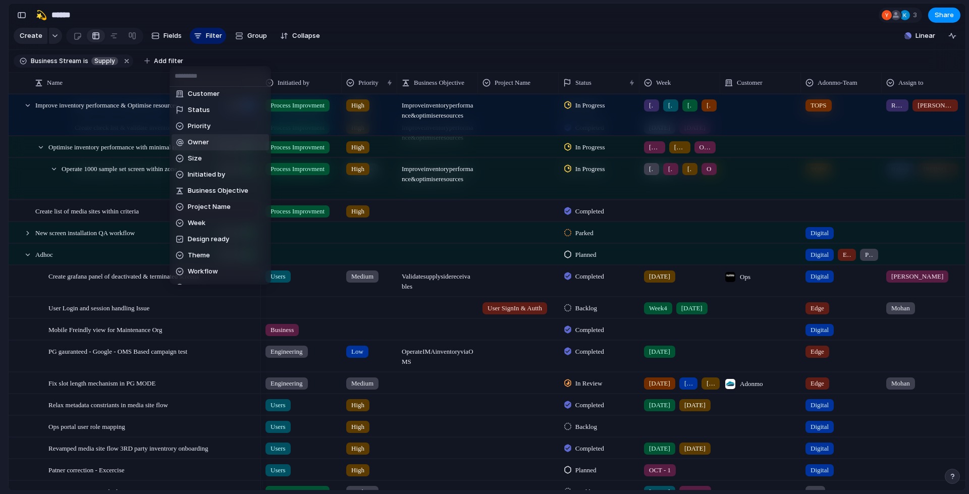
scroll to position [101, 0]
click at [234, 227] on li "Week" at bounding box center [220, 223] width 97 height 16
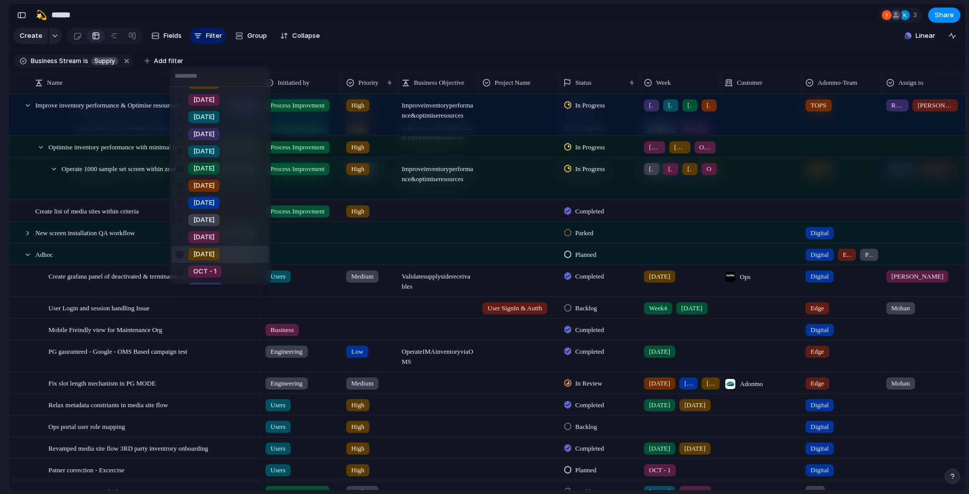
click at [206, 254] on span "[DATE]" at bounding box center [203, 254] width 21 height 10
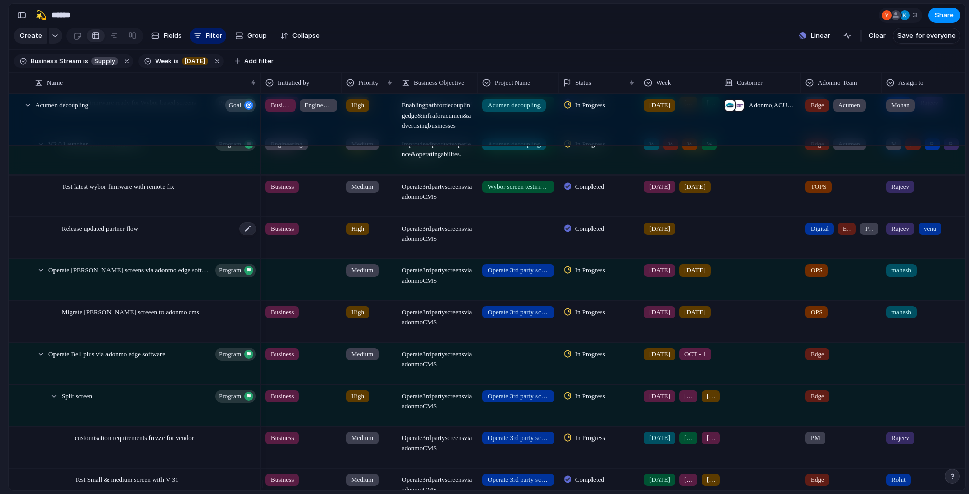
scroll to position [267, 0]
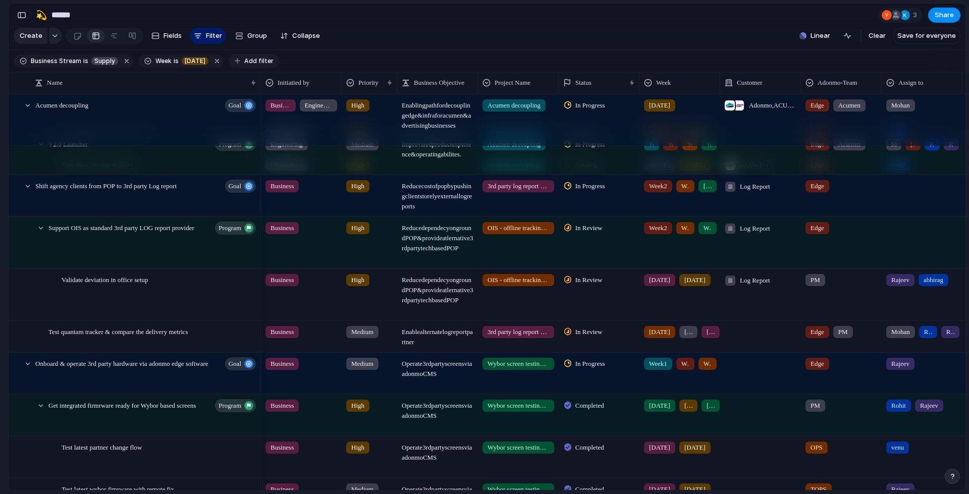
click at [247, 61] on button "Add filter" at bounding box center [254, 61] width 51 height 14
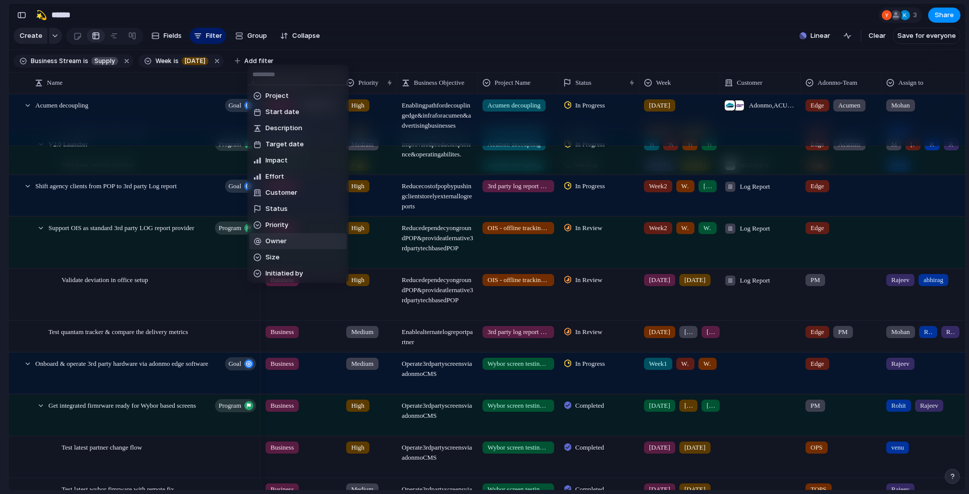
scroll to position [101, 0]
click at [290, 113] on li "Status" at bounding box center [297, 108] width 97 height 16
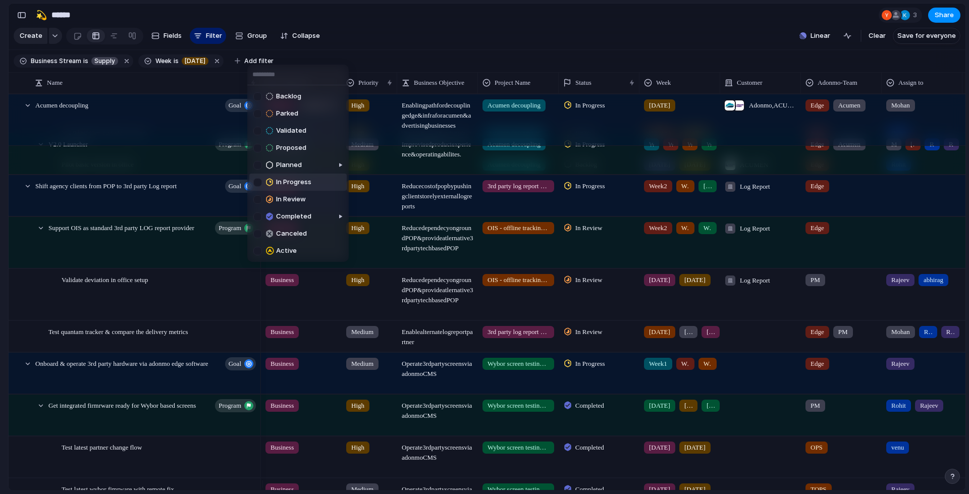
click at [255, 180] on div at bounding box center [257, 182] width 9 height 9
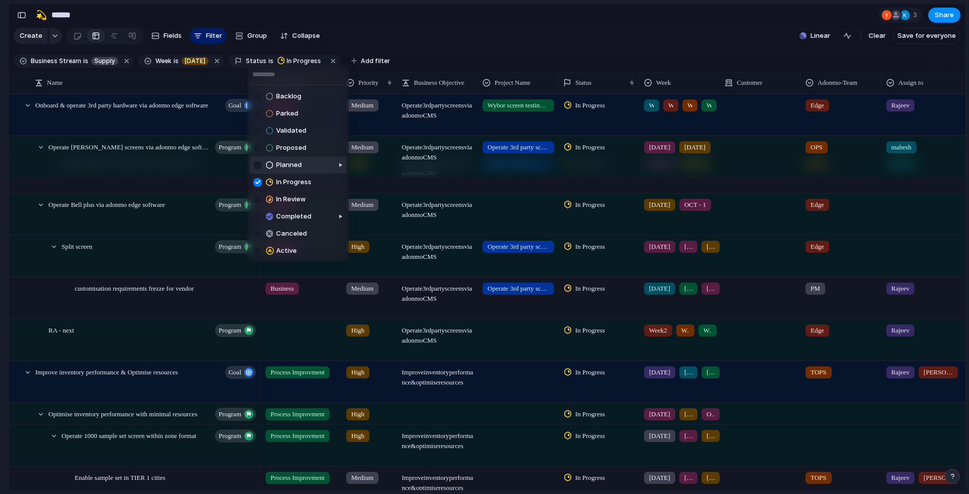
click at [256, 166] on div at bounding box center [302, 173] width 92 height 39
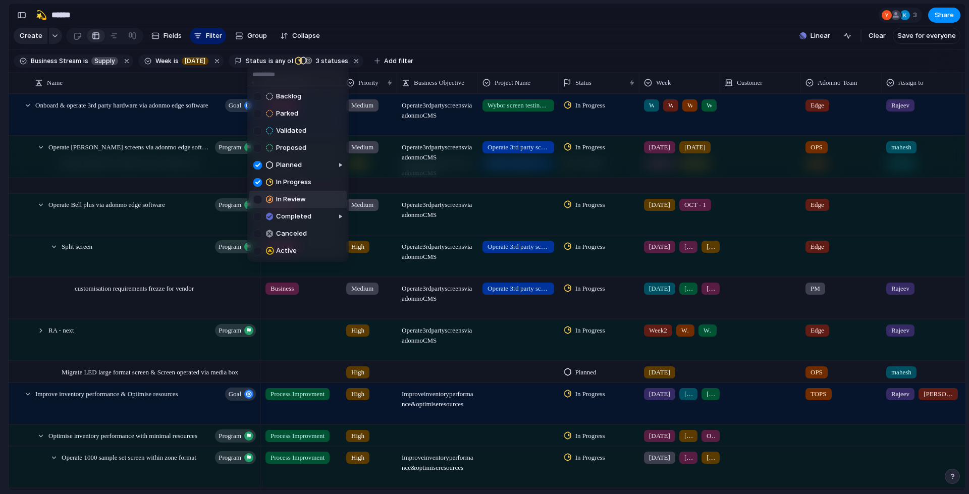
click at [256, 196] on div at bounding box center [257, 199] width 9 height 9
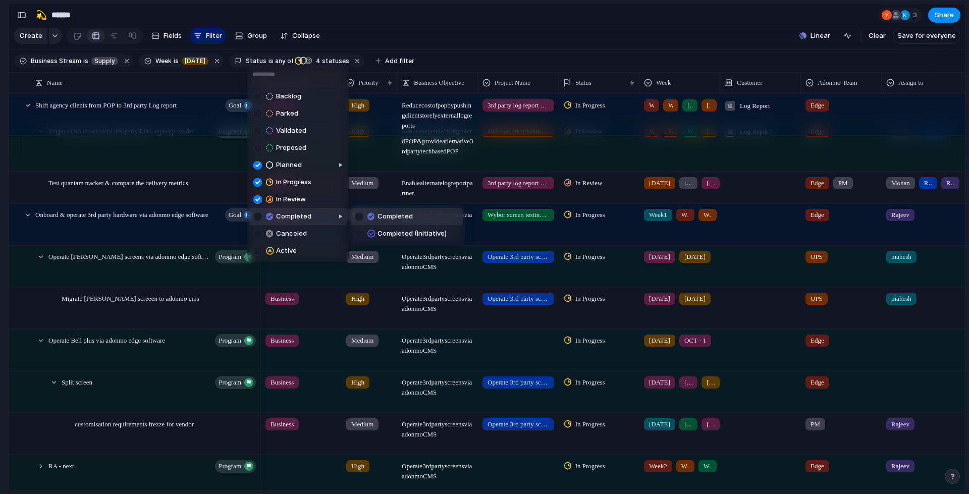
click at [257, 221] on div at bounding box center [302, 224] width 91 height 39
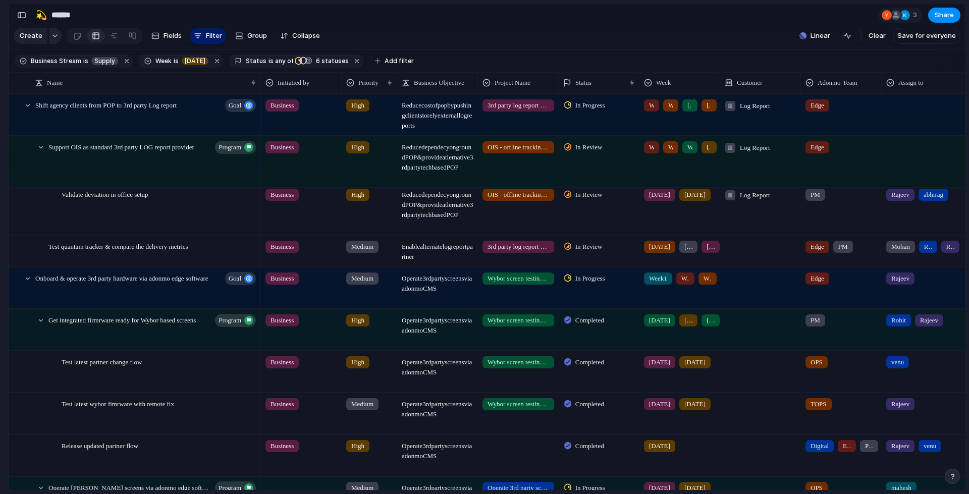
click at [0, 277] on div "Backlog Parked Validated Proposed Planned In Progress In Review Completed Cance…" at bounding box center [484, 247] width 969 height 494
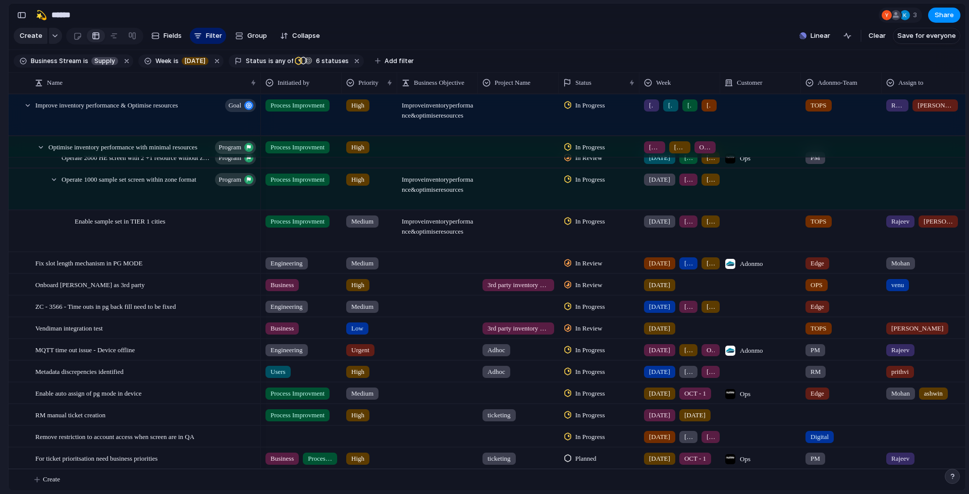
scroll to position [1079, 0]
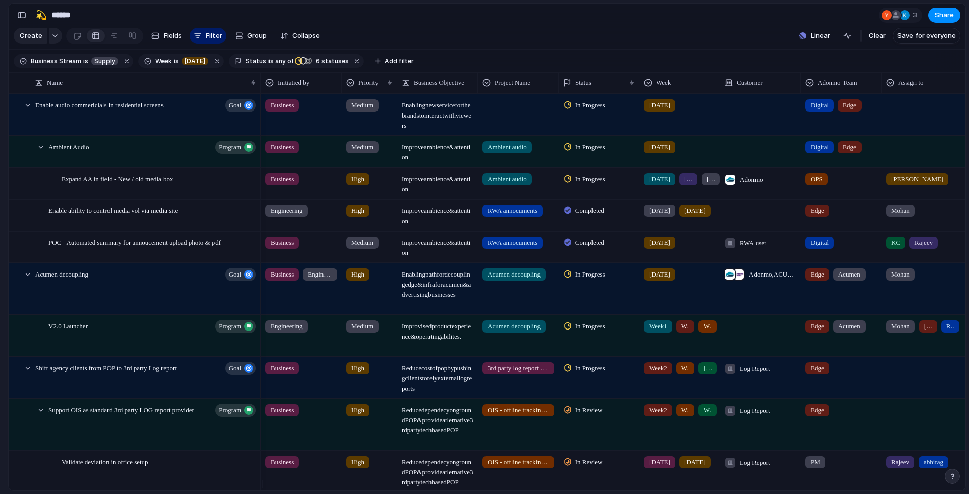
click at [0, 295] on div "Feedback Prototypes My projects 🛠️ Sprint Plan Projects 🍎 June- Digital Plan 🧊 …" at bounding box center [55, 175] width 111 height 350
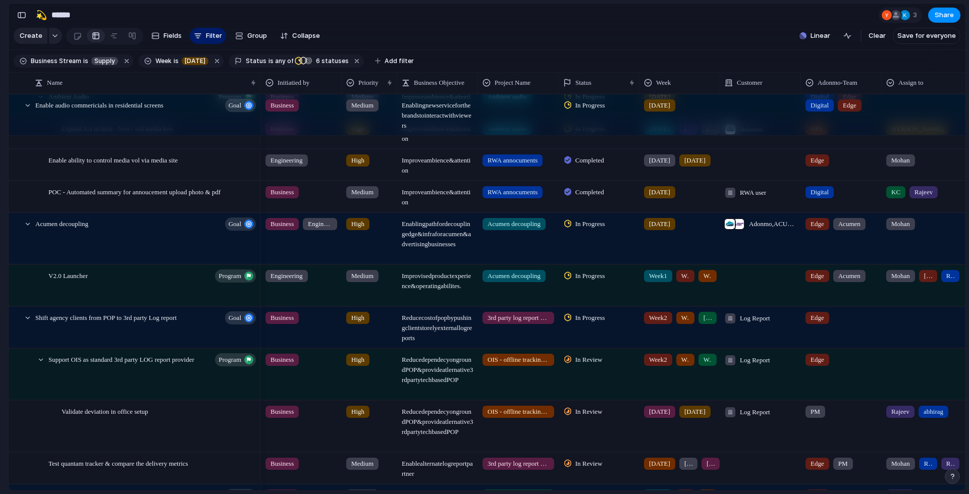
scroll to position [101, 0]
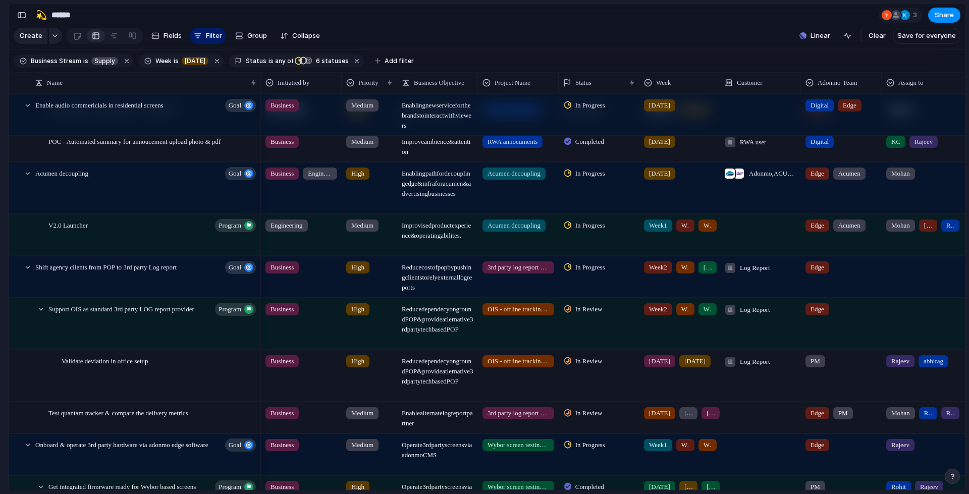
click at [587, 366] on span "In Review" at bounding box center [588, 361] width 27 height 10
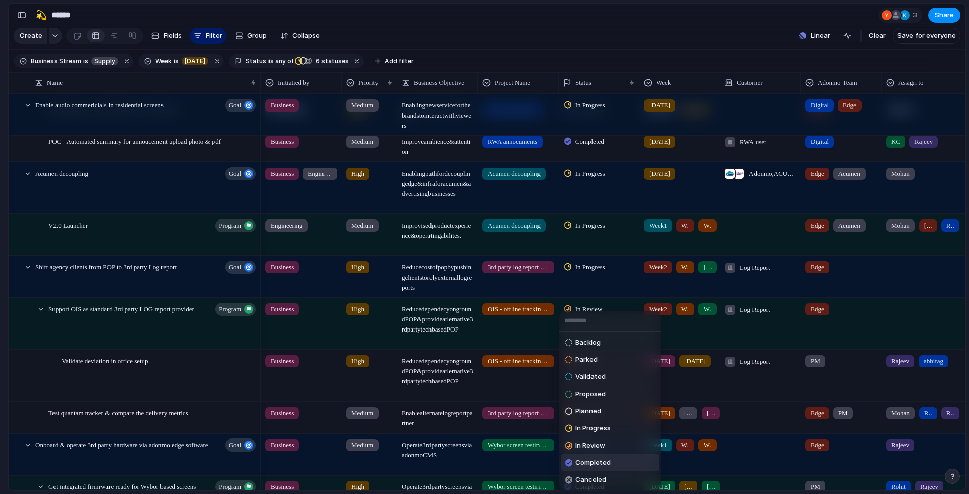
click at [600, 459] on span "Completed" at bounding box center [592, 463] width 35 height 10
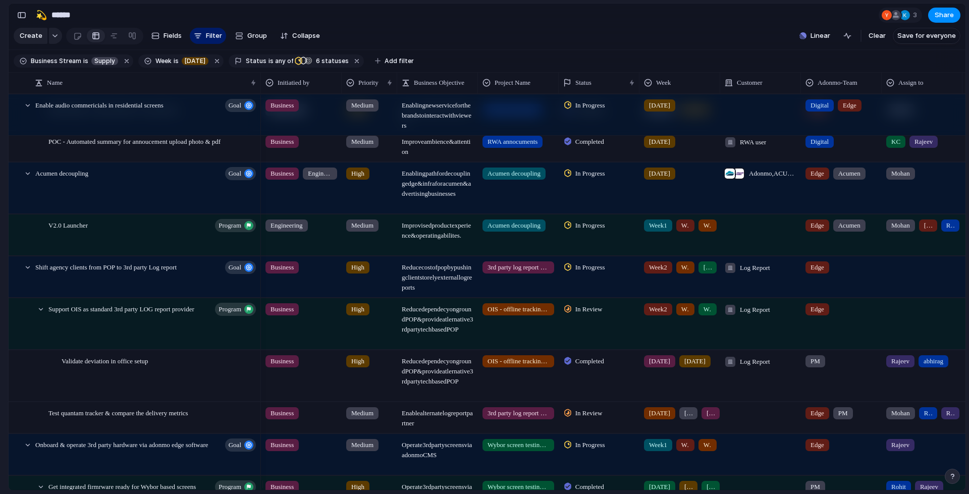
click at [592, 273] on span "In Progress" at bounding box center [590, 267] width 30 height 10
click at [225, 365] on div "Backlog Parked Validated Proposed Planned In Progress In Review Completed Cance…" at bounding box center [484, 247] width 969 height 494
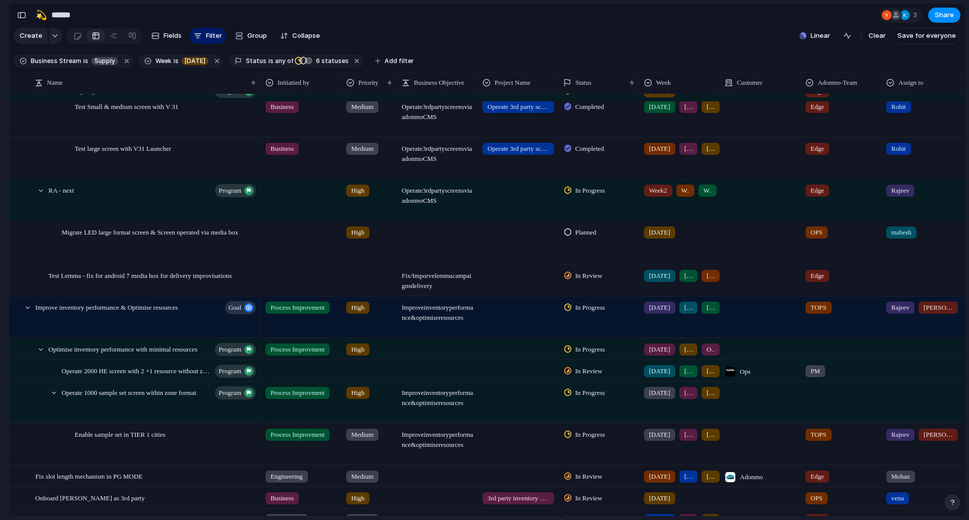
scroll to position [1053, 0]
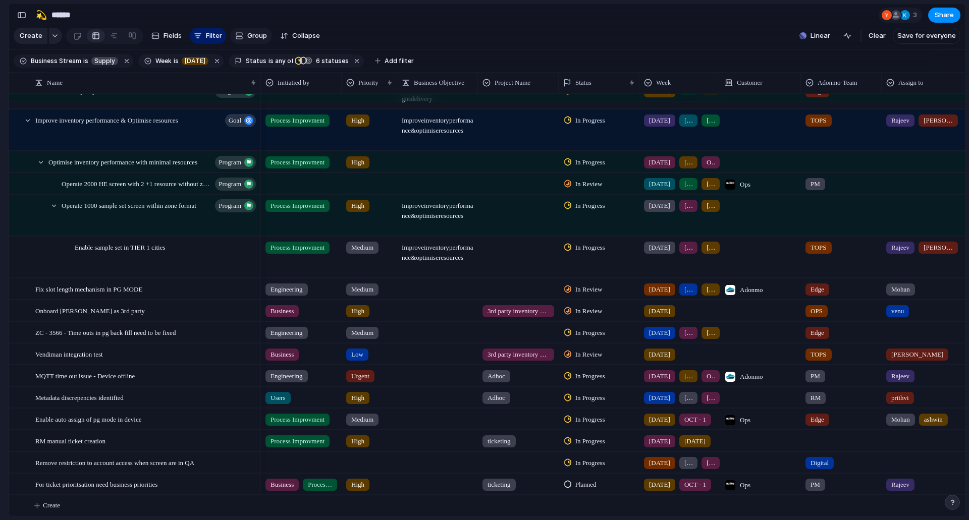
click at [260, 41] on span "Group" at bounding box center [257, 36] width 20 height 10
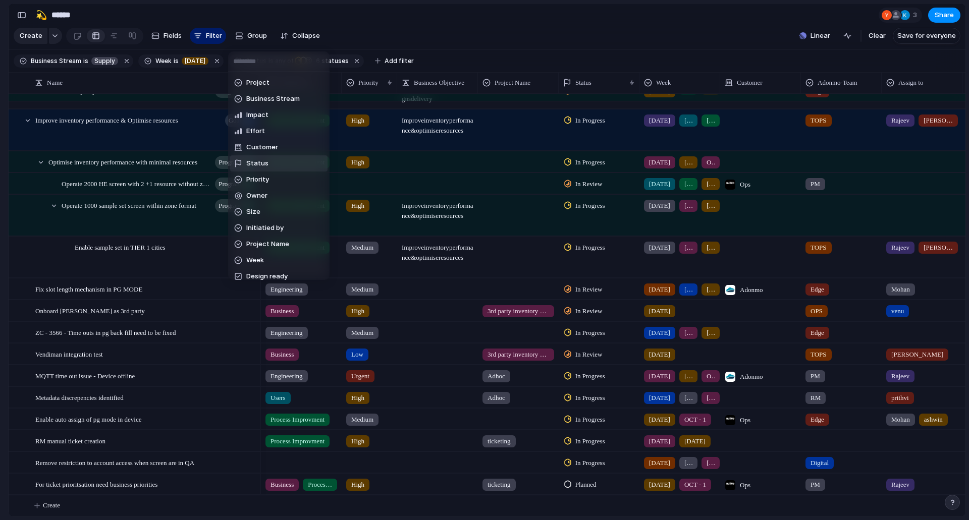
click at [284, 165] on li "Status" at bounding box center [278, 163] width 97 height 16
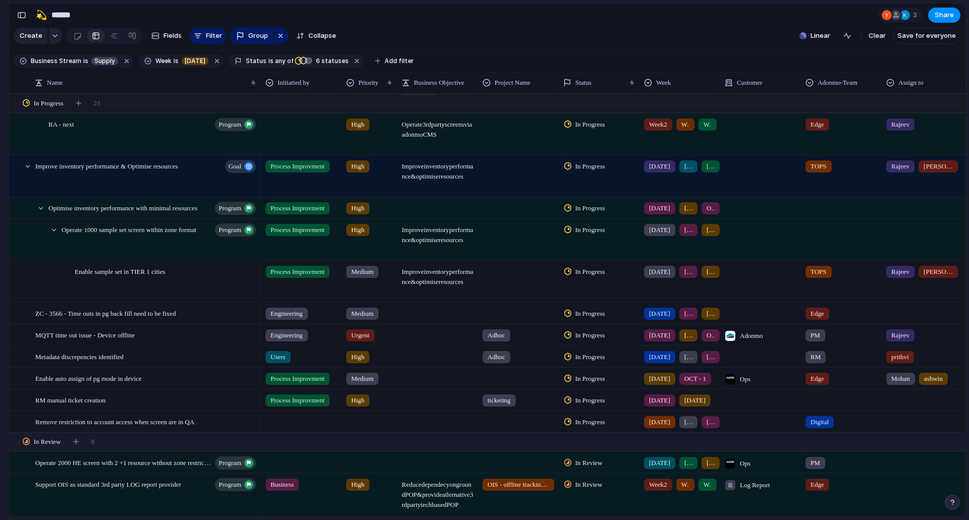
scroll to position [808, 0]
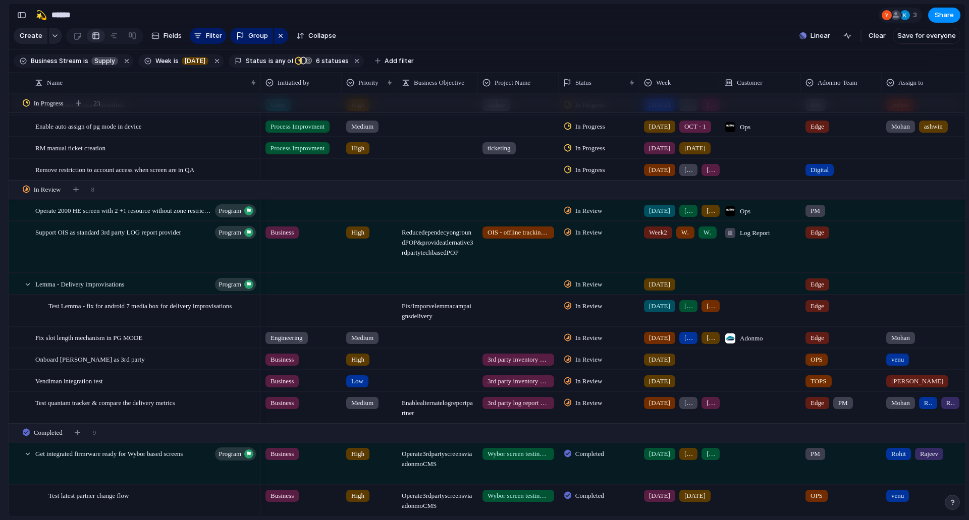
click at [592, 365] on span "In Review" at bounding box center [588, 360] width 27 height 10
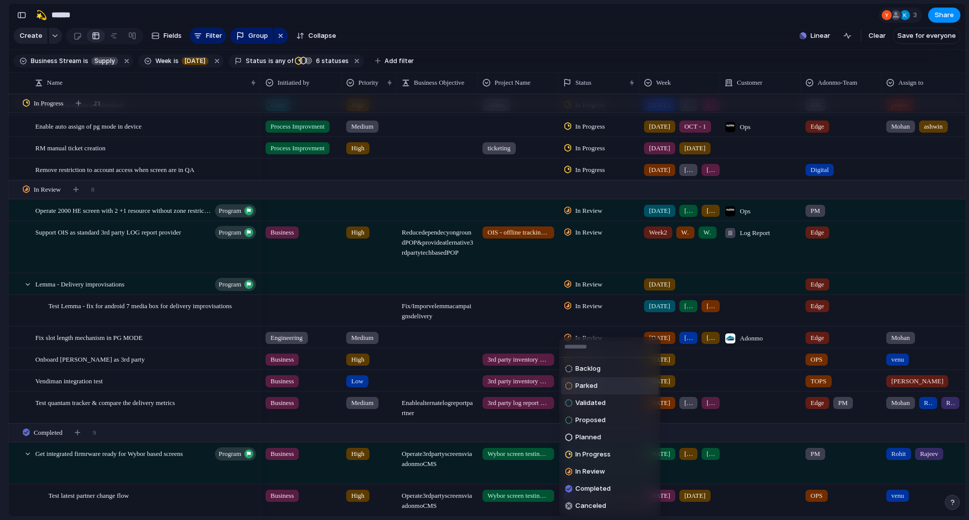
click at [593, 387] on span "Parked" at bounding box center [586, 386] width 22 height 10
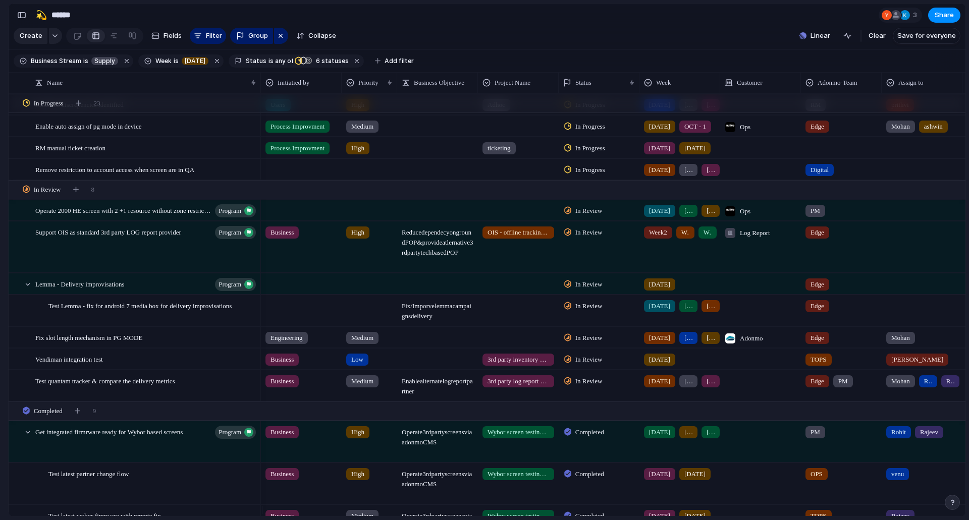
click at [584, 365] on span "In Review" at bounding box center [588, 360] width 27 height 10
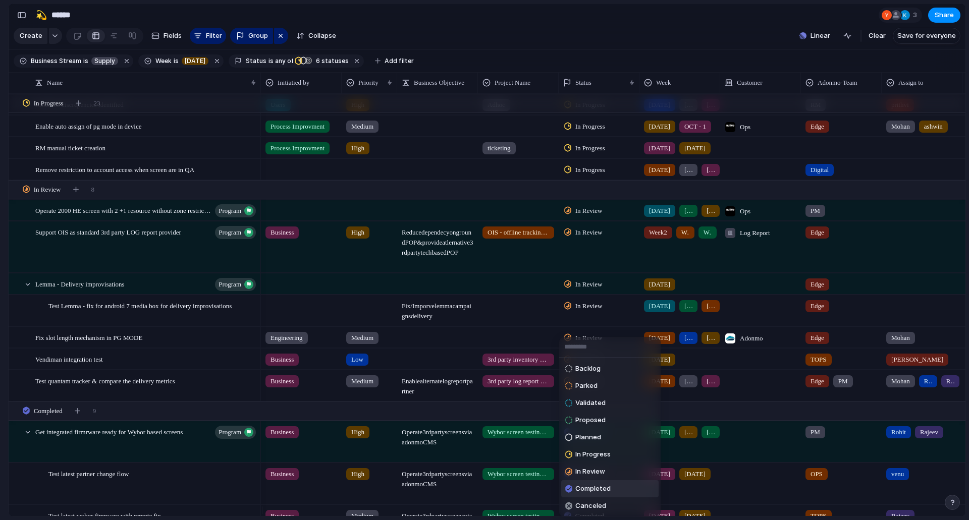
click at [604, 484] on div "Completed" at bounding box center [587, 489] width 45 height 12
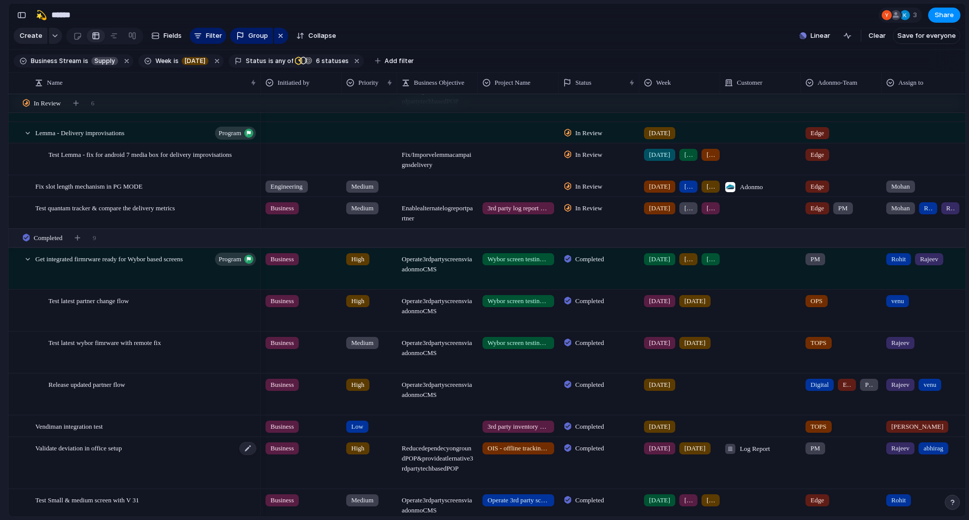
scroll to position [1086, 0]
